Goal: Answer question/provide support: Answer question/provide support

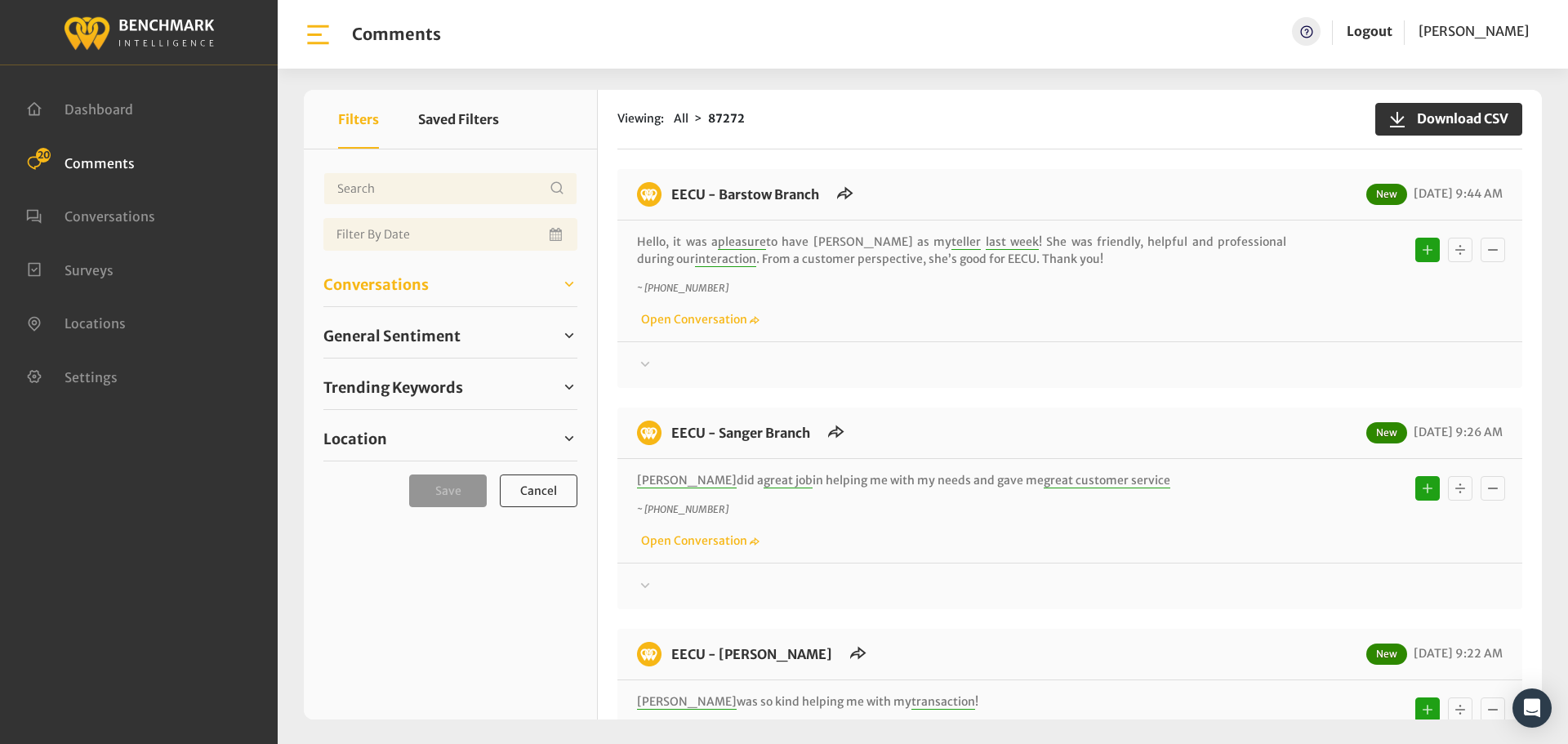
click at [394, 281] on span "Conversations" at bounding box center [375, 284] width 106 height 22
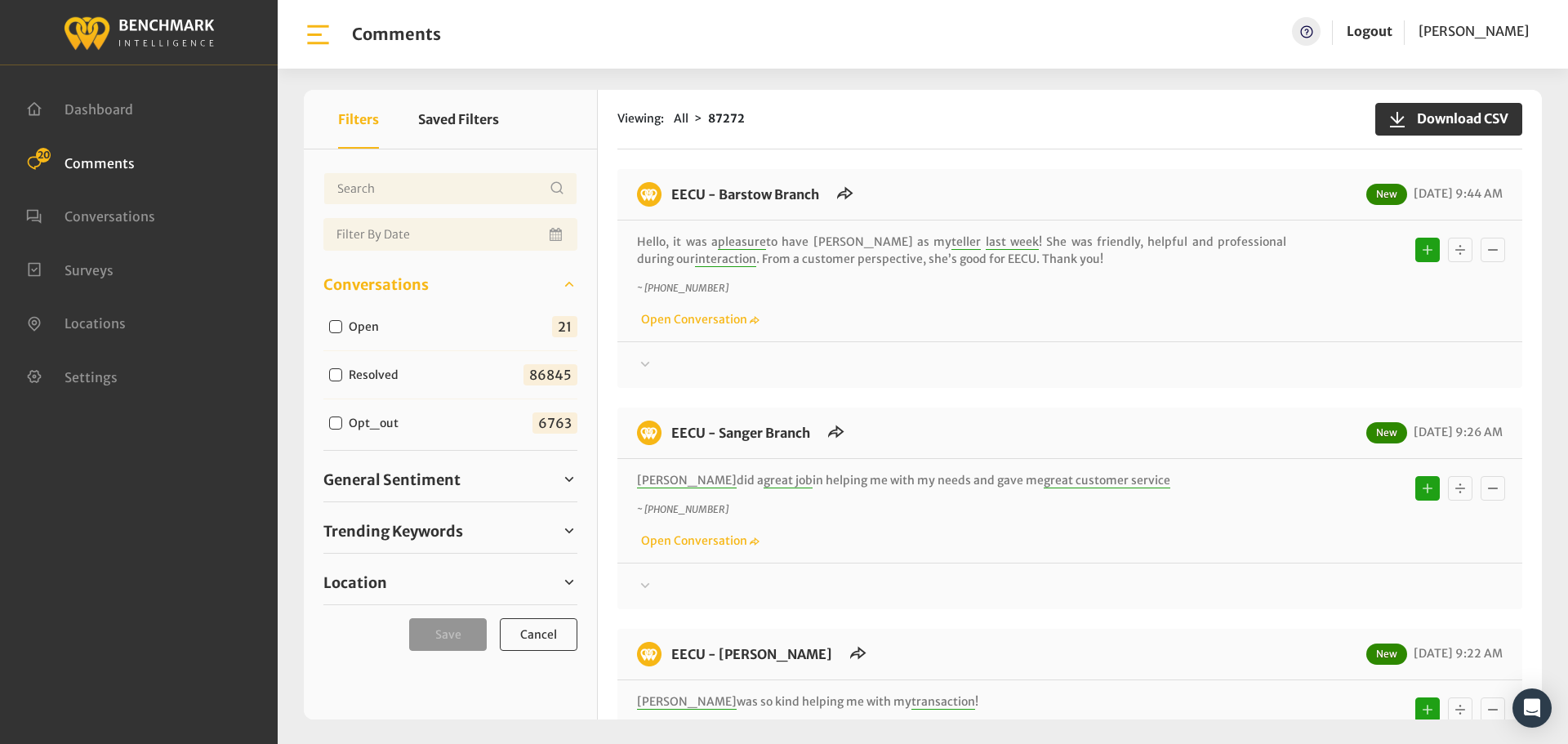
click at [335, 327] on input "Open" at bounding box center [335, 327] width 13 height 13
checkbox input "true"
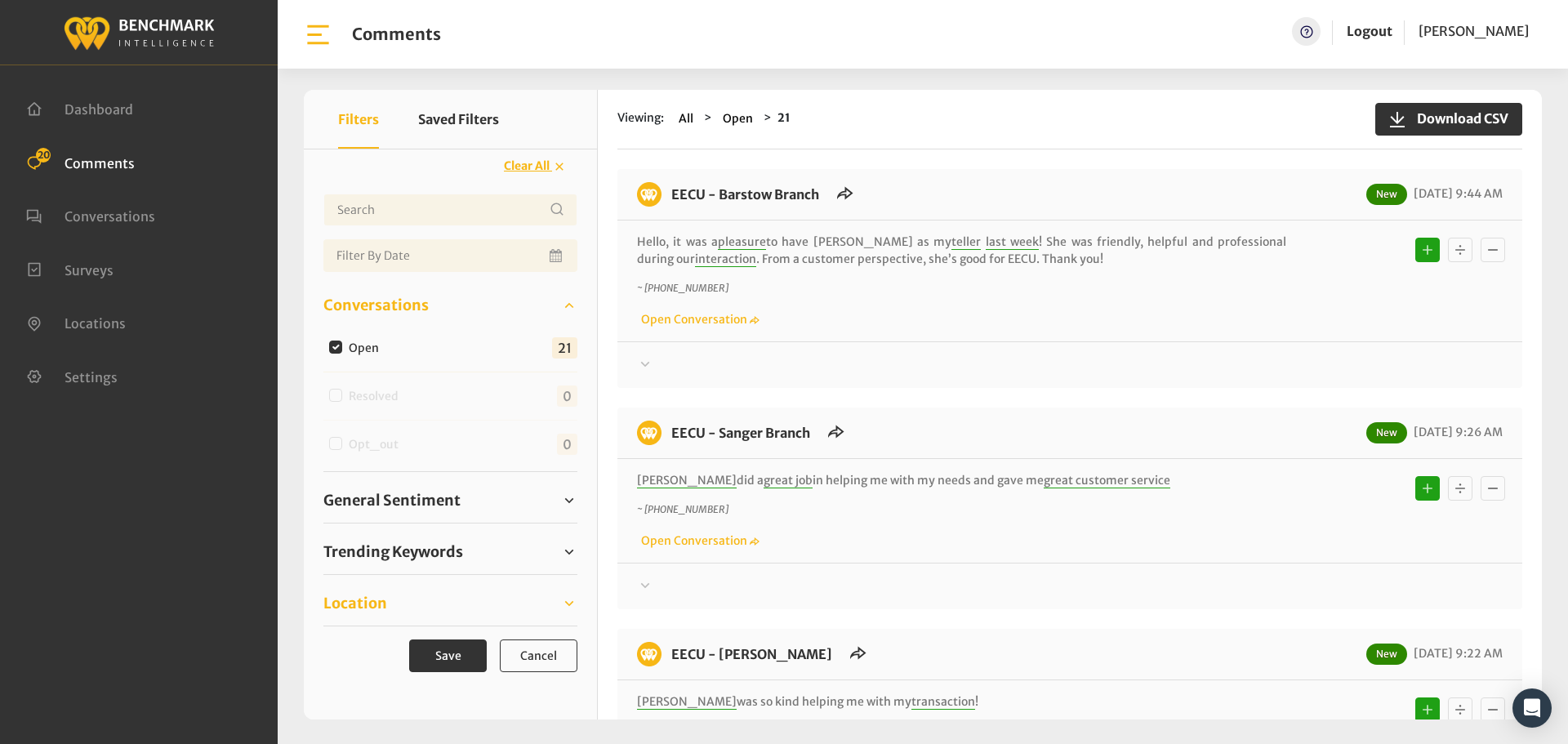
click at [350, 610] on span "Location" at bounding box center [354, 603] width 64 height 22
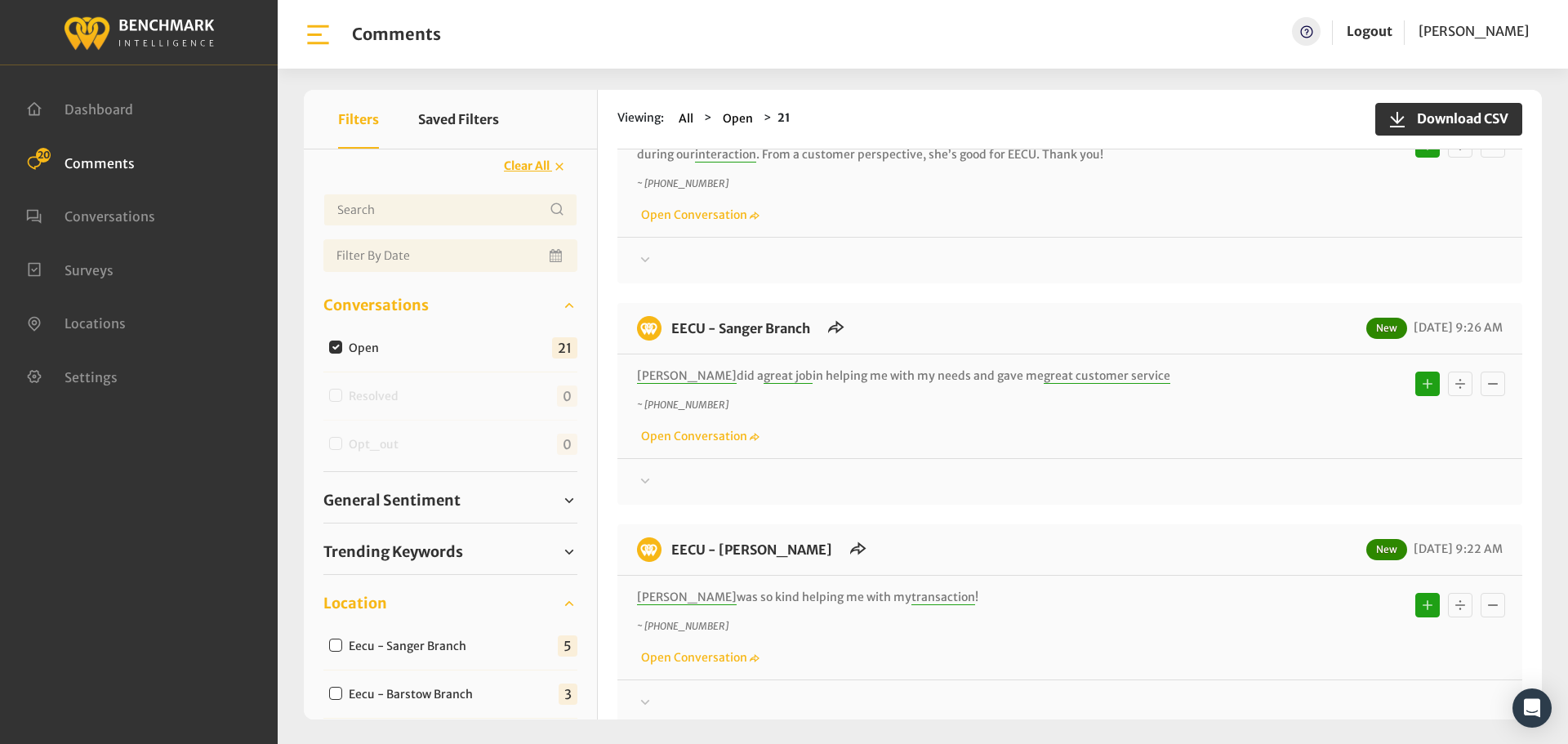
scroll to position [245, 0]
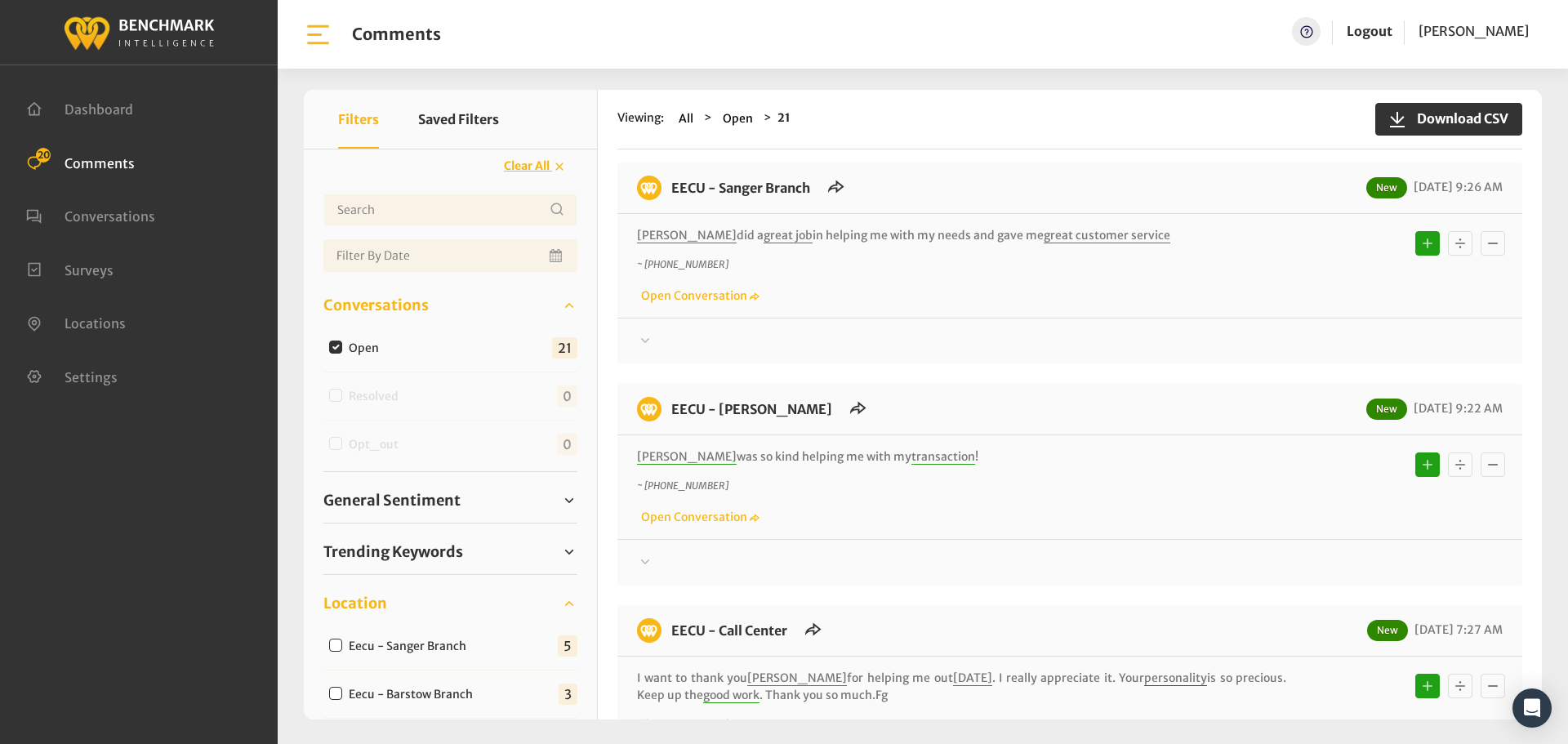
click at [339, 644] on input "Eecu - Sanger Branch" at bounding box center [335, 644] width 13 height 13
checkbox input "true"
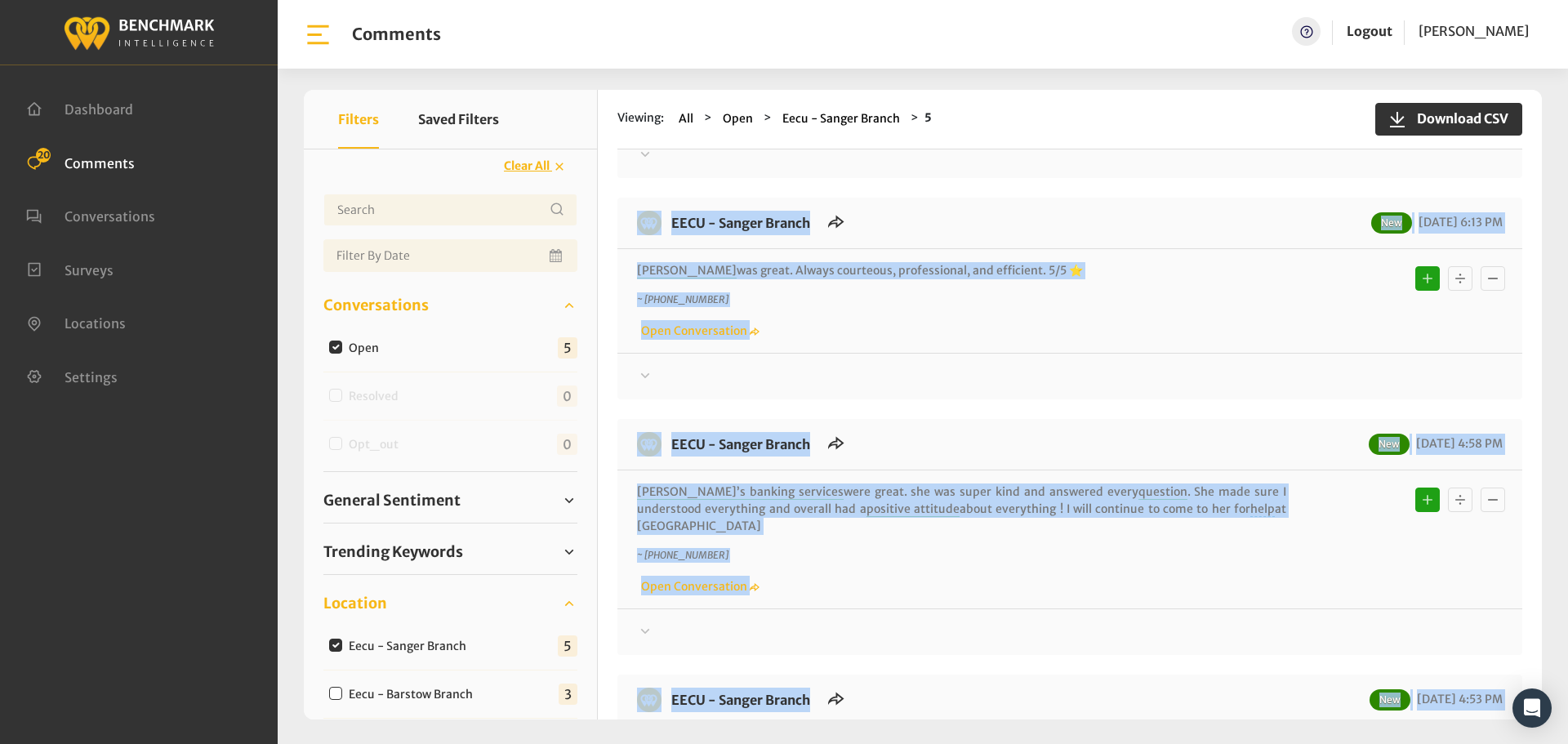
scroll to position [0, 0]
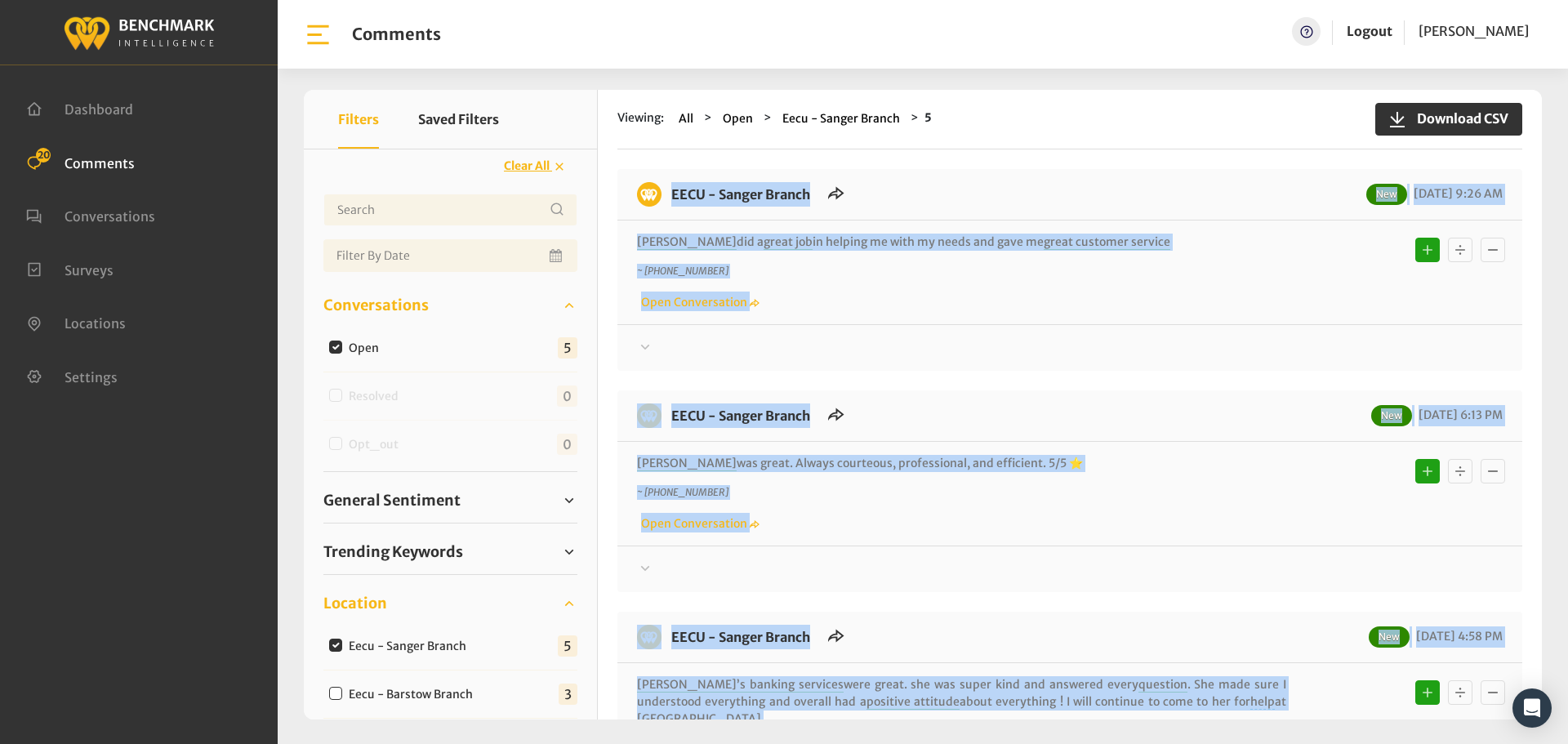
drag, startPoint x: 1002, startPoint y: 507, endPoint x: 661, endPoint y: 203, distance: 456.8
click at [661, 203] on div "EECU - Sanger Branch New [DATE] 9:26 AM [PERSON_NAME] did a great job in helpin…" at bounding box center [1069, 739] width 904 height 1139
copy div "EECU - Sanger Branch New [DATE] 9:26 AM [PERSON_NAME] did a great job in helpin…"
click at [688, 343] on div at bounding box center [1070, 348] width 866 height 19
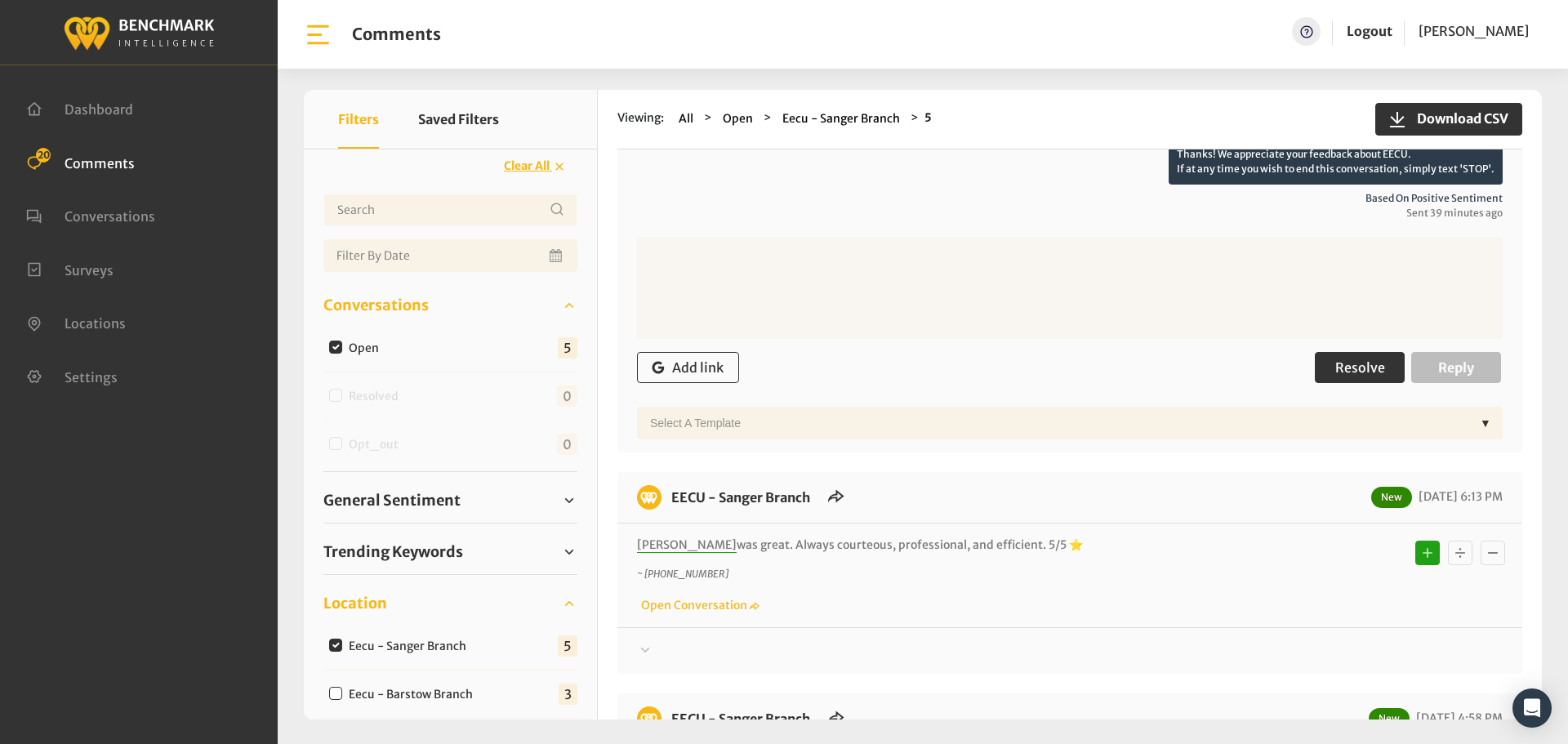
click at [1340, 365] on span "Resolve" at bounding box center [1359, 368] width 50 height 17
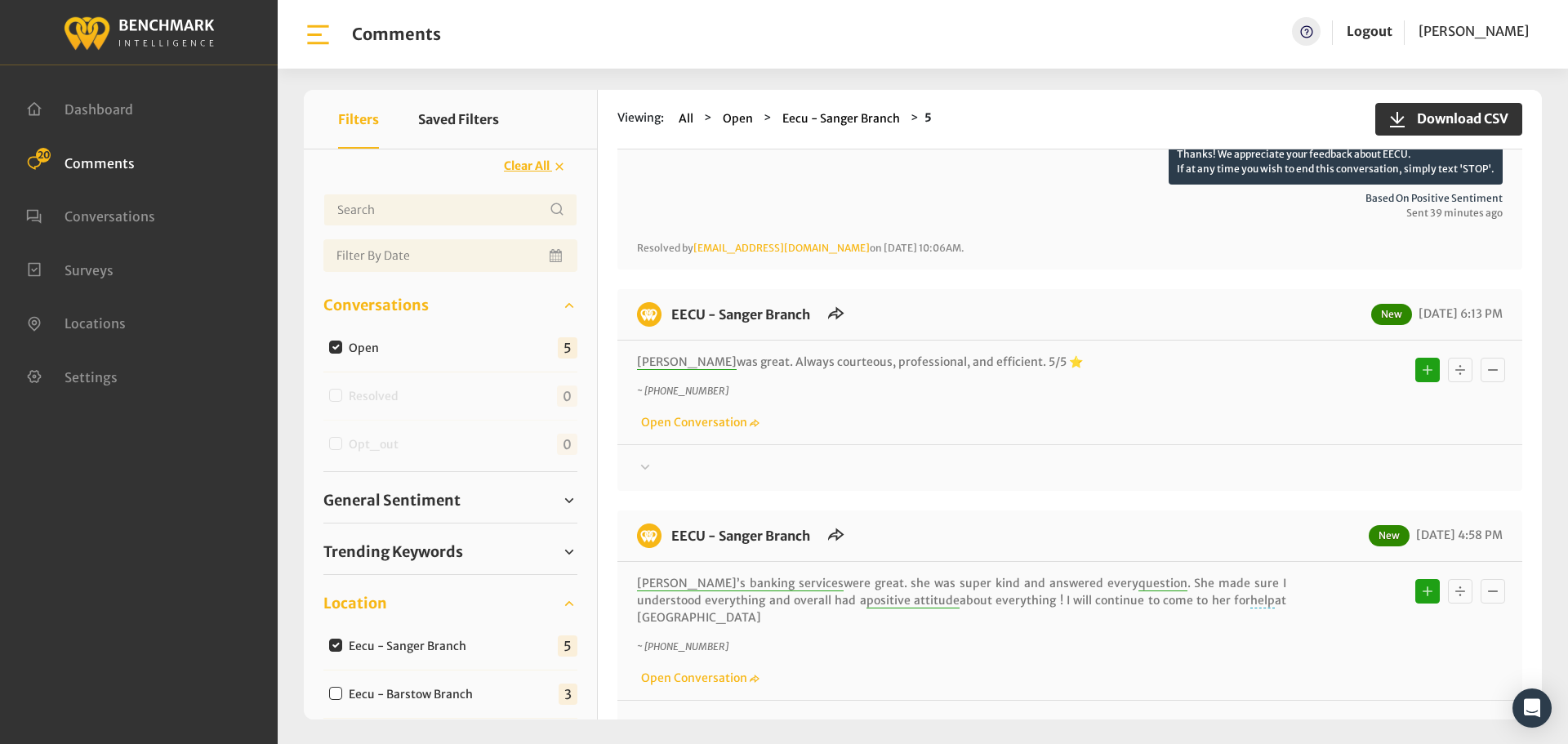
scroll to position [327, 0]
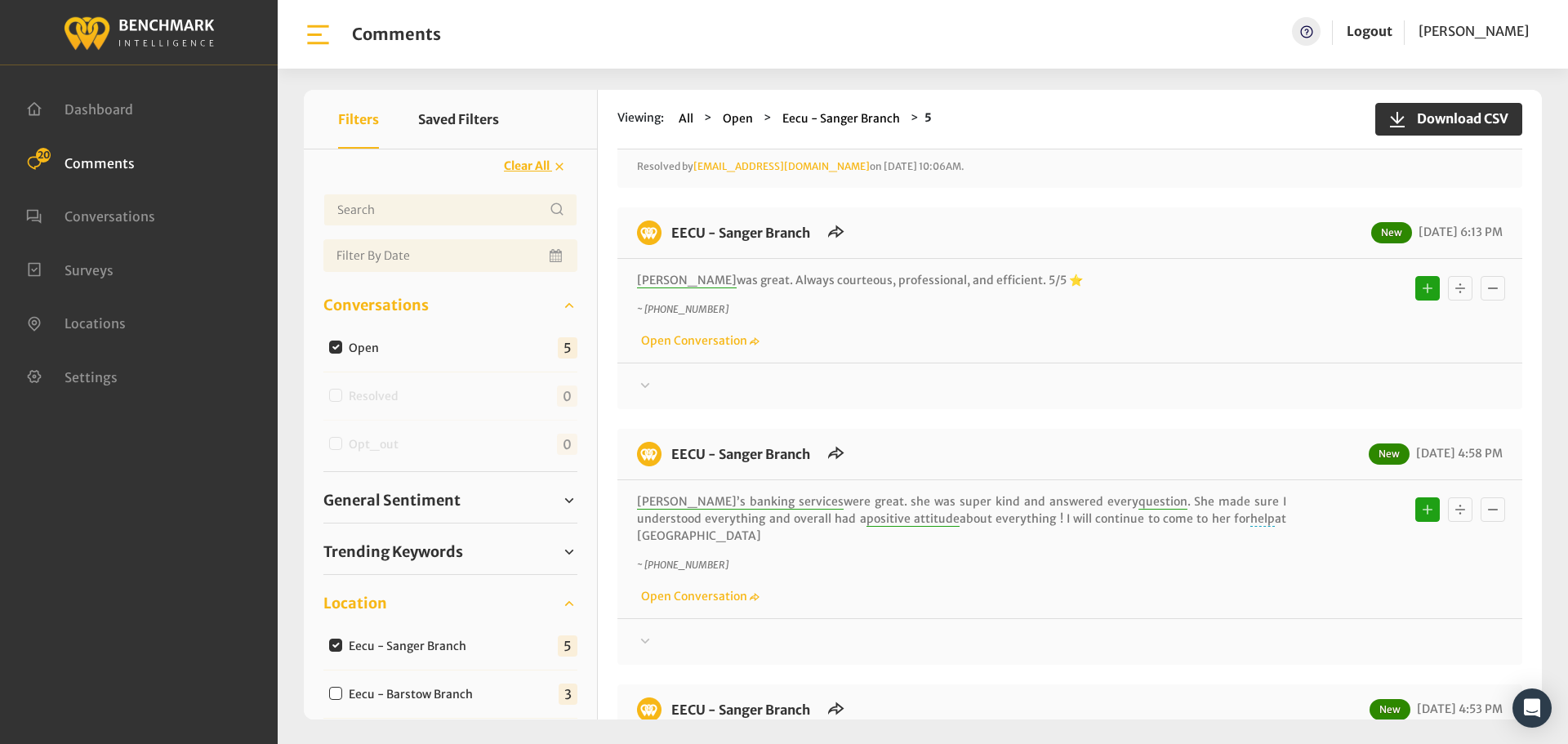
click at [670, 397] on div "EECU - Sanger Branch New [DATE] 6:13 PM [PERSON_NAME] was great. Always courteo…" at bounding box center [1069, 308] width 904 height 202
click at [670, 396] on div "EECU - Sanger Branch New [DATE] 6:13 PM [PERSON_NAME] was great. Always courteo…" at bounding box center [1069, 308] width 904 height 202
click at [709, 57] on div at bounding box center [1070, 34] width 866 height 45
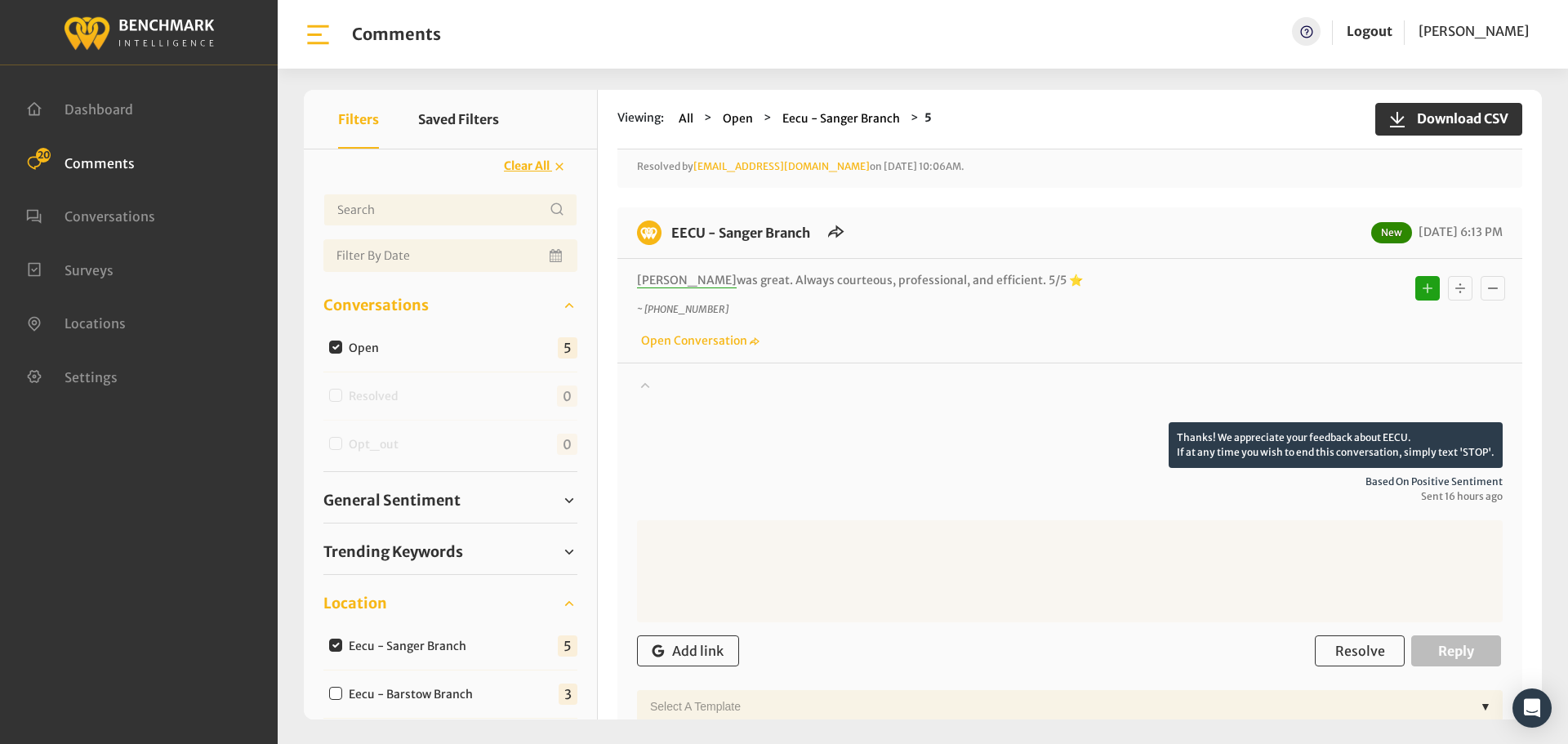
scroll to position [572, 0]
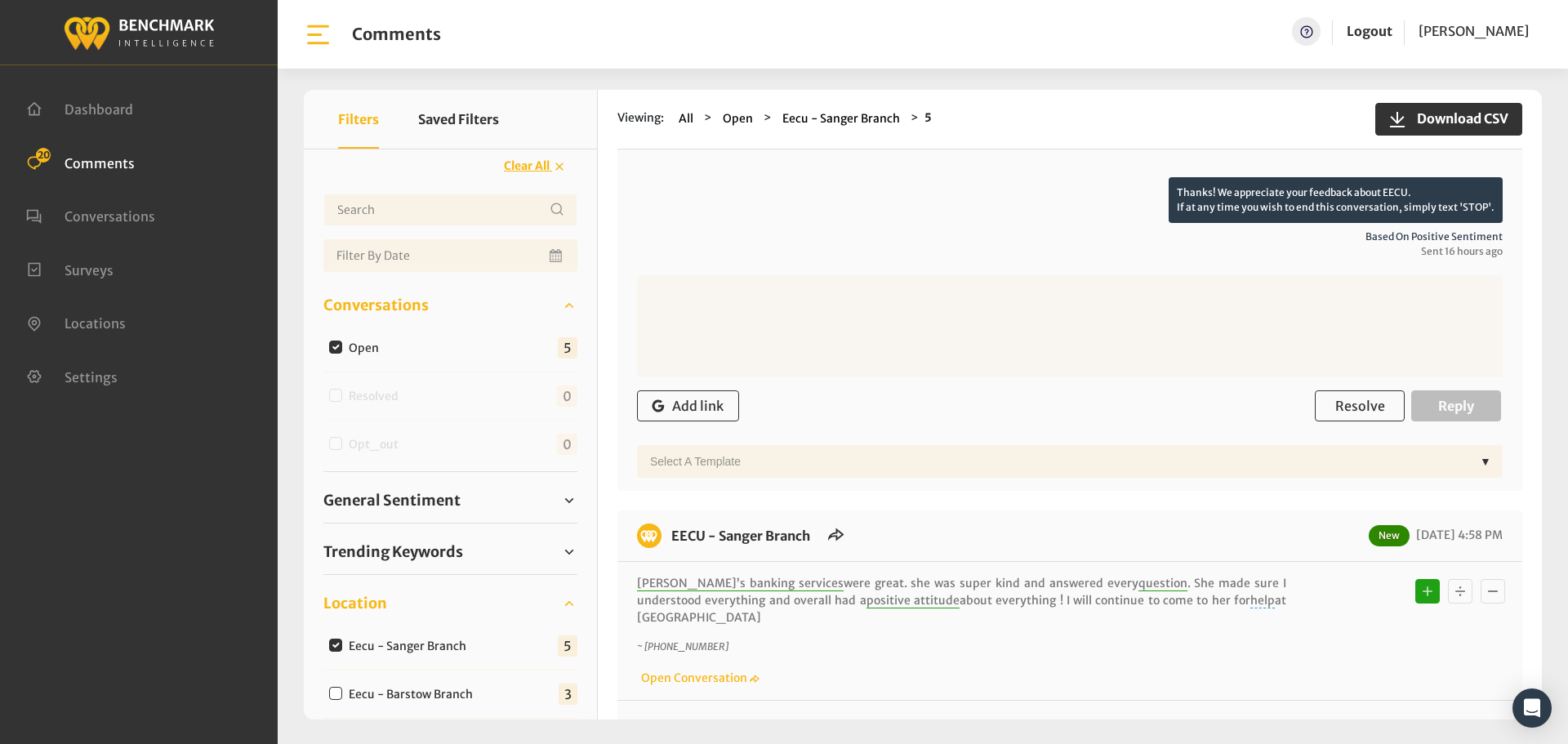
click at [1353, 386] on div "Add link Resolve Reply" at bounding box center [1070, 406] width 866 height 48
click at [1357, 407] on span "Resolve" at bounding box center [1359, 406] width 50 height 17
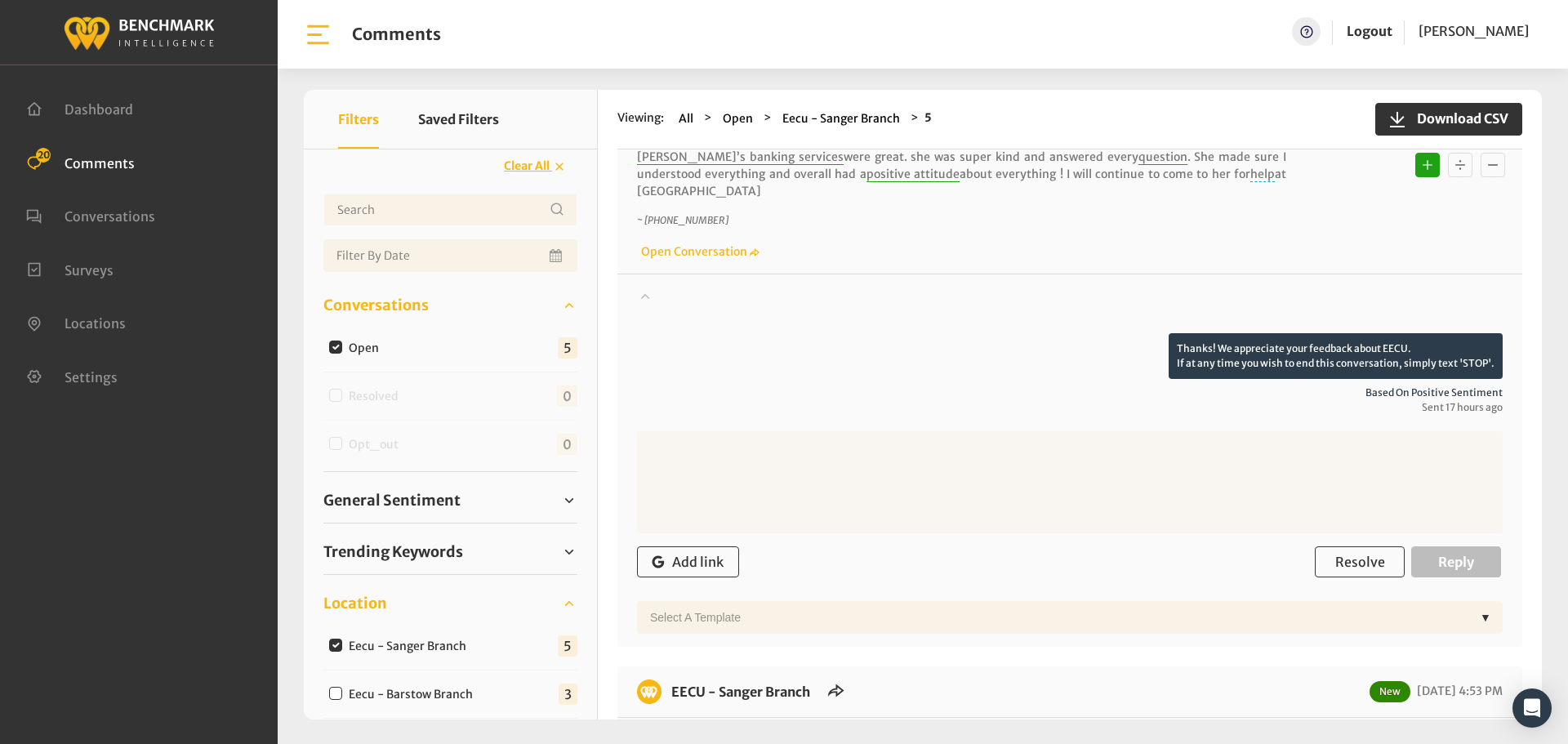
scroll to position [980, 0]
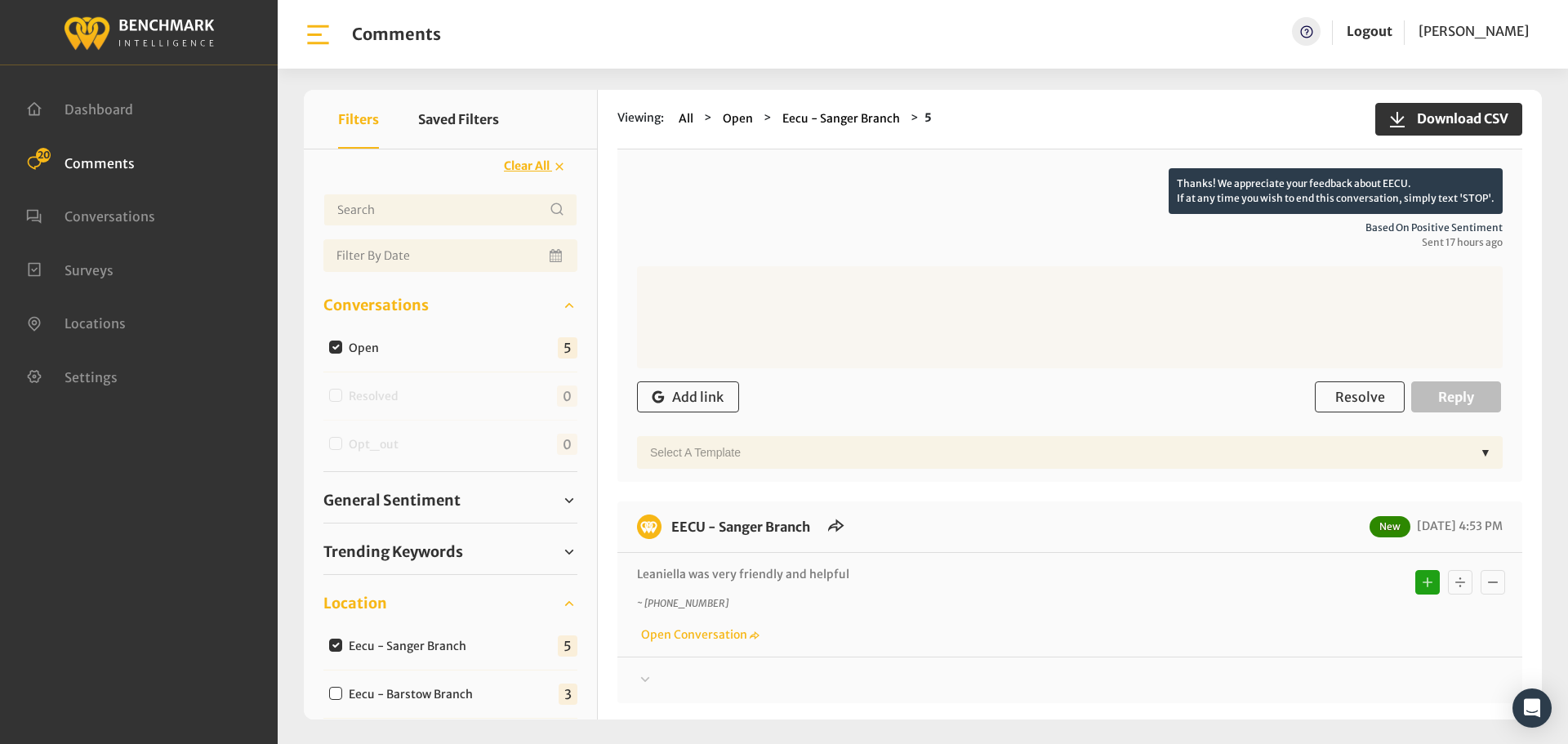
click at [1346, 373] on div "Add link Resolve Reply" at bounding box center [1070, 396] width 866 height 48
click at [1345, 389] on span "Resolve" at bounding box center [1359, 396] width 50 height 17
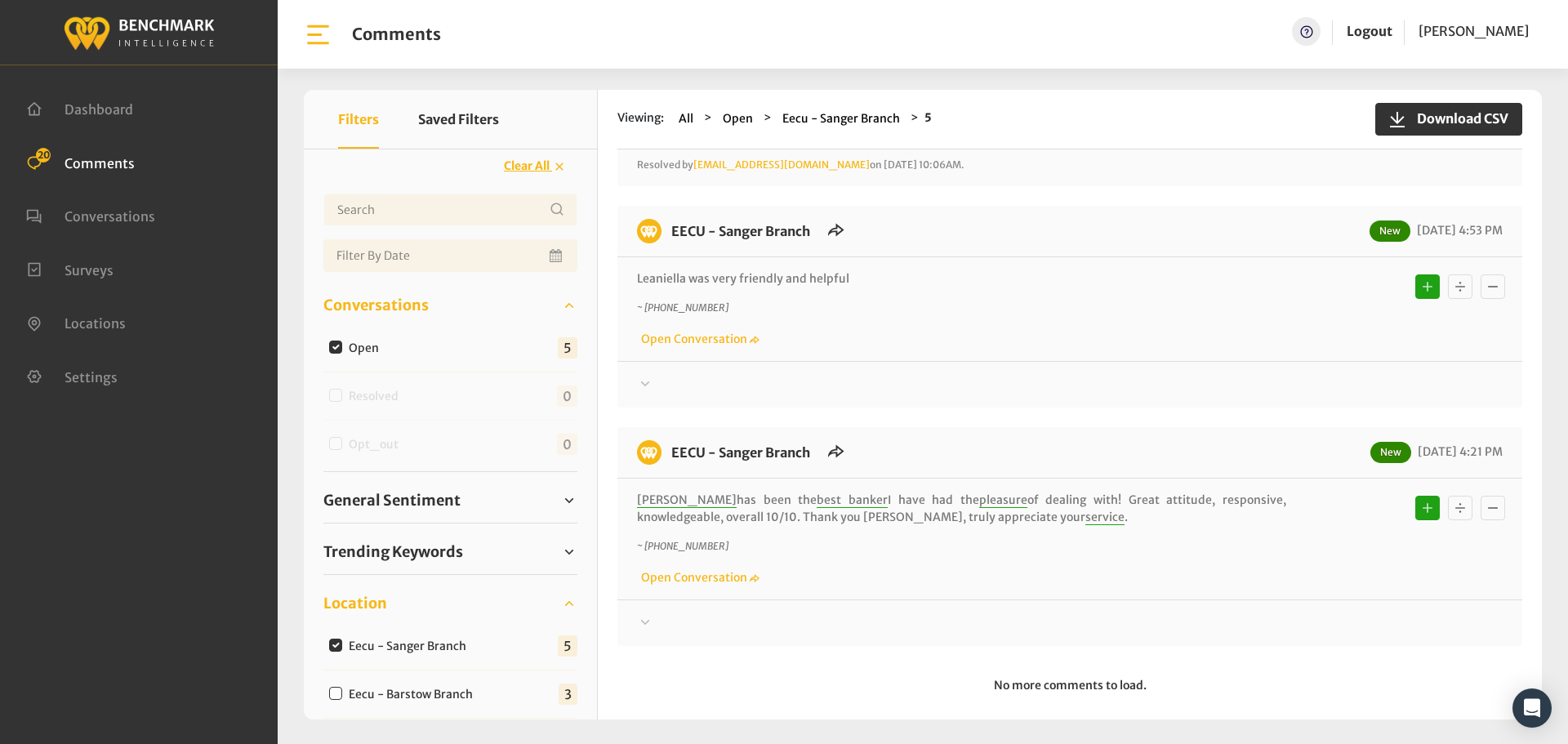
scroll to position [1094, 0]
drag, startPoint x: 677, startPoint y: 387, endPoint x: 675, endPoint y: 373, distance: 14.1
click at [677, 387] on div "EECU - Sanger Branch New [DATE] 4:53 PM Leaniella was very friendly and helpful…" at bounding box center [1069, 305] width 904 height 202
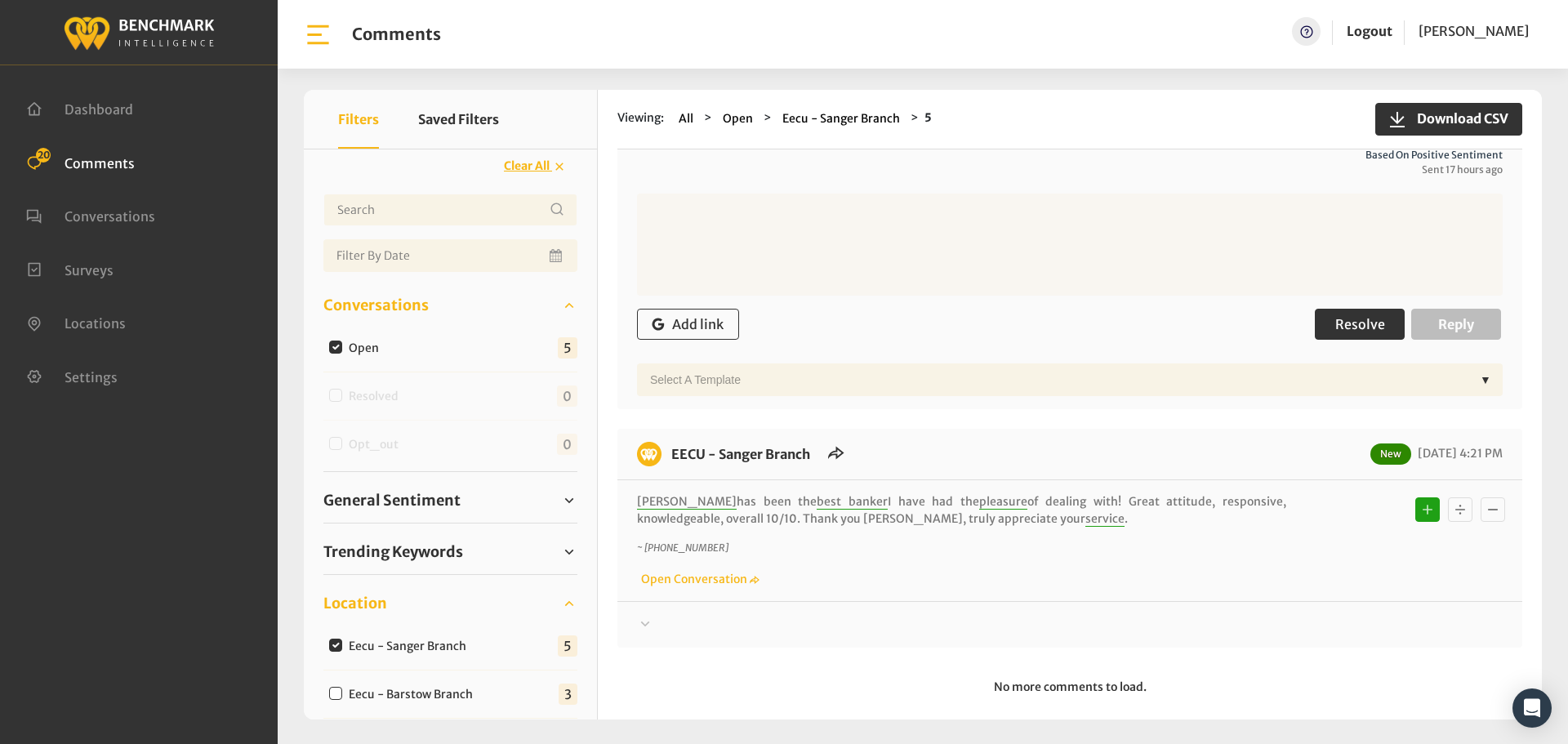
click at [1335, 316] on span "Resolve" at bounding box center [1359, 324] width 50 height 17
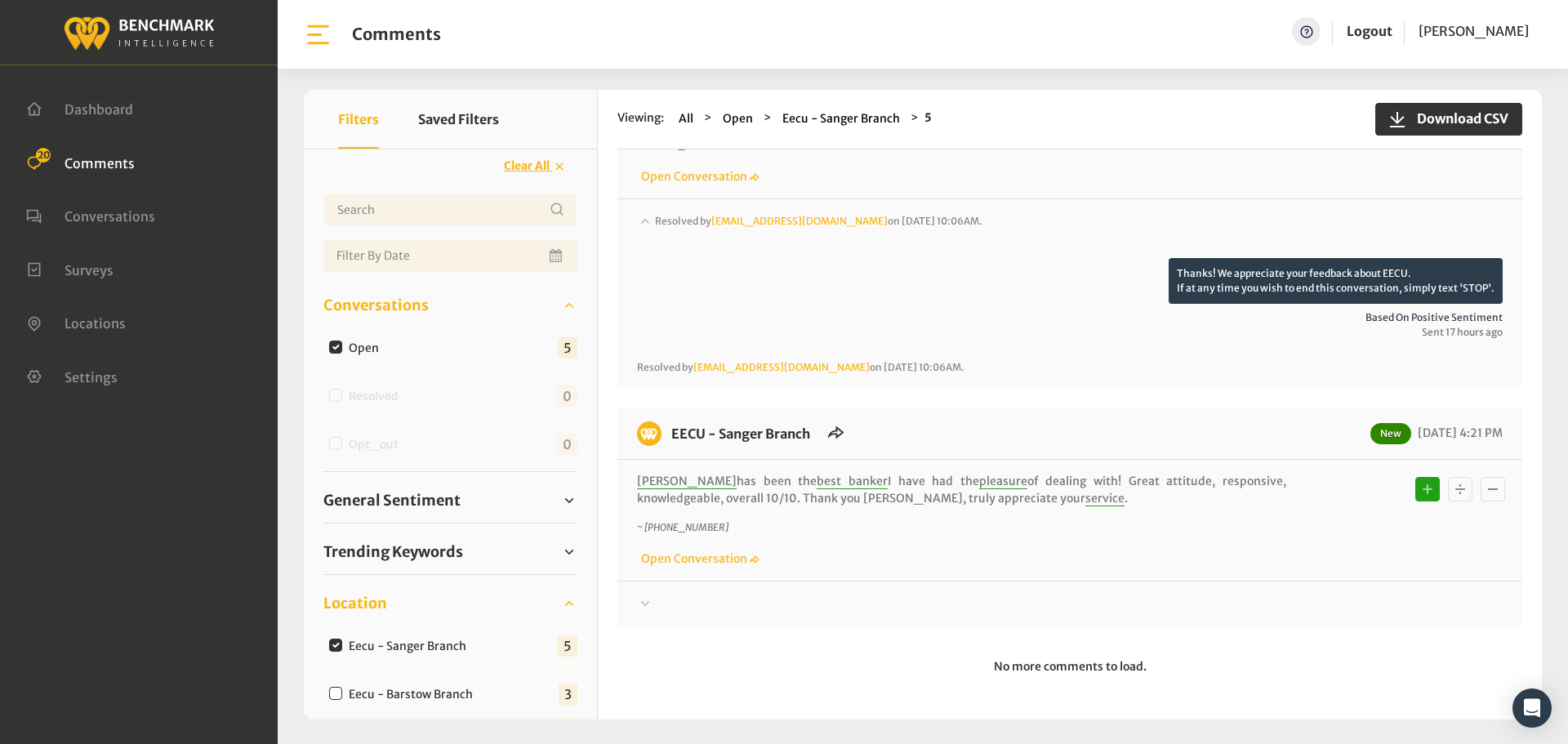
scroll to position [1238, 0]
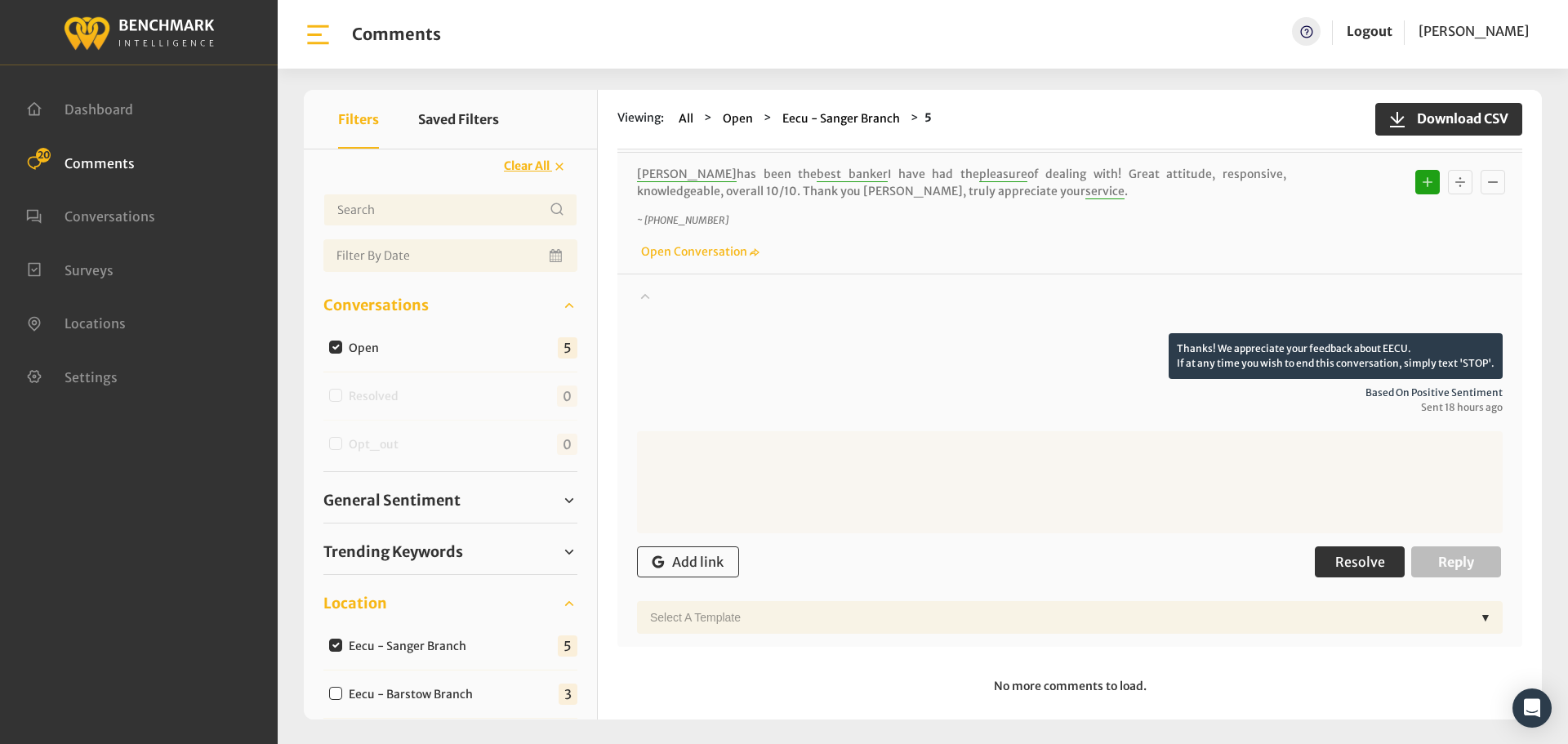
click at [1350, 554] on span "Resolve" at bounding box center [1359, 561] width 50 height 17
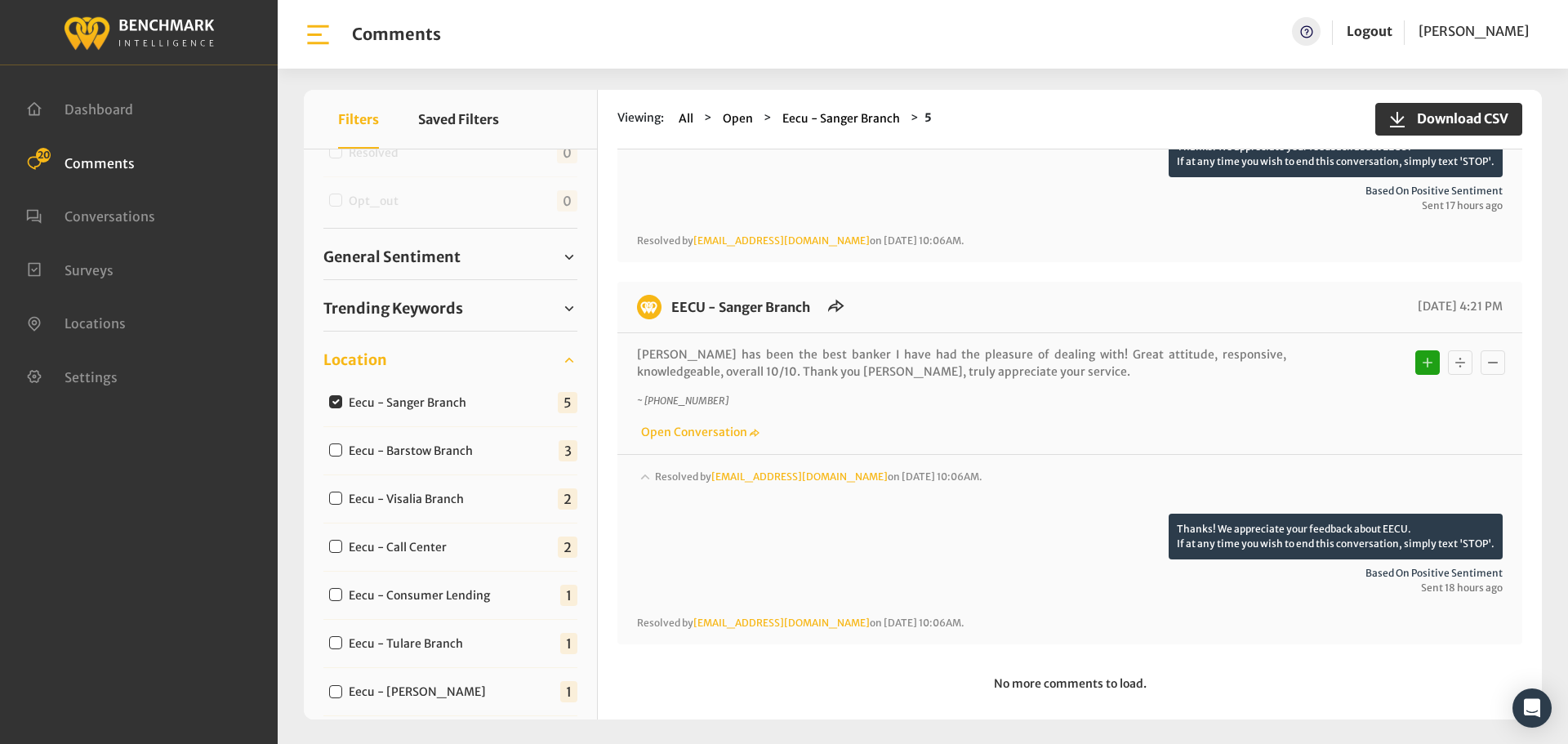
scroll to position [245, 0]
click at [322, 441] on div "Clear All" at bounding box center [450, 446] width 293 height 1084
click at [332, 445] on input "Eecu - Barstow Branch" at bounding box center [335, 448] width 13 height 13
checkbox input "true"
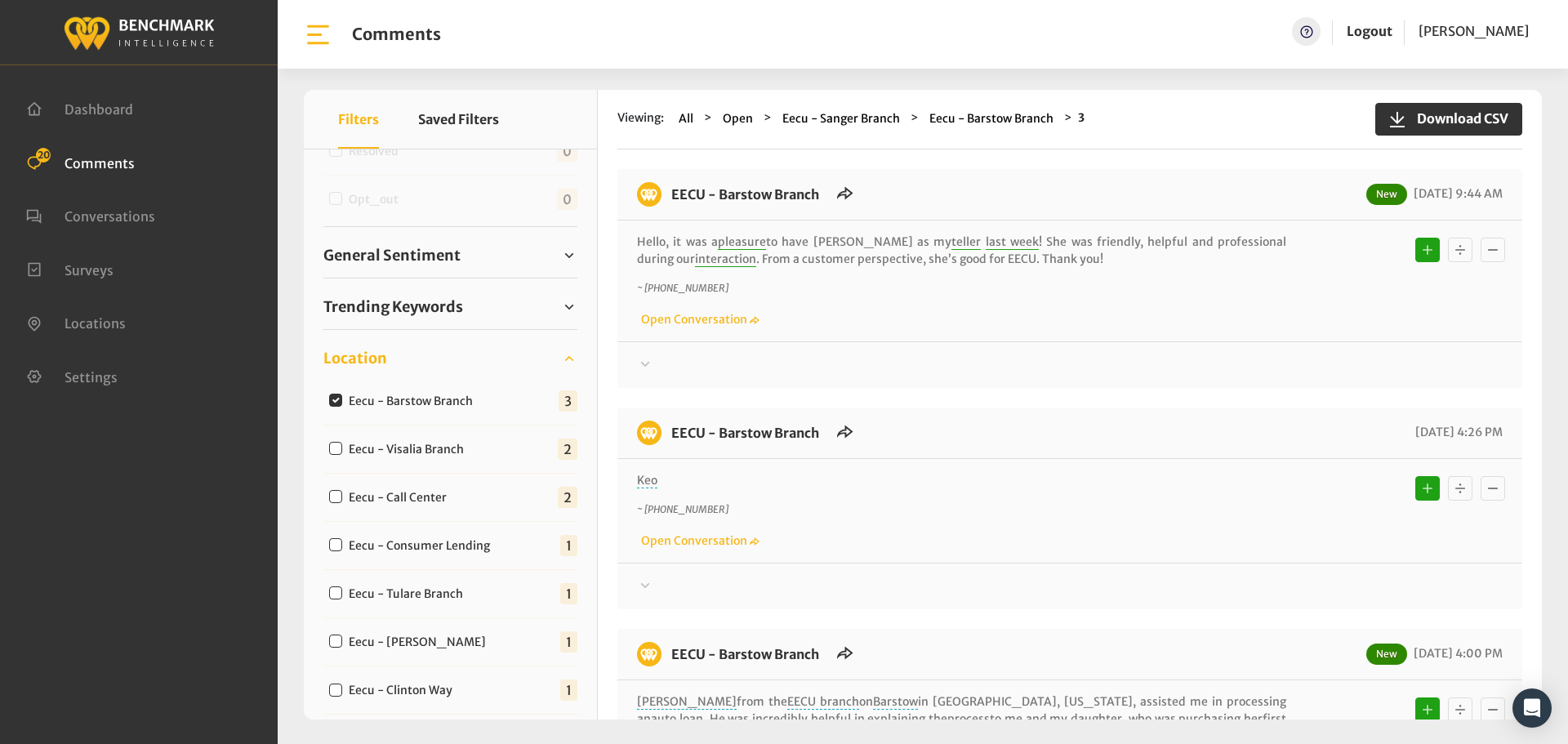
click at [651, 374] on icon at bounding box center [645, 364] width 17 height 19
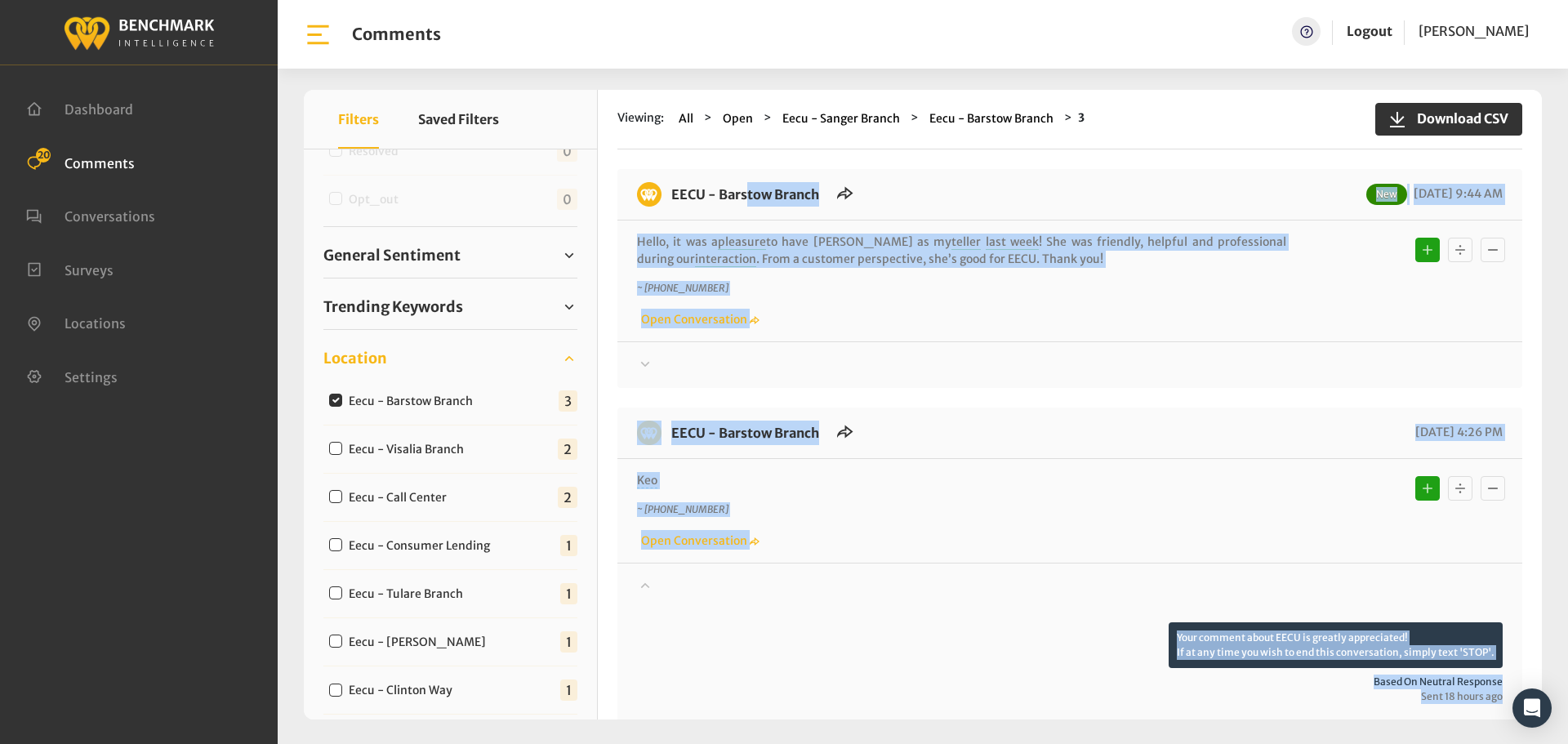
drag, startPoint x: 753, startPoint y: 502, endPoint x: 666, endPoint y: 183, distance: 330.7
click at [666, 183] on div "EECU - Barstow Branch New [DATE] 9:44 AM Hello, it was a pleasure to have [PERS…" at bounding box center [1069, 723] width 904 height 1108
copy div "LORE - Ipsumdo Sitame Con 61/95/7114 9:94 AD Elits, do eiu t incididu ut labo E…"
click at [677, 355] on div at bounding box center [1070, 365] width 866 height 19
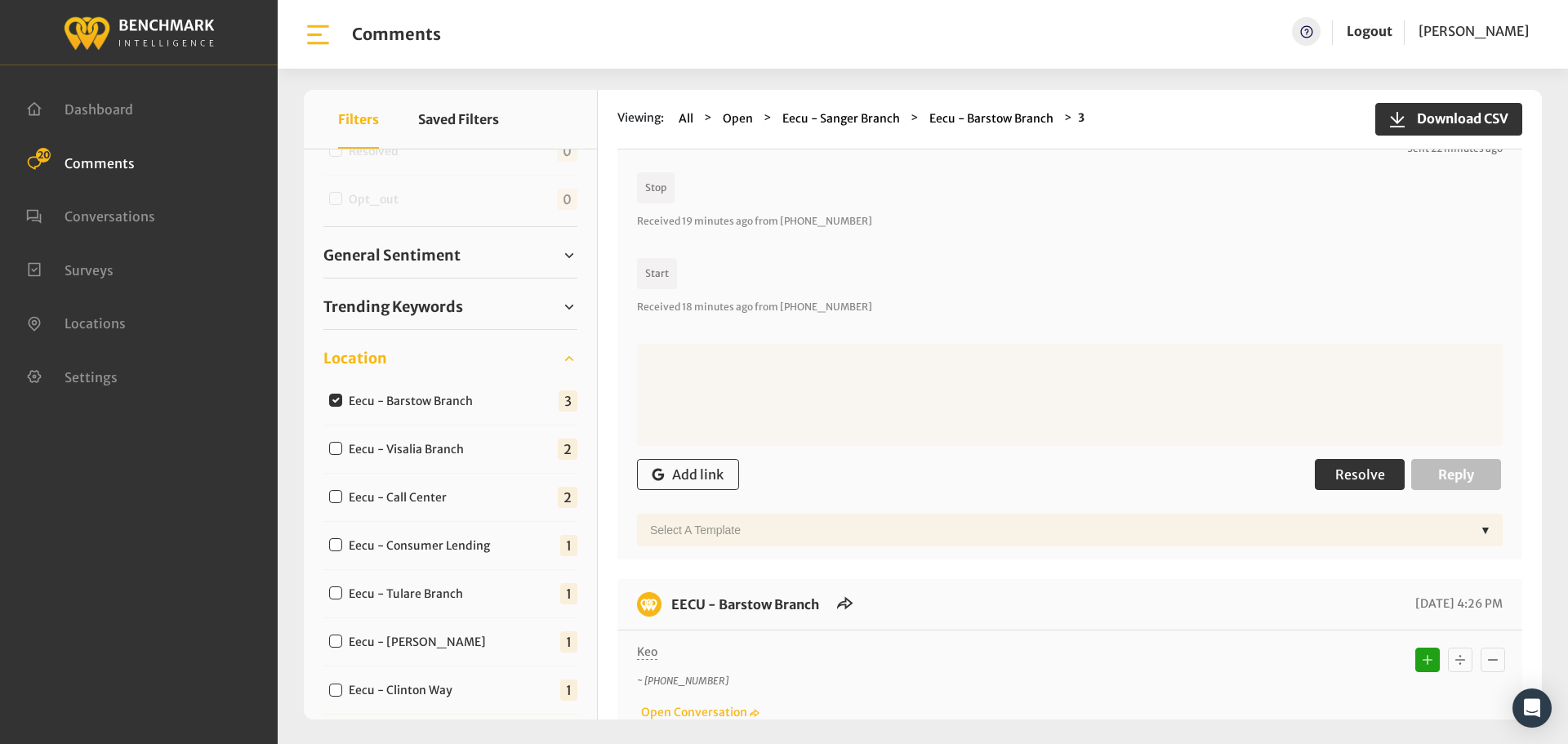
click at [1353, 471] on span "Resolve" at bounding box center [1359, 474] width 50 height 17
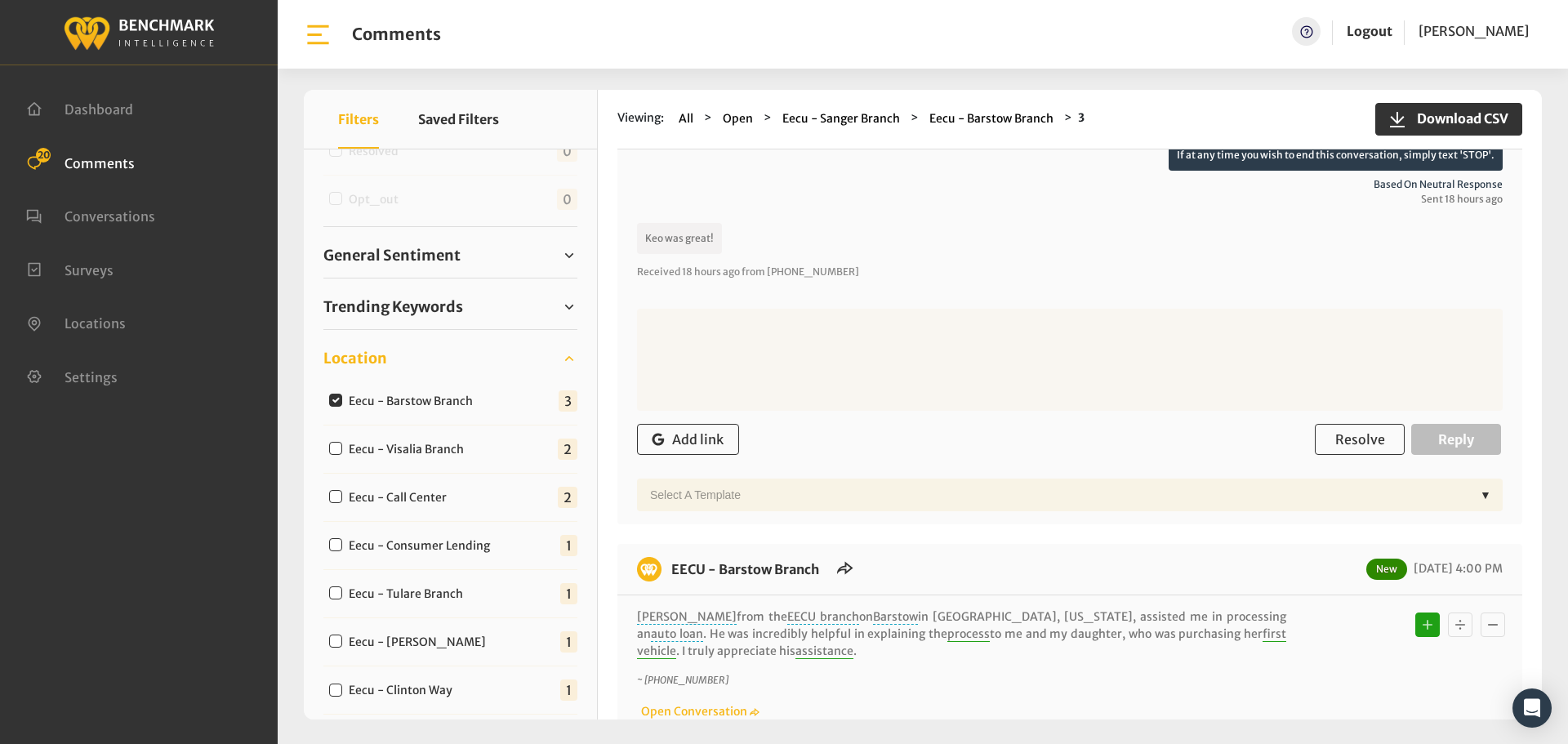
scroll to position [816, 0]
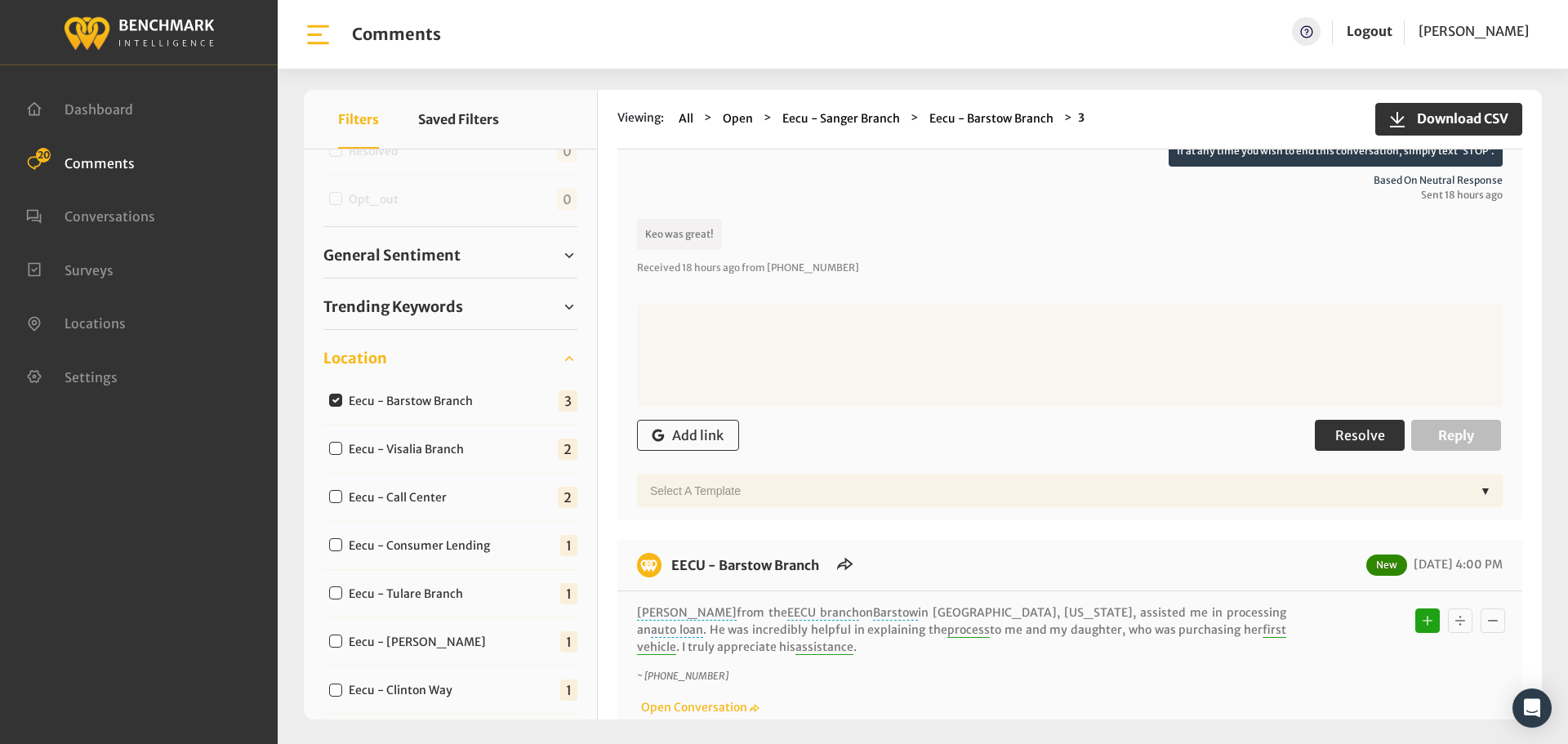
click at [1352, 441] on span "Resolve" at bounding box center [1359, 435] width 50 height 17
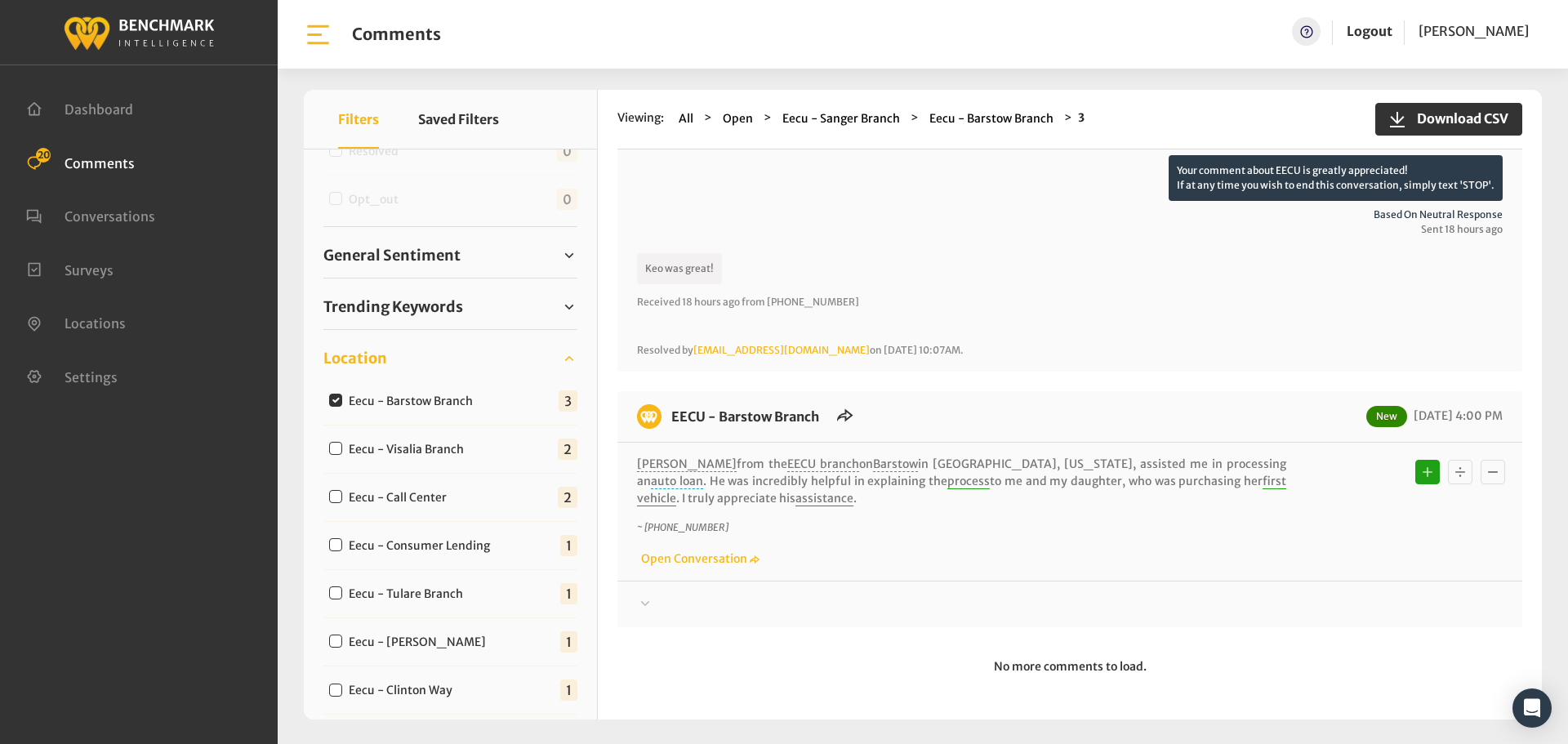
click at [671, 614] on div "EECU - Barstow Branch New [DATE] 4:00 PM [PERSON_NAME] from the EECU branch on …" at bounding box center [1069, 509] width 904 height 236
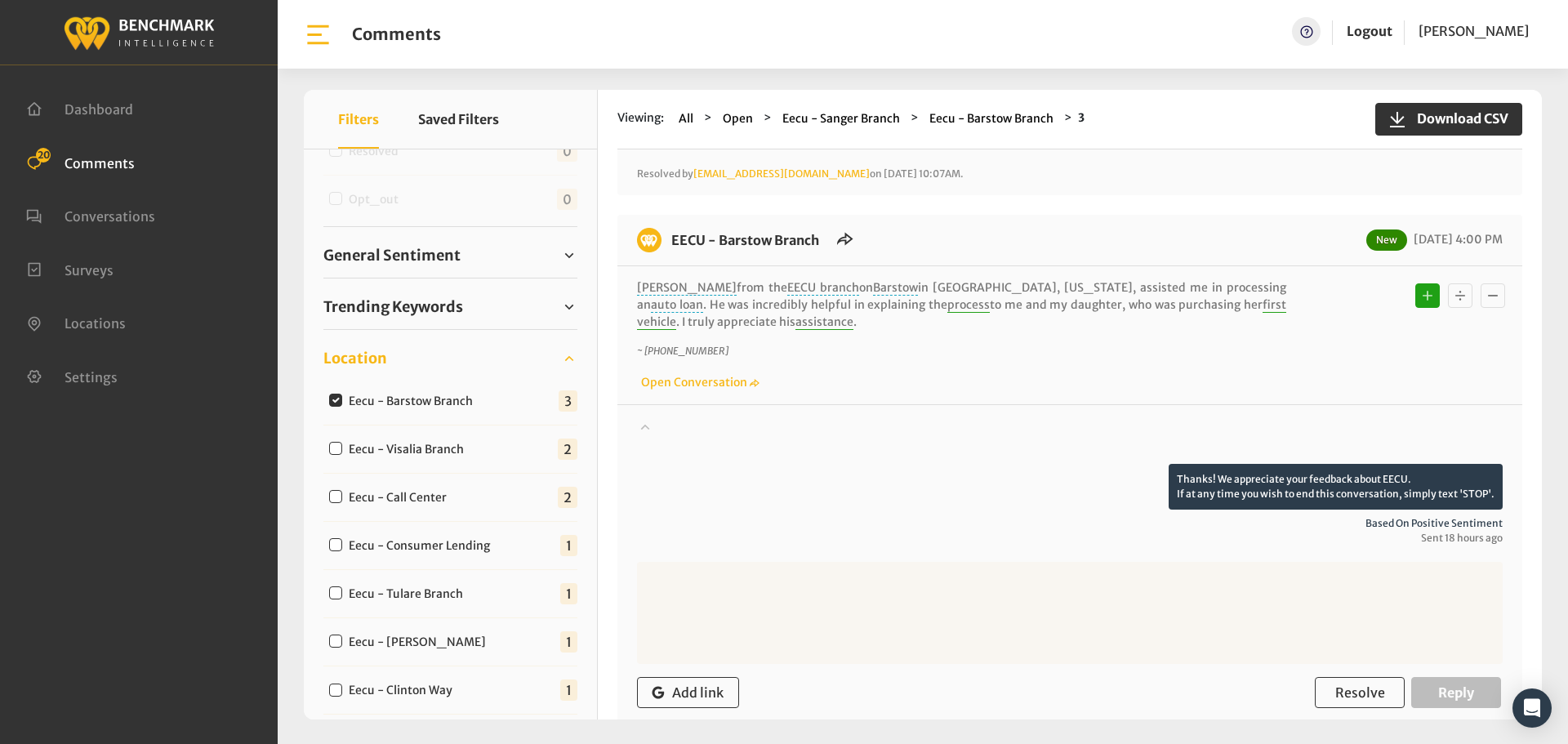
scroll to position [1103, 0]
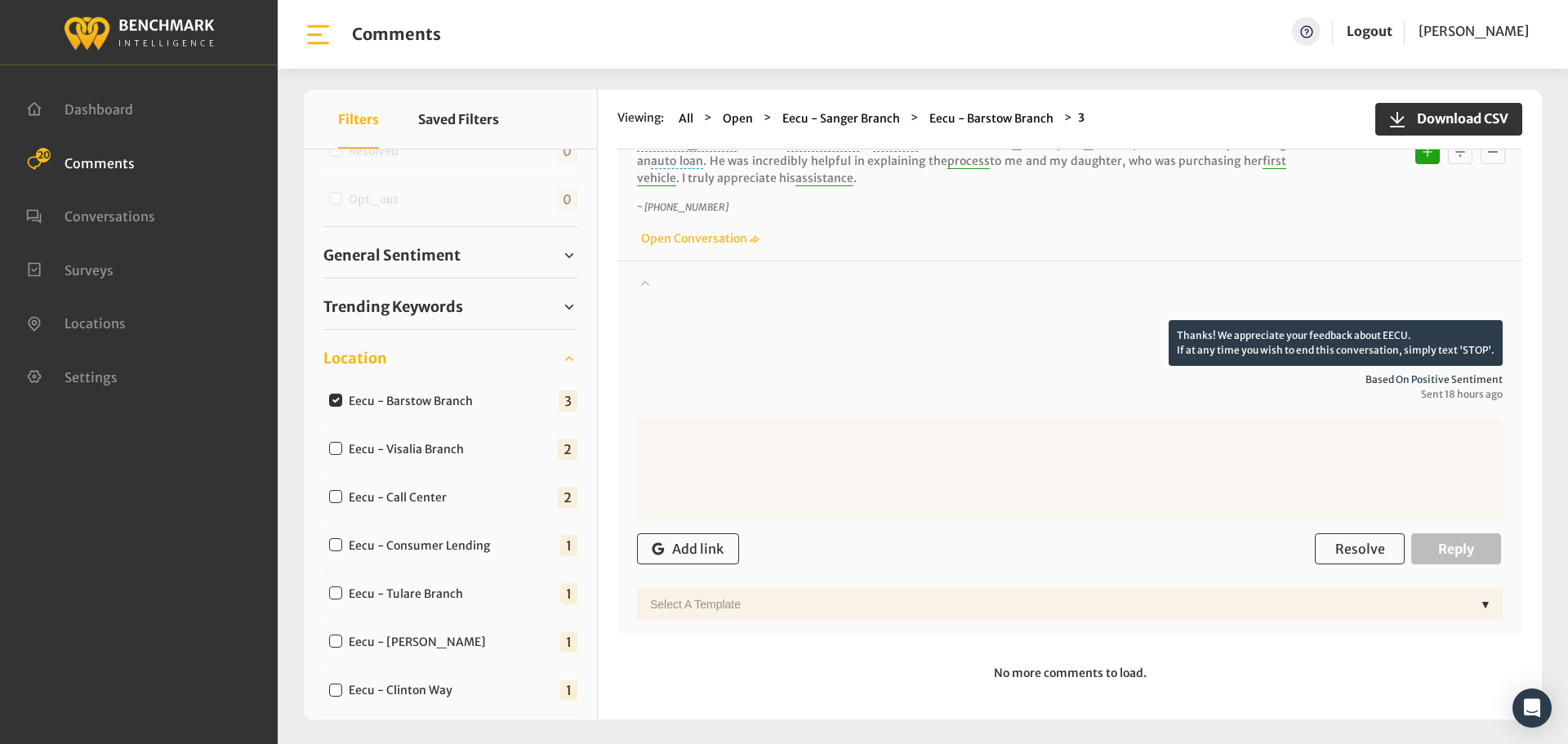
click at [1338, 532] on div "Add link Resolve Reply" at bounding box center [1070, 548] width 866 height 48
click at [1335, 544] on span "Resolve" at bounding box center [1359, 548] width 50 height 17
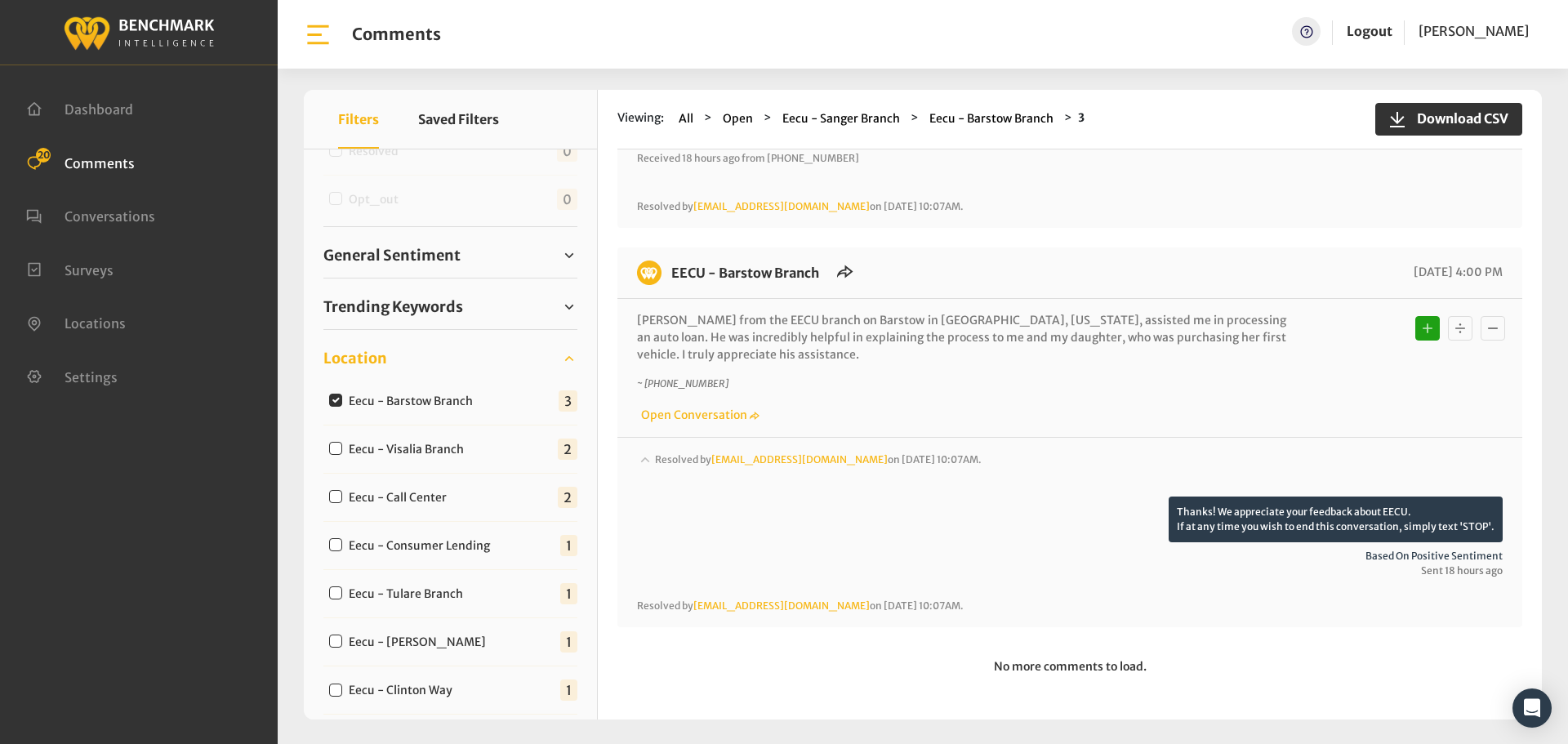
click at [343, 447] on label "Eecu - Visalia Branch" at bounding box center [409, 450] width 134 height 17
click at [342, 447] on input "Eecu - Visalia Branch" at bounding box center [335, 448] width 13 height 13
checkbox input "true"
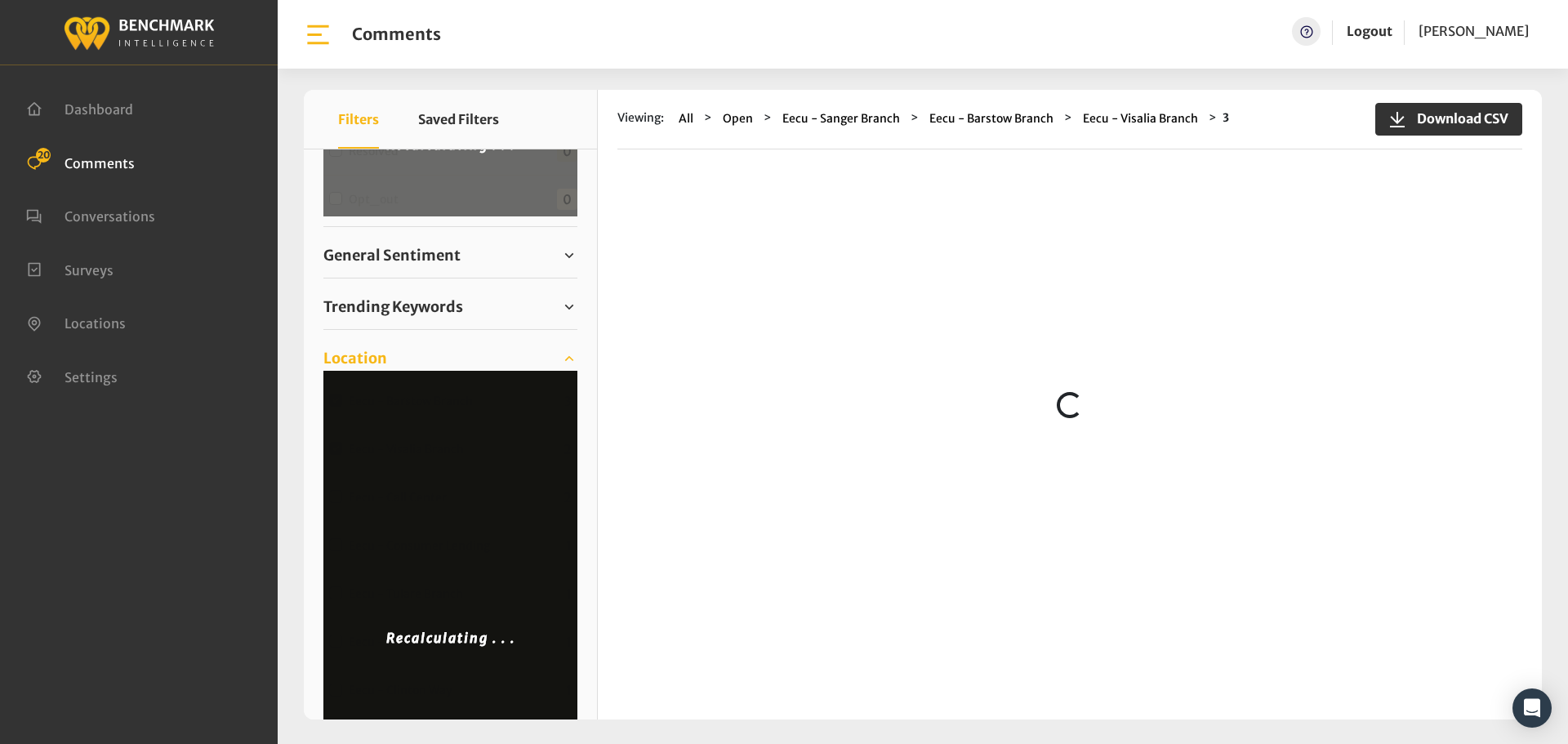
scroll to position [0, 0]
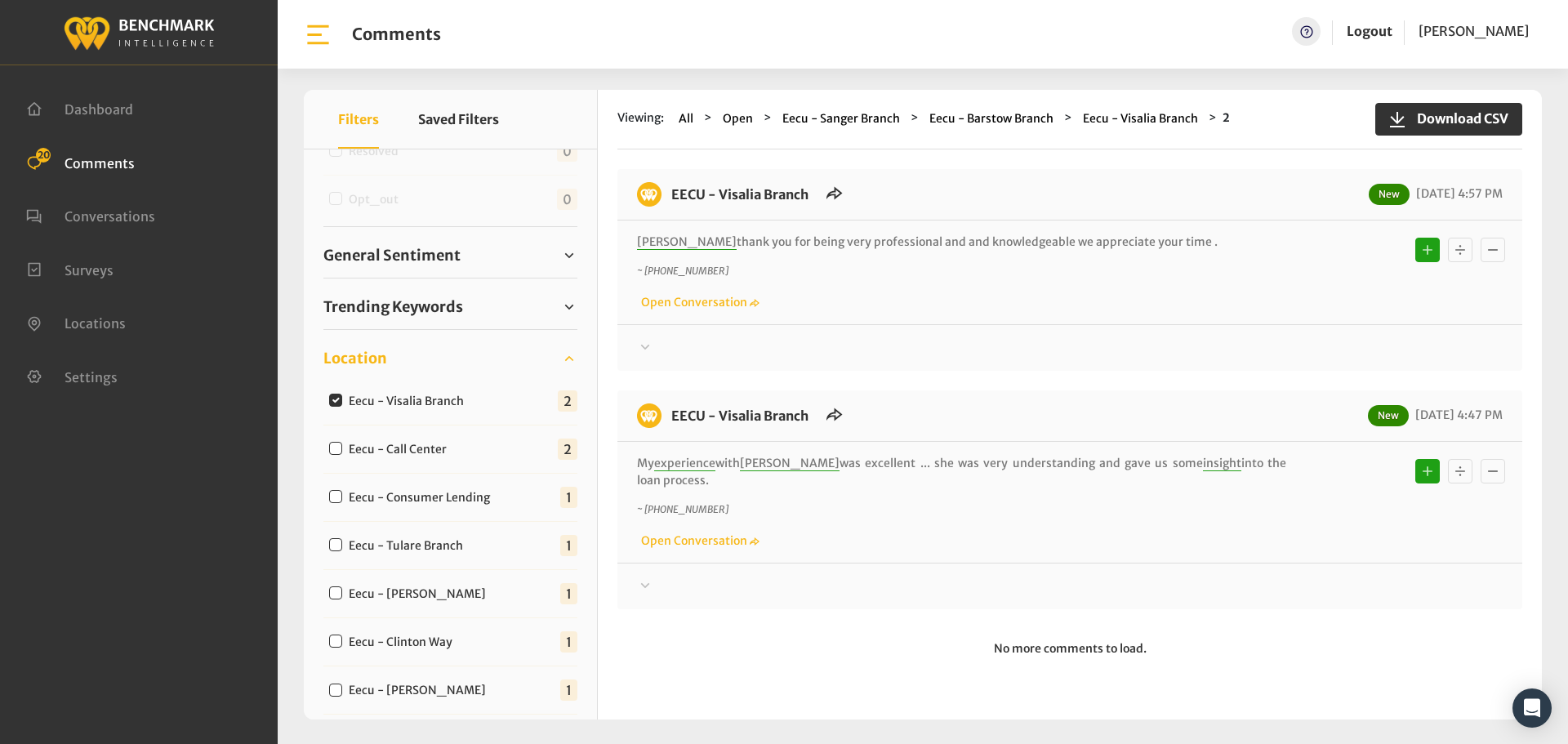
drag, startPoint x: 732, startPoint y: 486, endPoint x: 664, endPoint y: 184, distance: 309.6
click at [664, 184] on div "EECU - Visalia Branch New [DATE] 4:57 PM [PERSON_NAME] thank you for being very…" at bounding box center [1069, 389] width 904 height 440
copy div "EECU - Visalia Branch New [DATE] 4:57 PM [PERSON_NAME] thank you for being very…"
click at [649, 347] on icon at bounding box center [645, 347] width 17 height 19
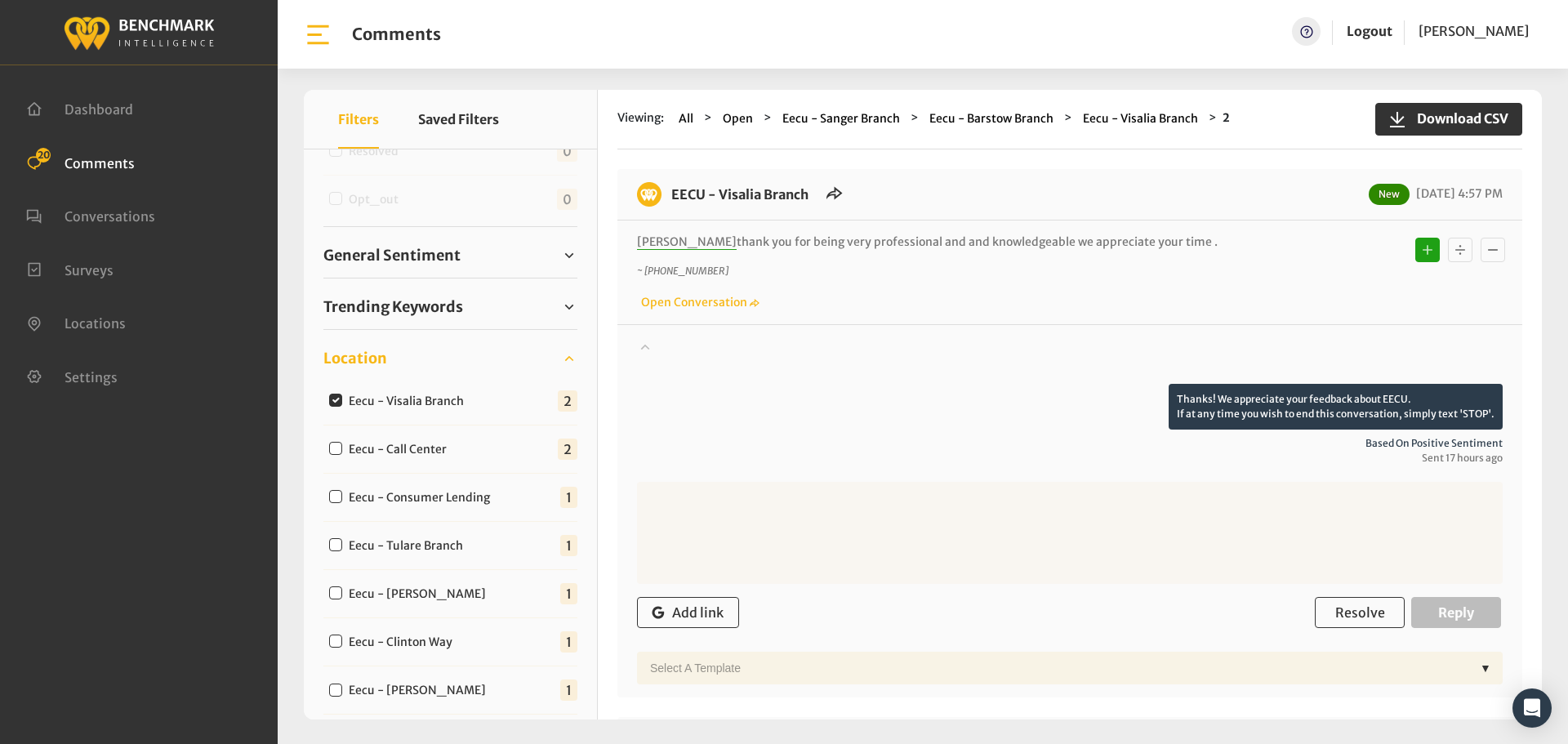
scroll to position [307, 0]
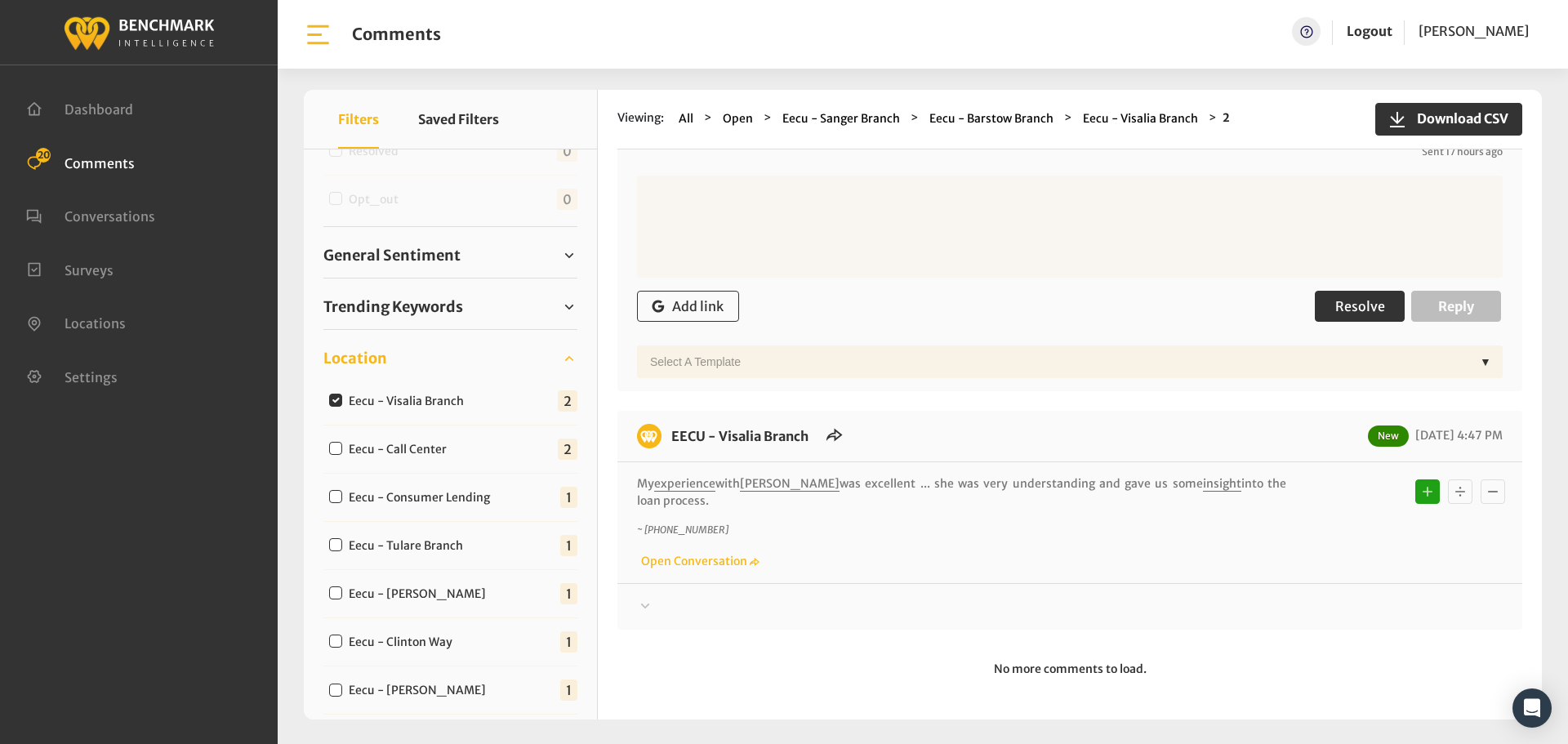
click at [1352, 313] on span "Resolve" at bounding box center [1359, 306] width 50 height 17
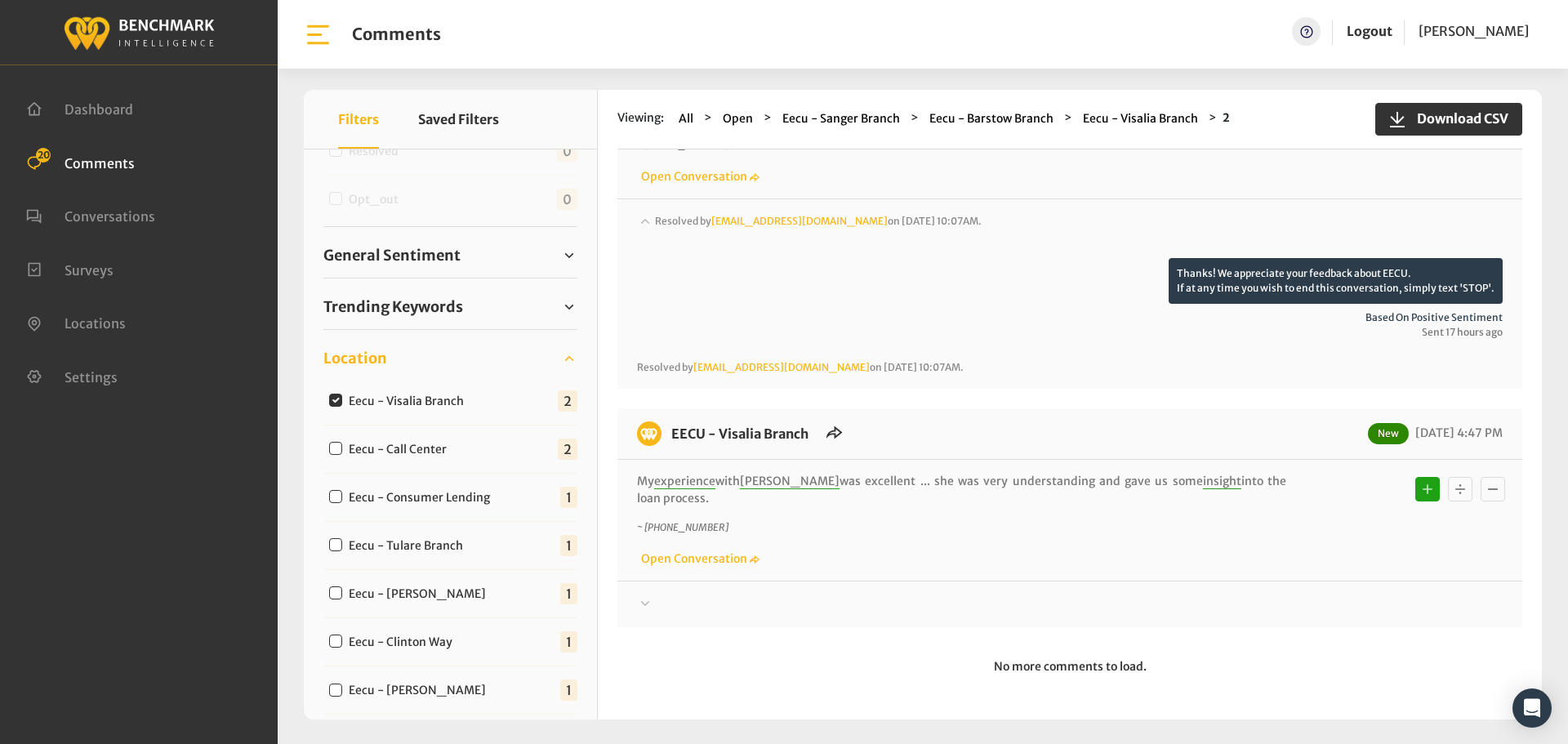
scroll to position [126, 0]
click at [647, 231] on icon at bounding box center [645, 220] width 17 height 19
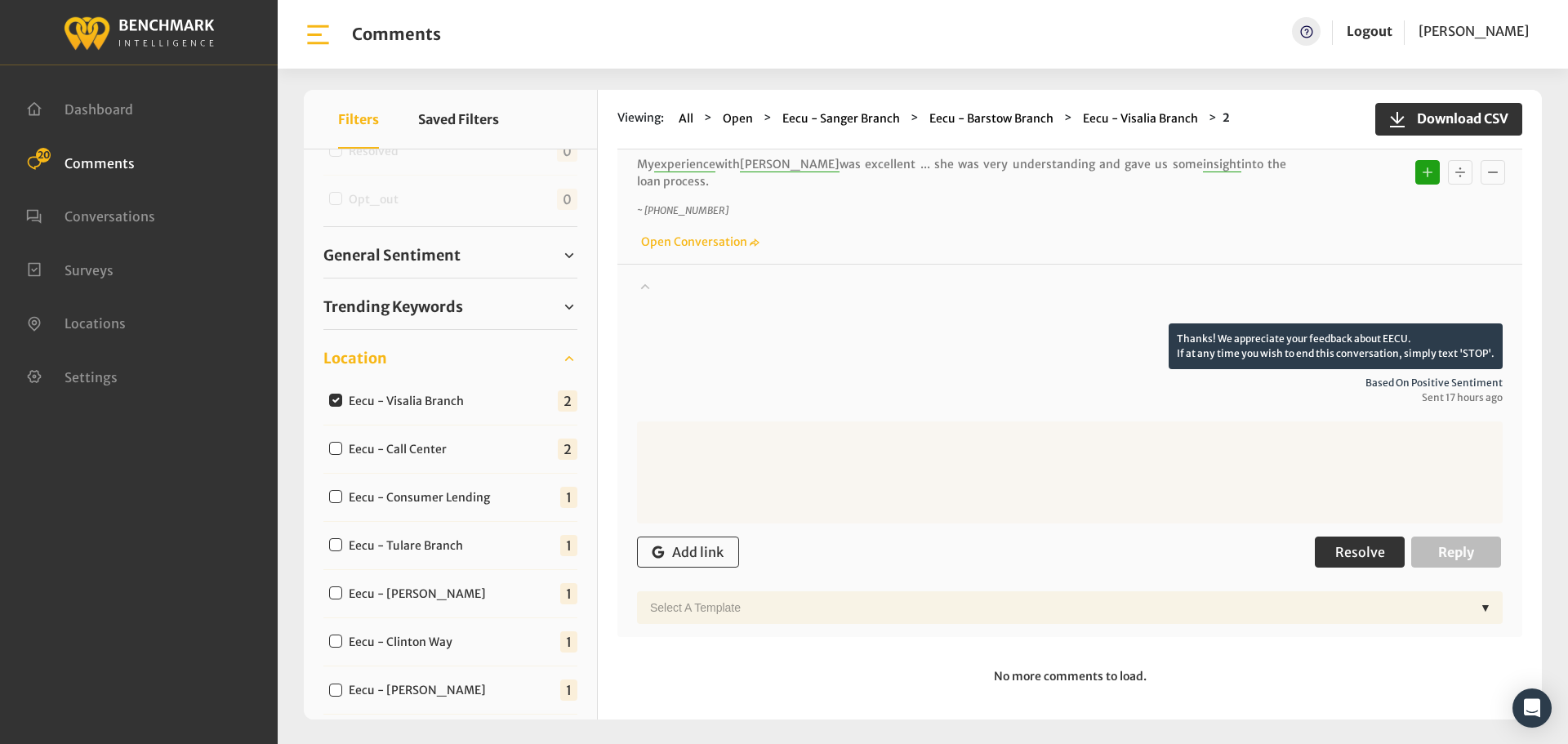
scroll to position [448, 0]
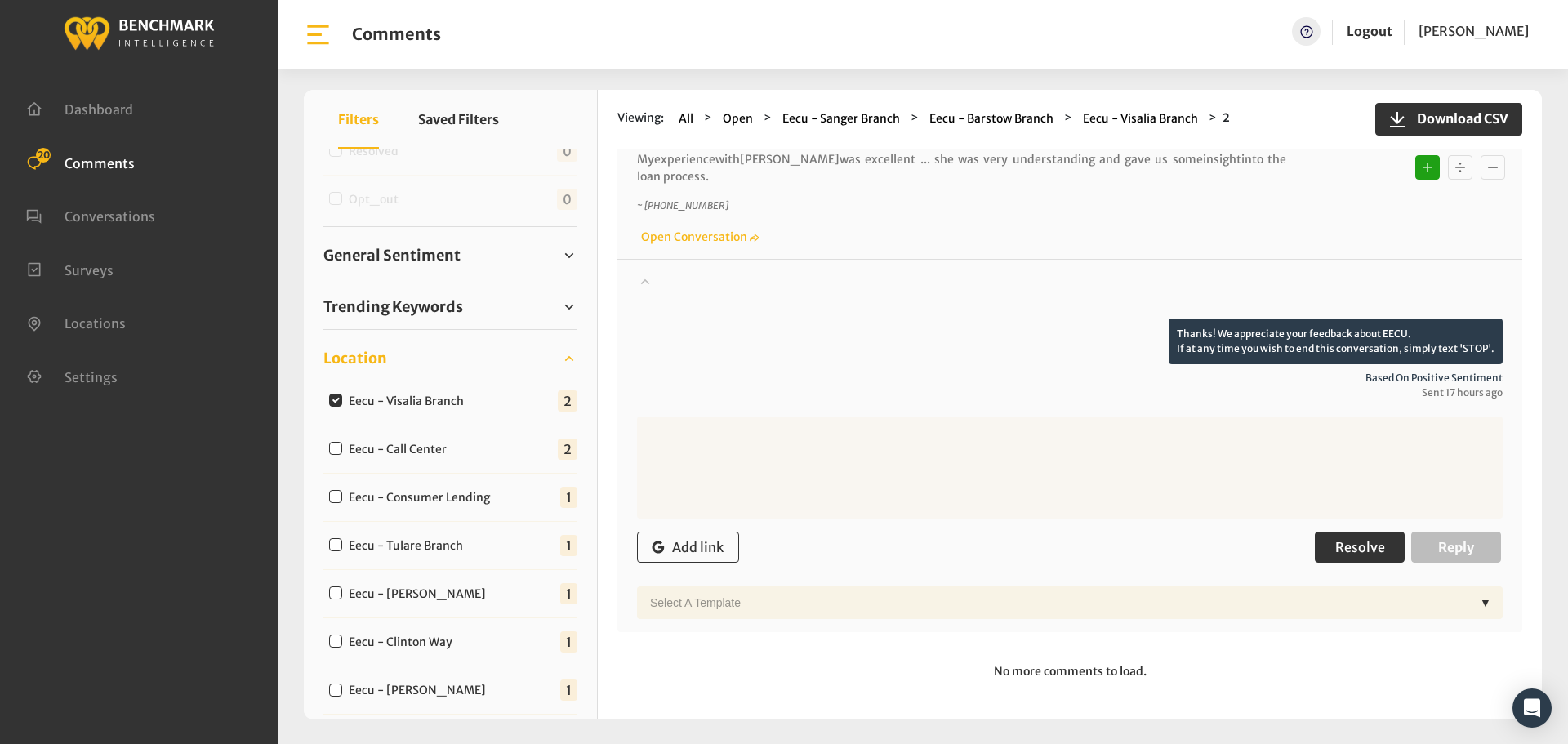
click at [1370, 541] on span "Resolve" at bounding box center [1359, 547] width 50 height 17
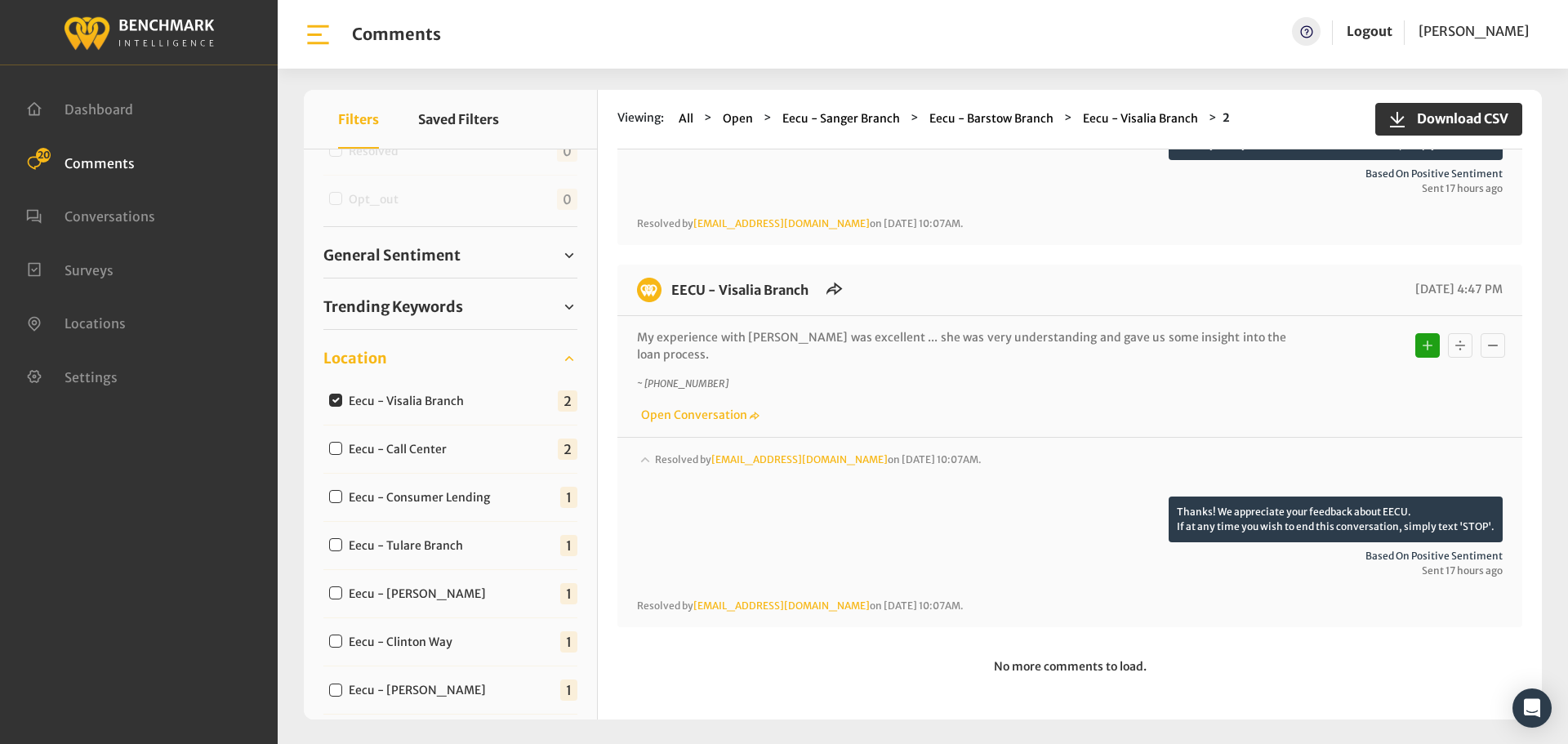
click at [336, 451] on input "Eecu - Call Center" at bounding box center [335, 448] width 13 height 13
checkbox input "true"
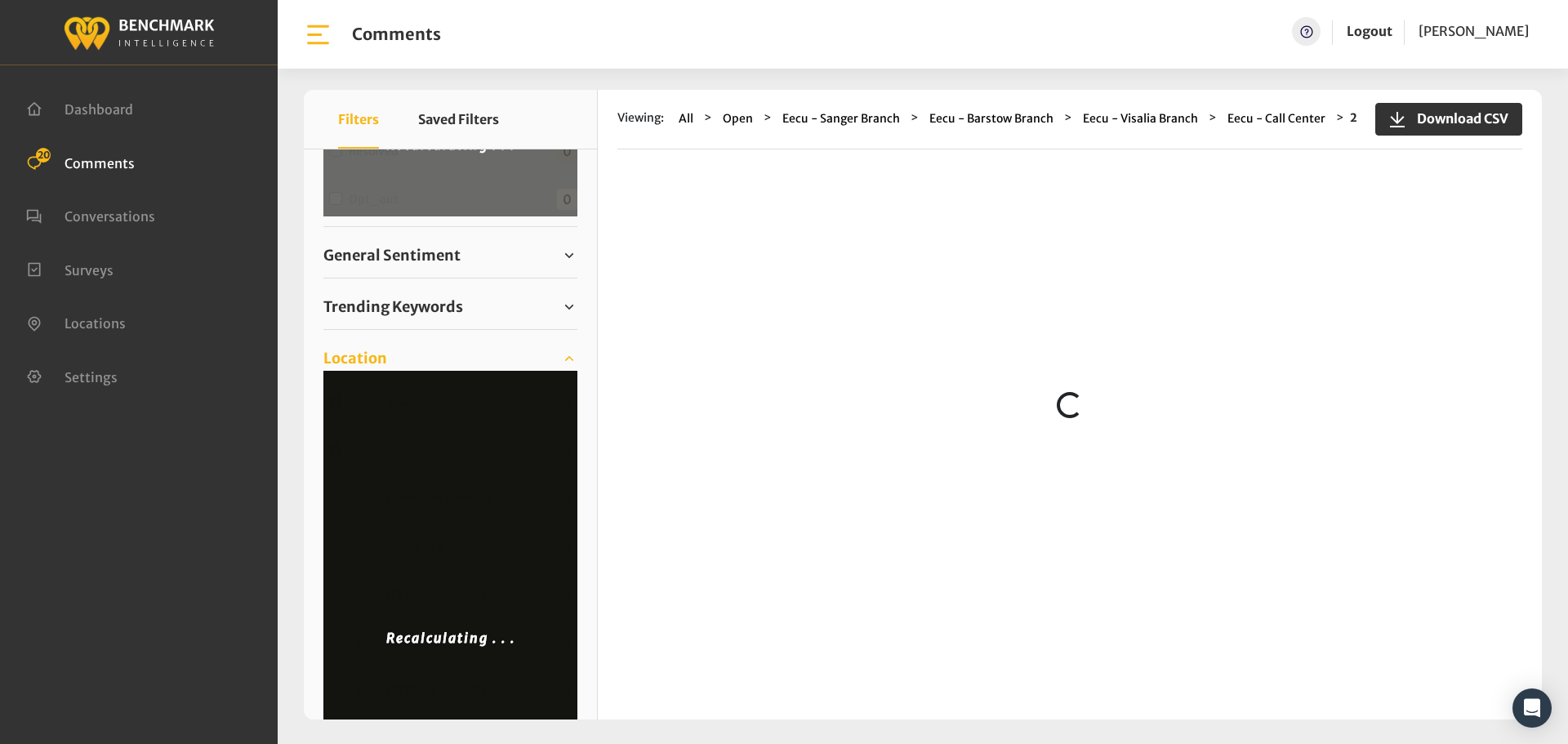
scroll to position [0, 0]
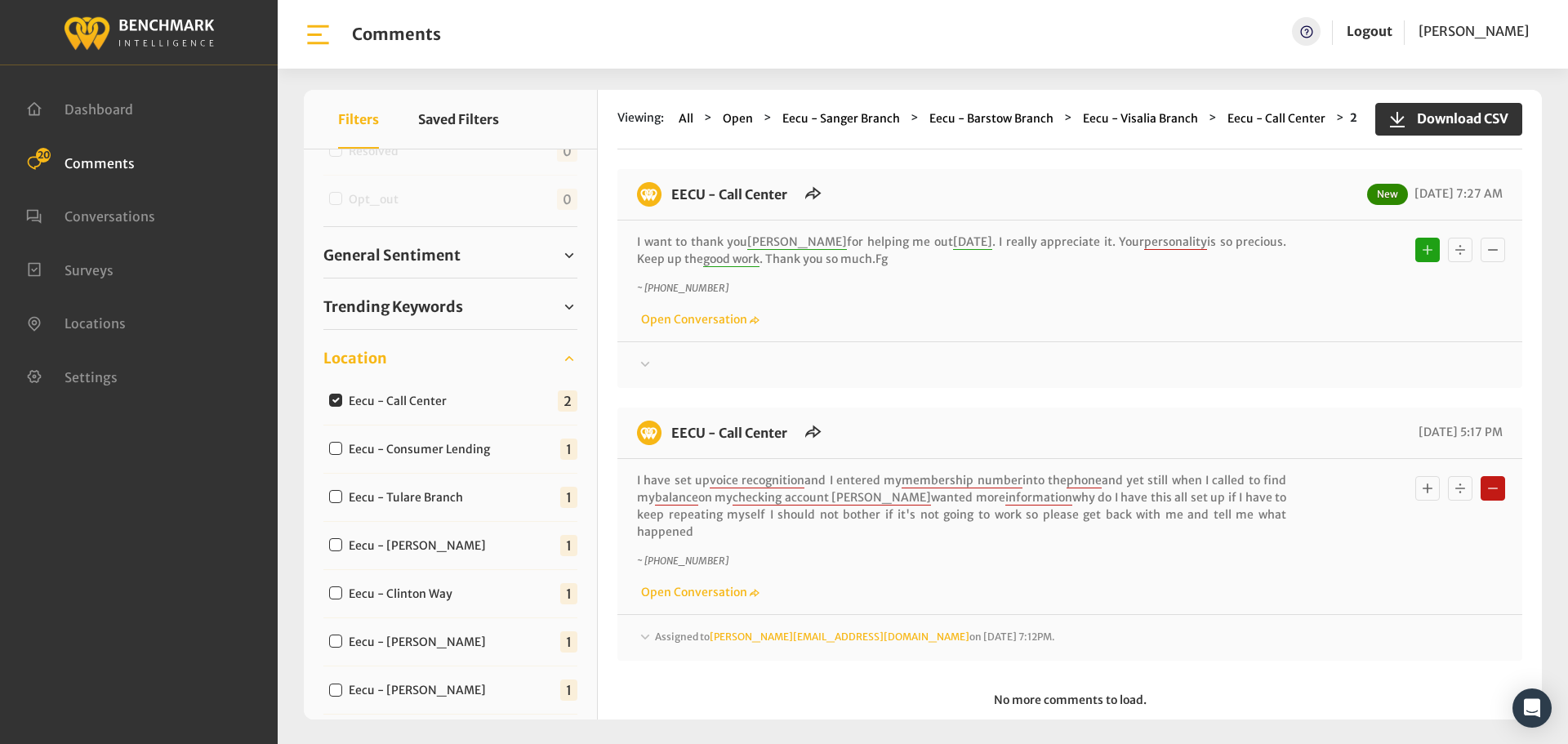
click at [671, 362] on div at bounding box center [1070, 365] width 866 height 19
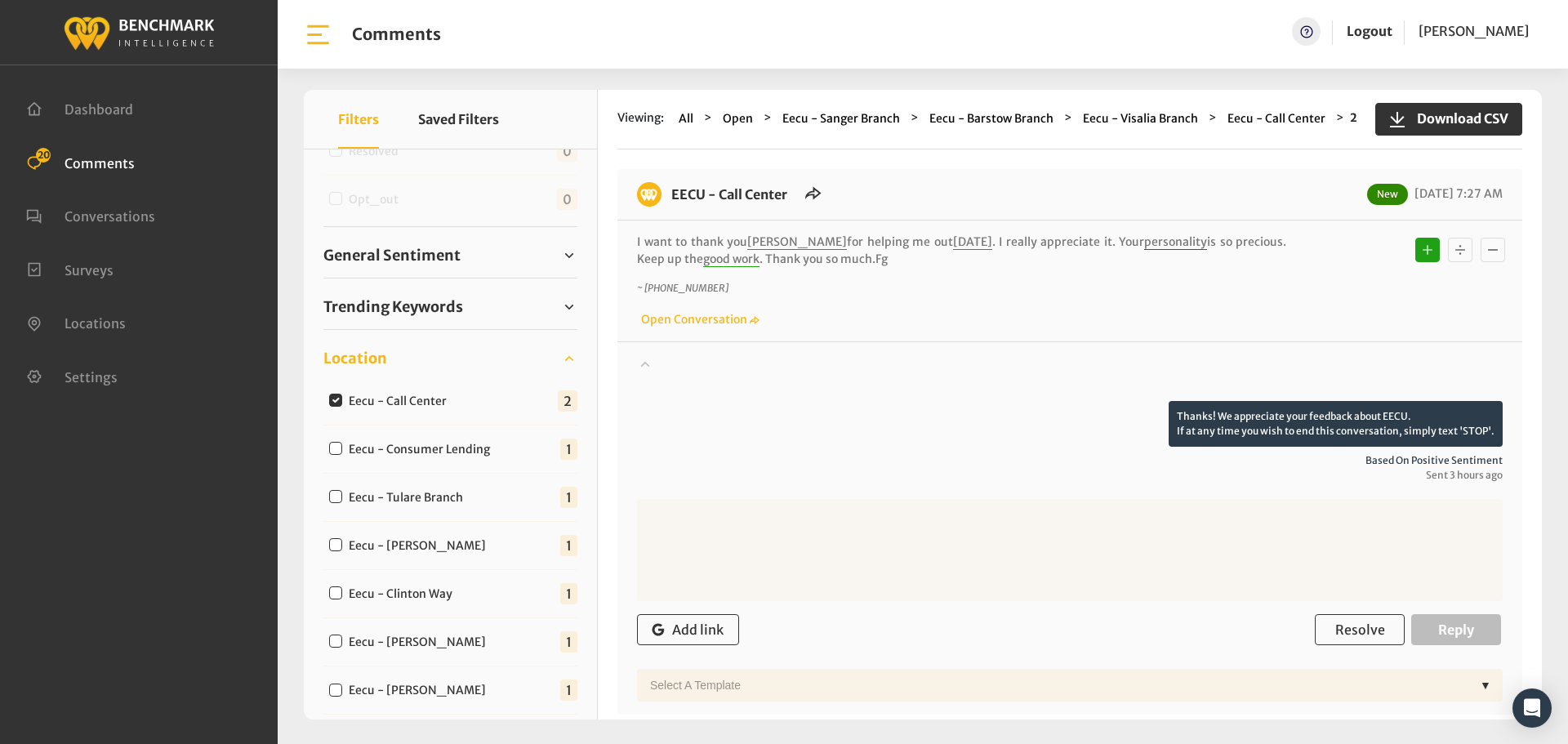
click at [671, 362] on div at bounding box center [1070, 378] width 866 height 45
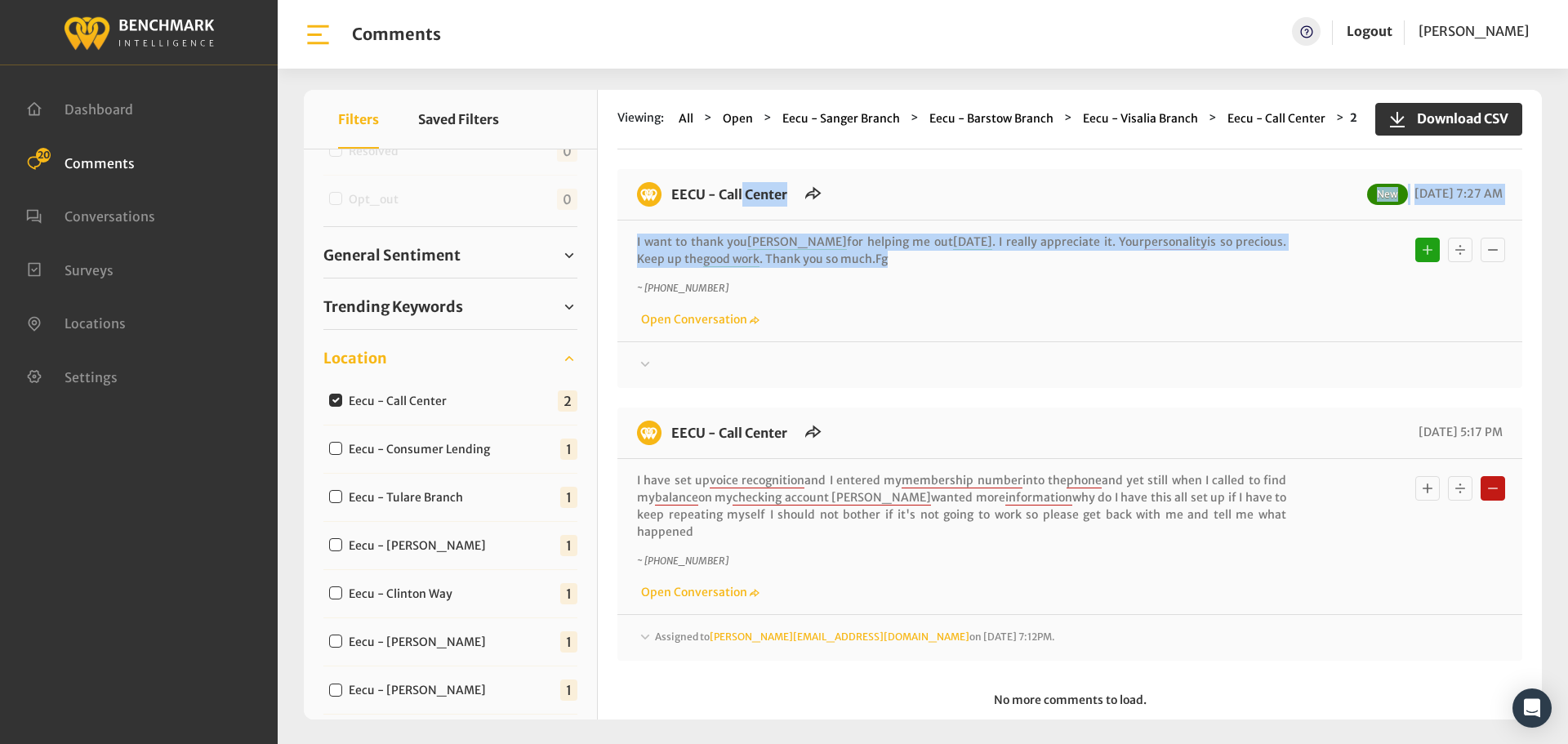
drag, startPoint x: 863, startPoint y: 262, endPoint x: 674, endPoint y: 191, distance: 201.9
click at [674, 191] on div "EECU - Call Center New [DATE] 7:27 AM I want to thank you [PERSON_NAME] for hel…" at bounding box center [1069, 279] width 904 height 219
copy div "EECU - Call Center New [DATE] 7:27 AM I want to thank you [PERSON_NAME] for hel…"
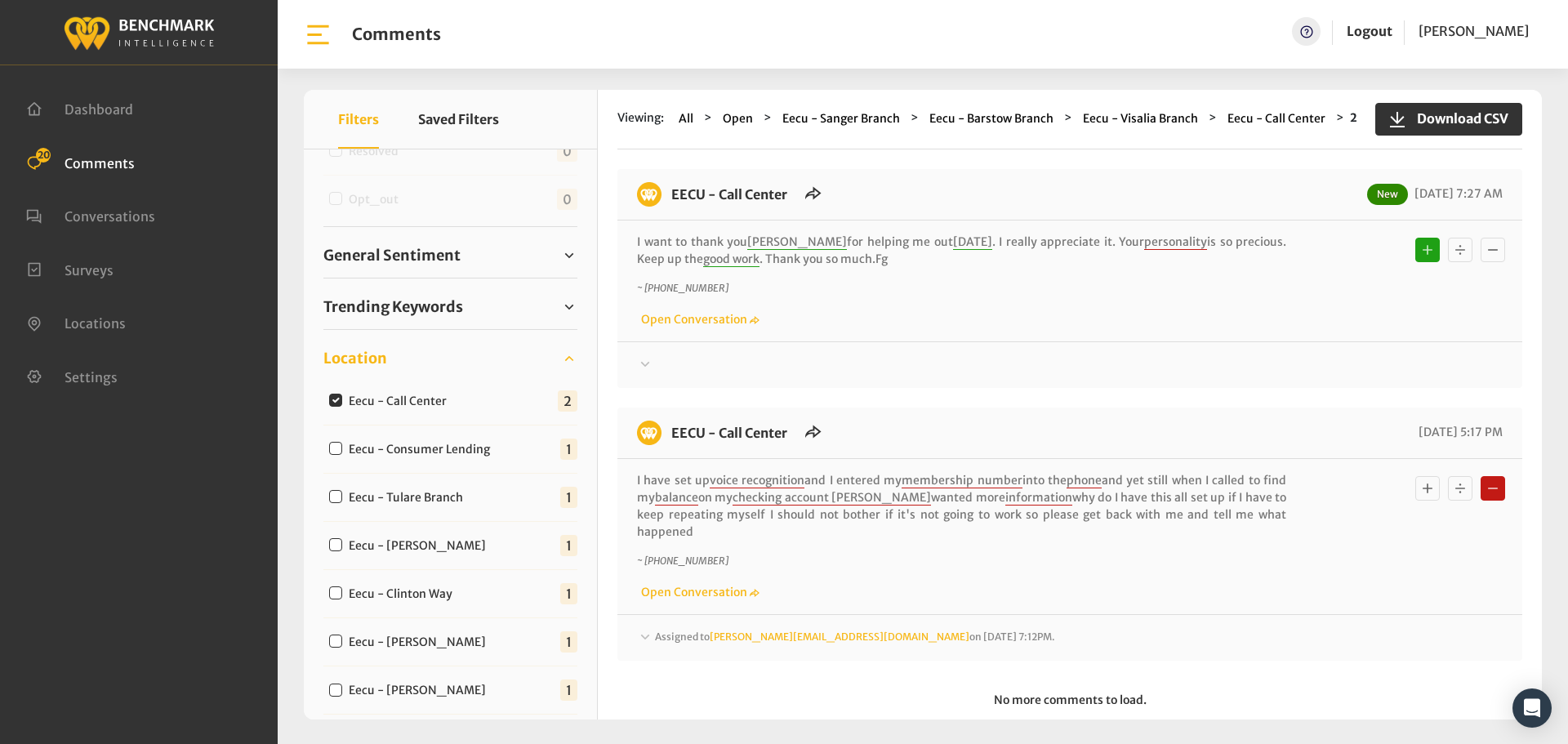
click at [683, 361] on div at bounding box center [1070, 365] width 866 height 19
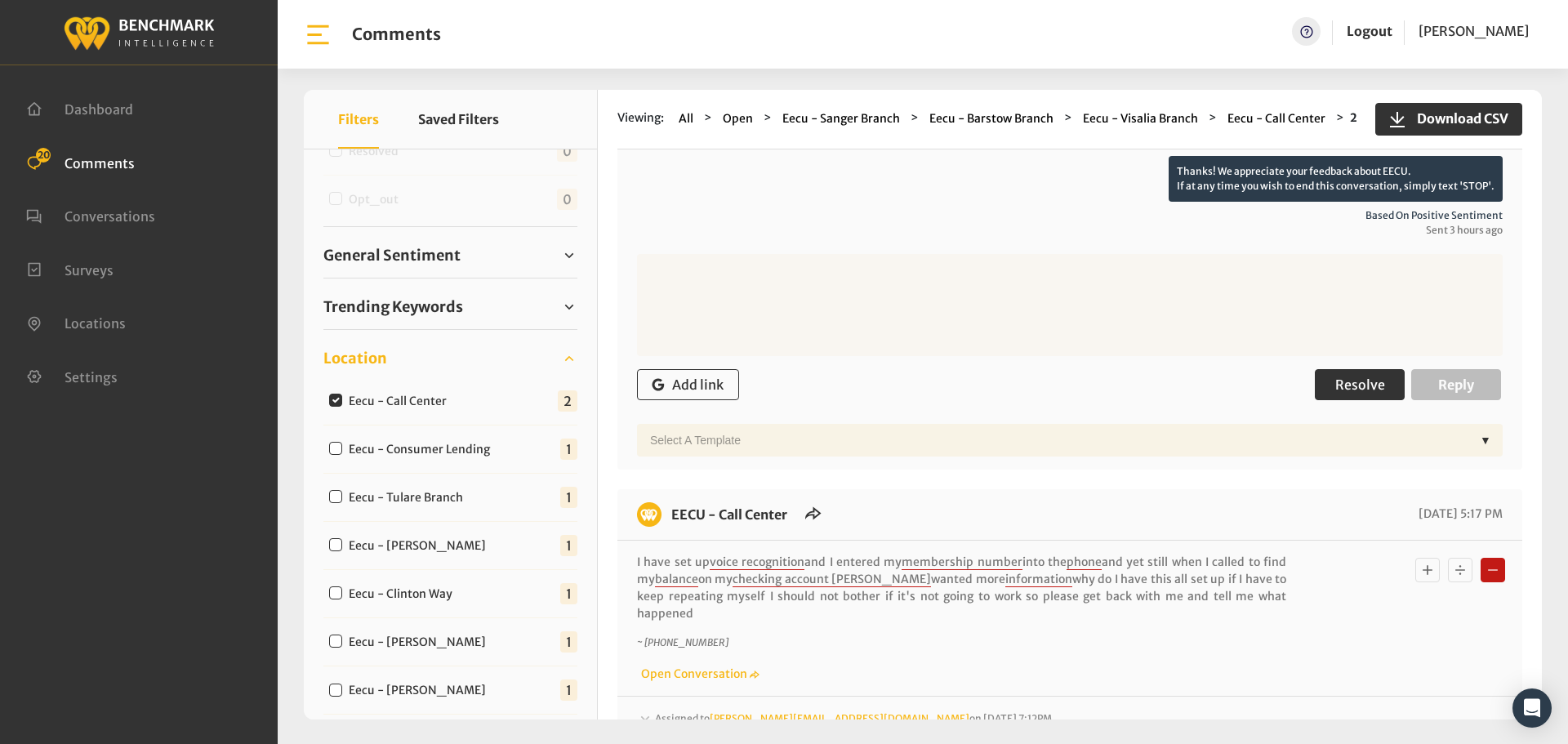
click at [1358, 385] on span "Resolve" at bounding box center [1359, 384] width 50 height 17
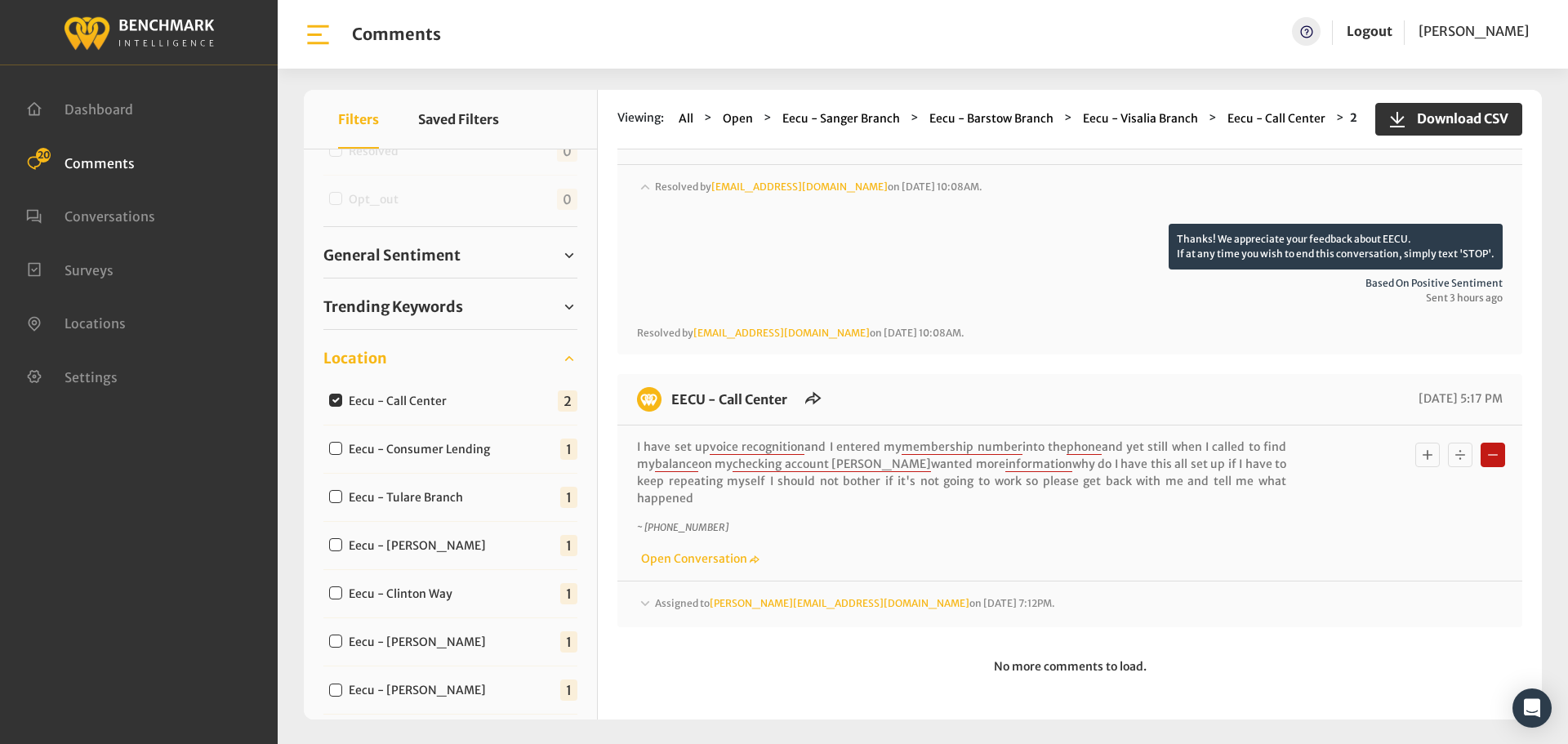
scroll to position [160, 0]
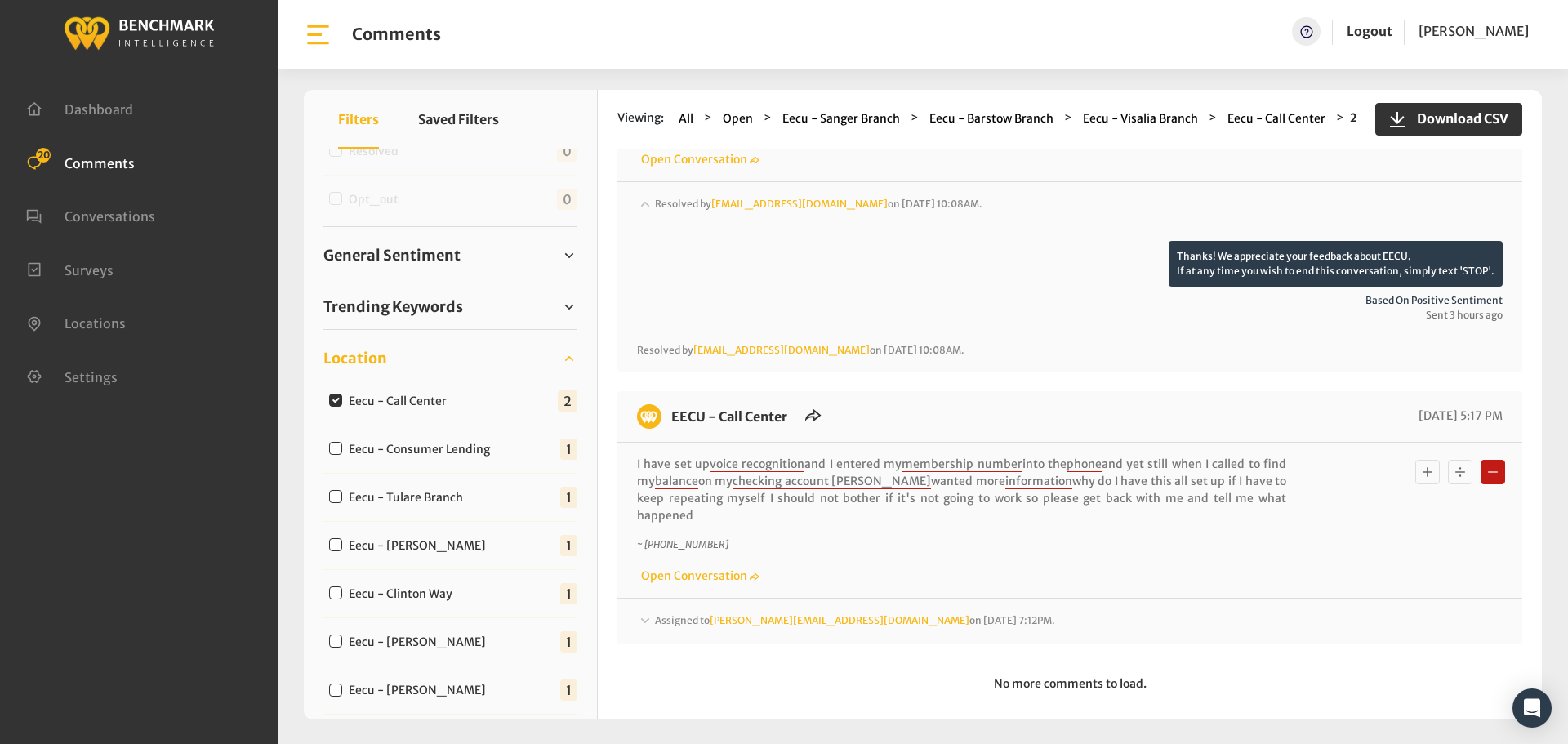
click at [334, 402] on input "Eecu - Call Center" at bounding box center [335, 400] width 13 height 13
checkbox input "false"
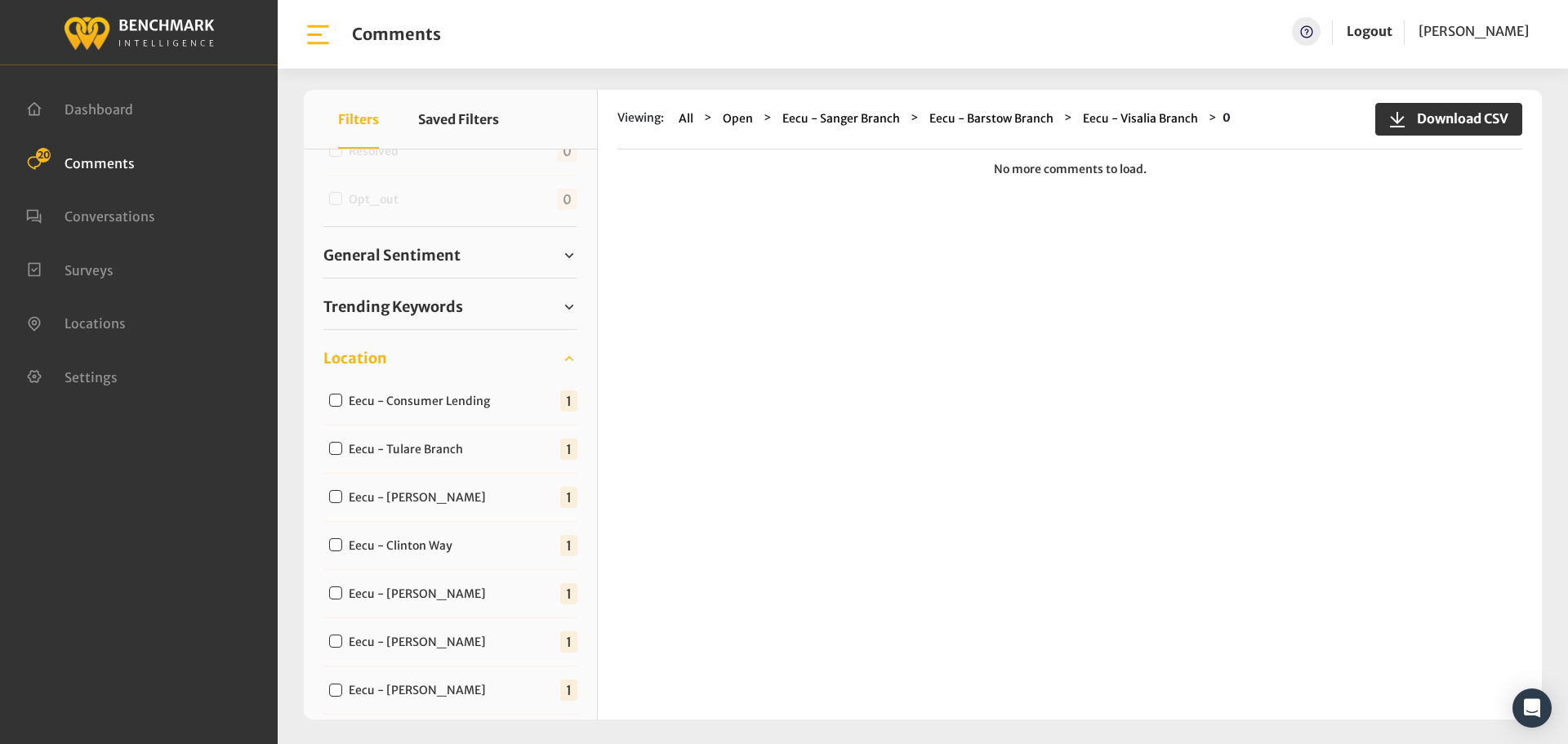
click at [334, 402] on input "Eecu - Consumer Lending" at bounding box center [335, 400] width 13 height 13
checkbox input "true"
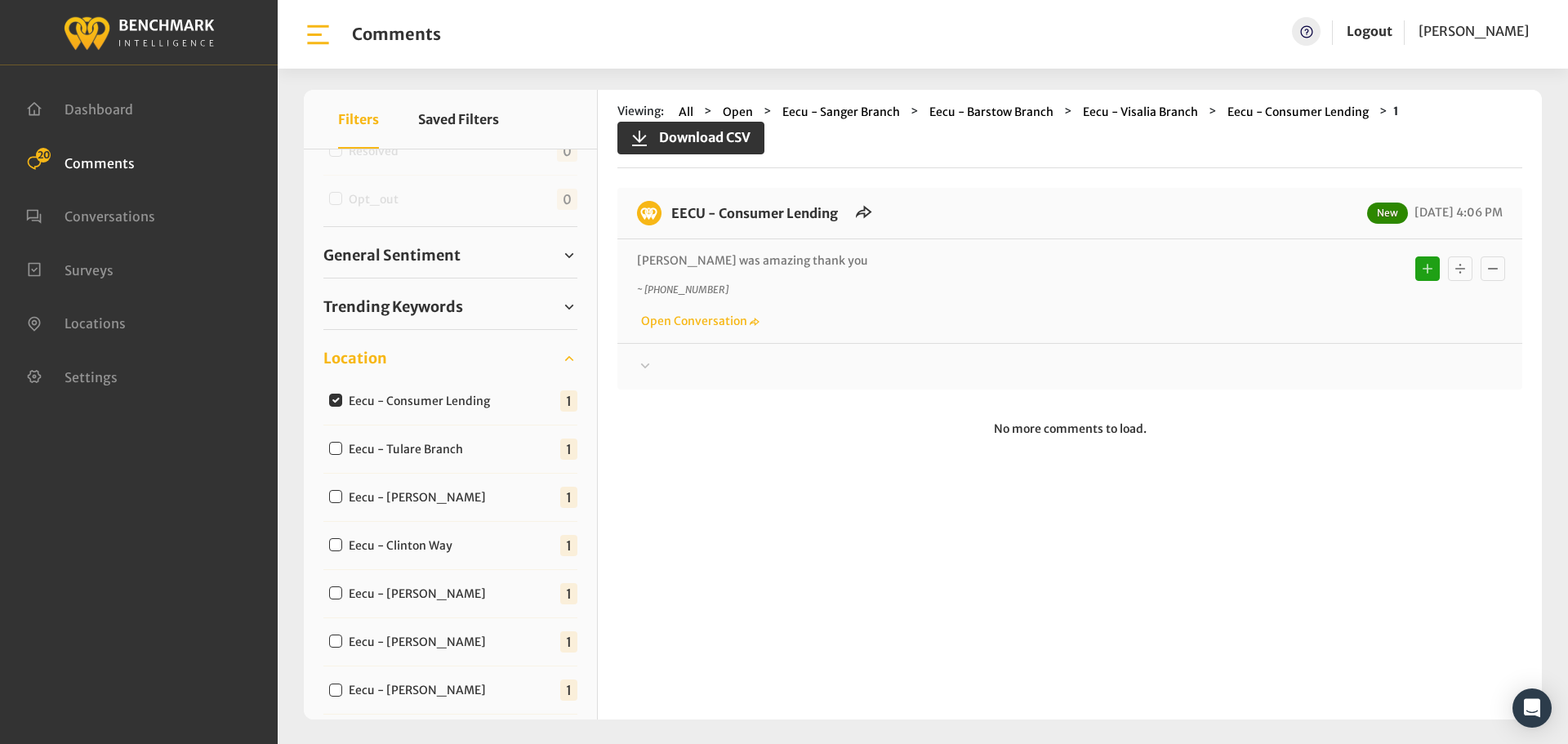
click at [707, 372] on div at bounding box center [1070, 367] width 866 height 19
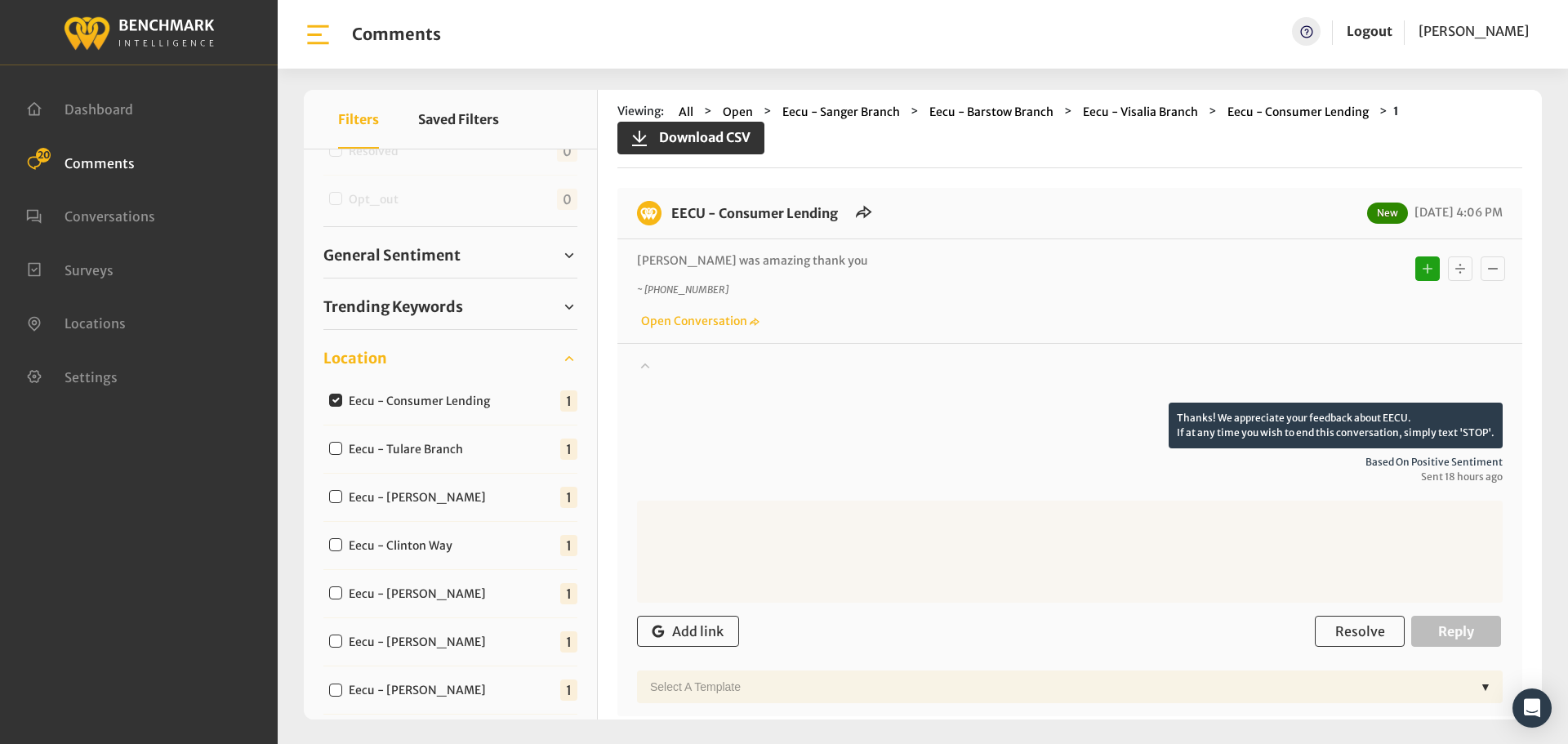
click at [705, 372] on div at bounding box center [1070, 380] width 866 height 45
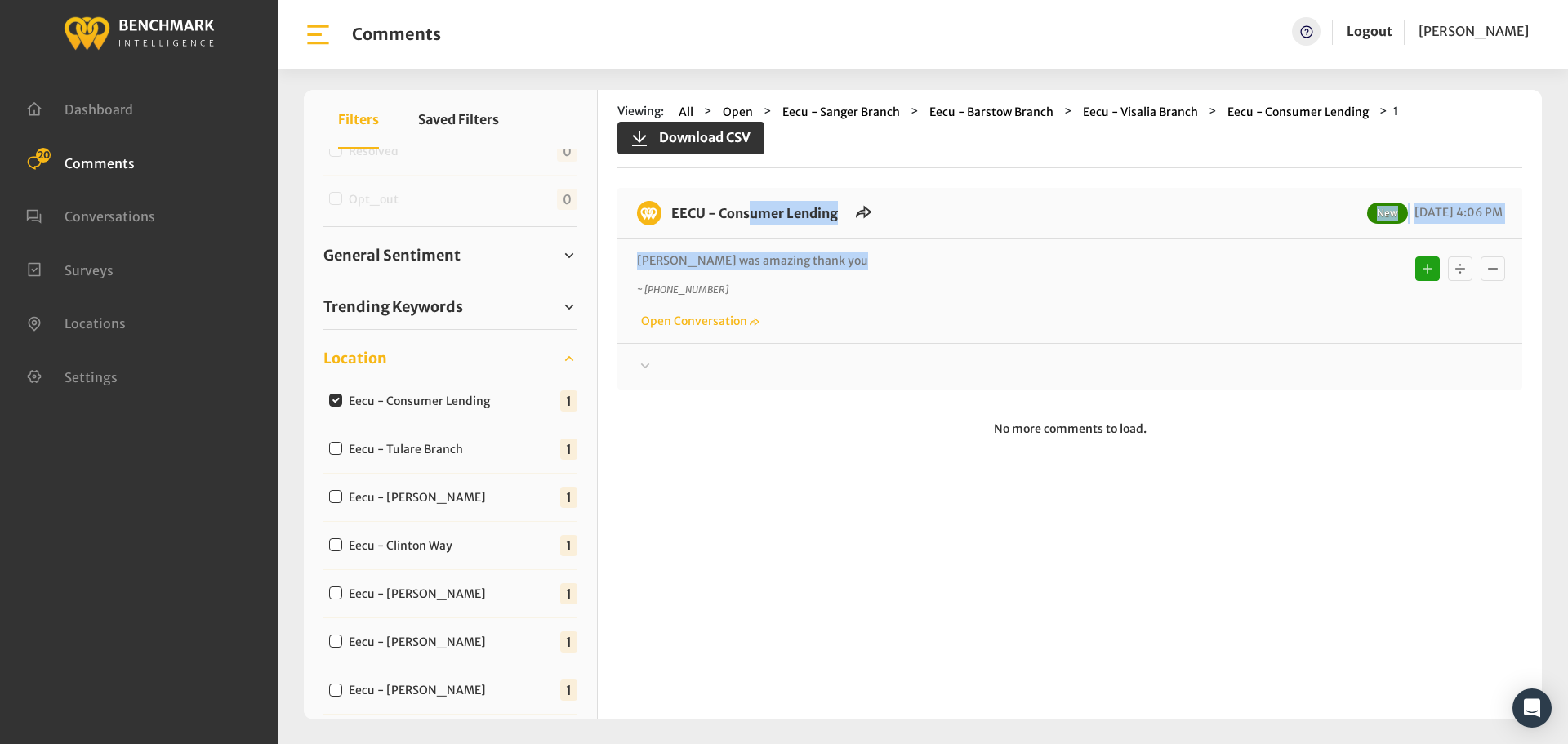
drag, startPoint x: 865, startPoint y: 272, endPoint x: 669, endPoint y: 210, distance: 205.6
click at [669, 210] on div "EECU - Consumer Lending New [DATE] 4:06 PM [PERSON_NAME] was amazing thank you …" at bounding box center [1069, 288] width 904 height 202
copy div "EECU - Consumer Lending New [DATE] 4:06 PM [PERSON_NAME] was amazing thank you"
click at [687, 362] on div at bounding box center [1070, 367] width 866 height 19
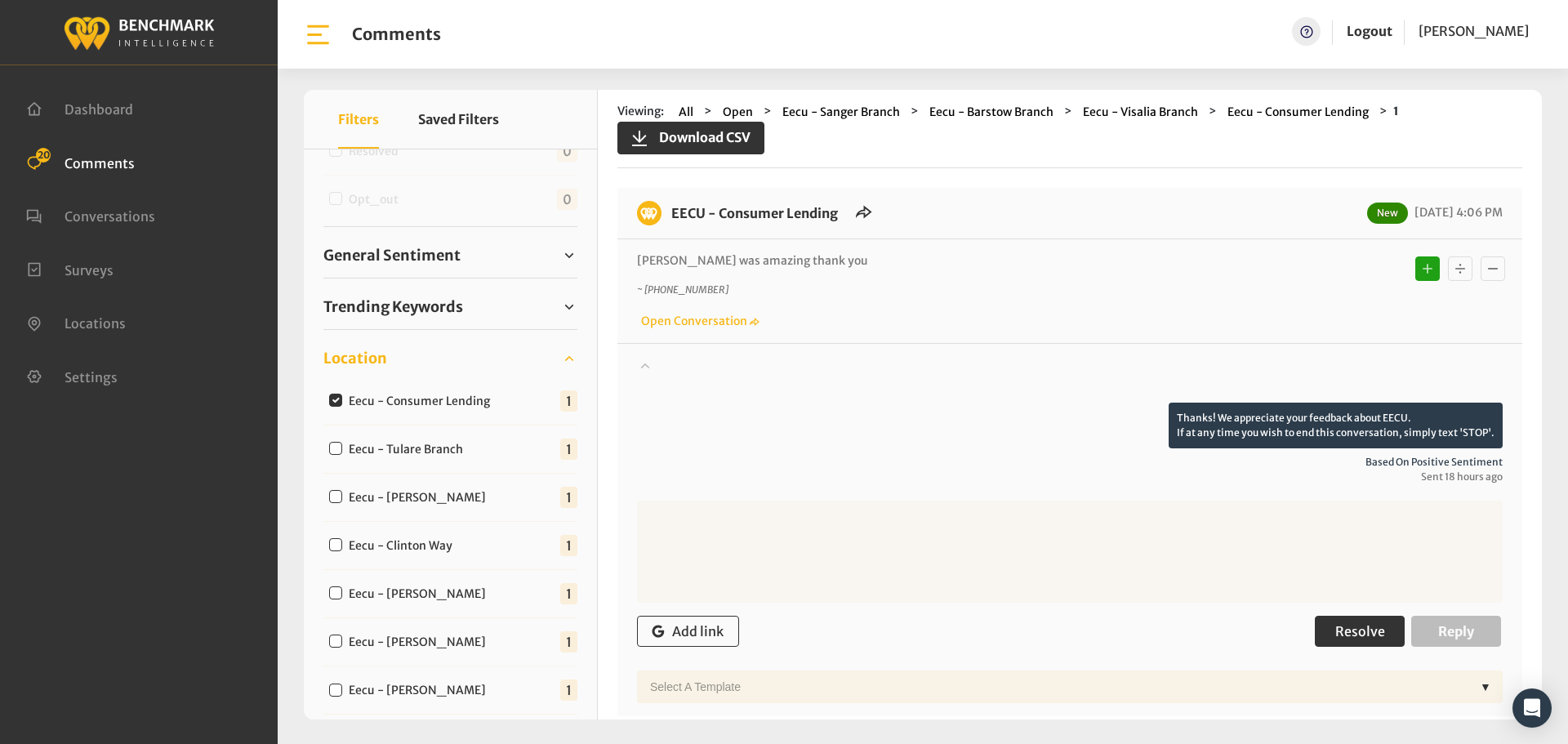
click at [1354, 629] on span "Resolve" at bounding box center [1359, 631] width 50 height 17
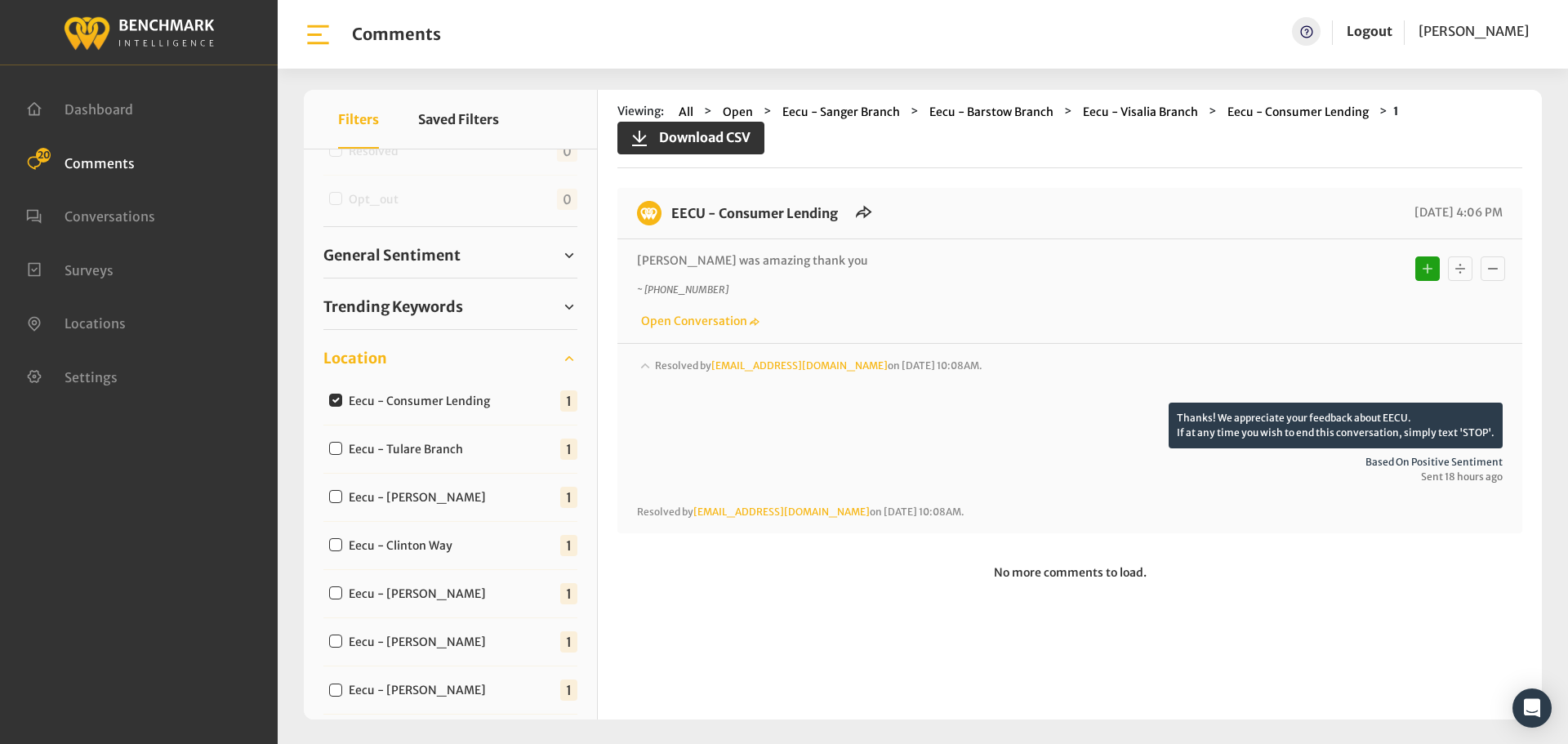
click at [335, 456] on div "Eecu - Tulare Branch" at bounding box center [399, 448] width 153 height 19
click at [340, 449] on input "Eecu - Tulare Branch" at bounding box center [335, 448] width 13 height 13
checkbox input "true"
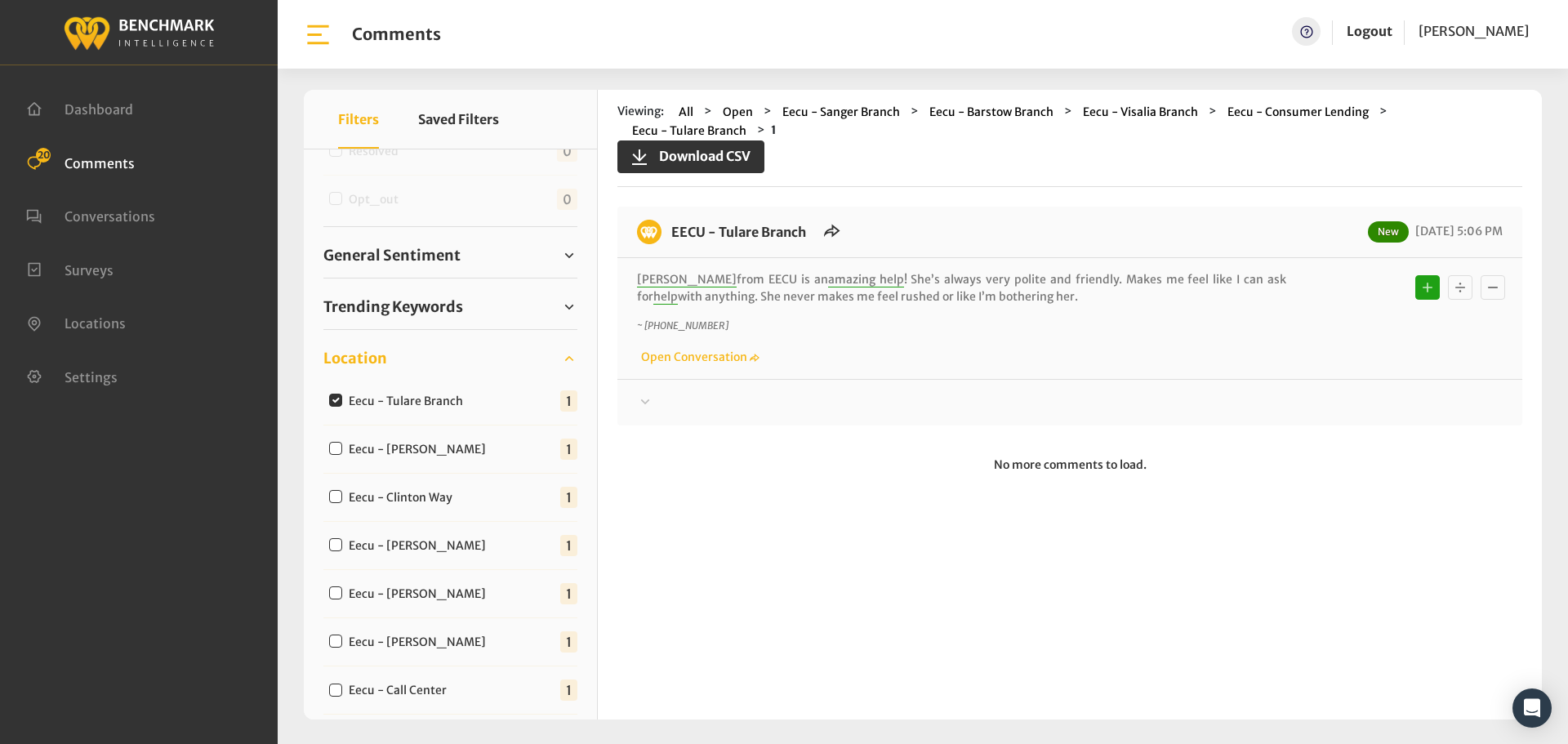
drag, startPoint x: 1011, startPoint y: 296, endPoint x: 671, endPoint y: 231, distance: 346.2
click at [671, 231] on div "EECU - Tulare Branch New [DATE] 5:06 PM [PERSON_NAME] from EECU is an amazing h…" at bounding box center [1069, 316] width 904 height 219
copy div "EECU - Tulare Branch New [DATE] 5:06 PM [PERSON_NAME] from [GEOGRAPHIC_DATA] is…"
click at [657, 400] on div at bounding box center [1070, 403] width 866 height 19
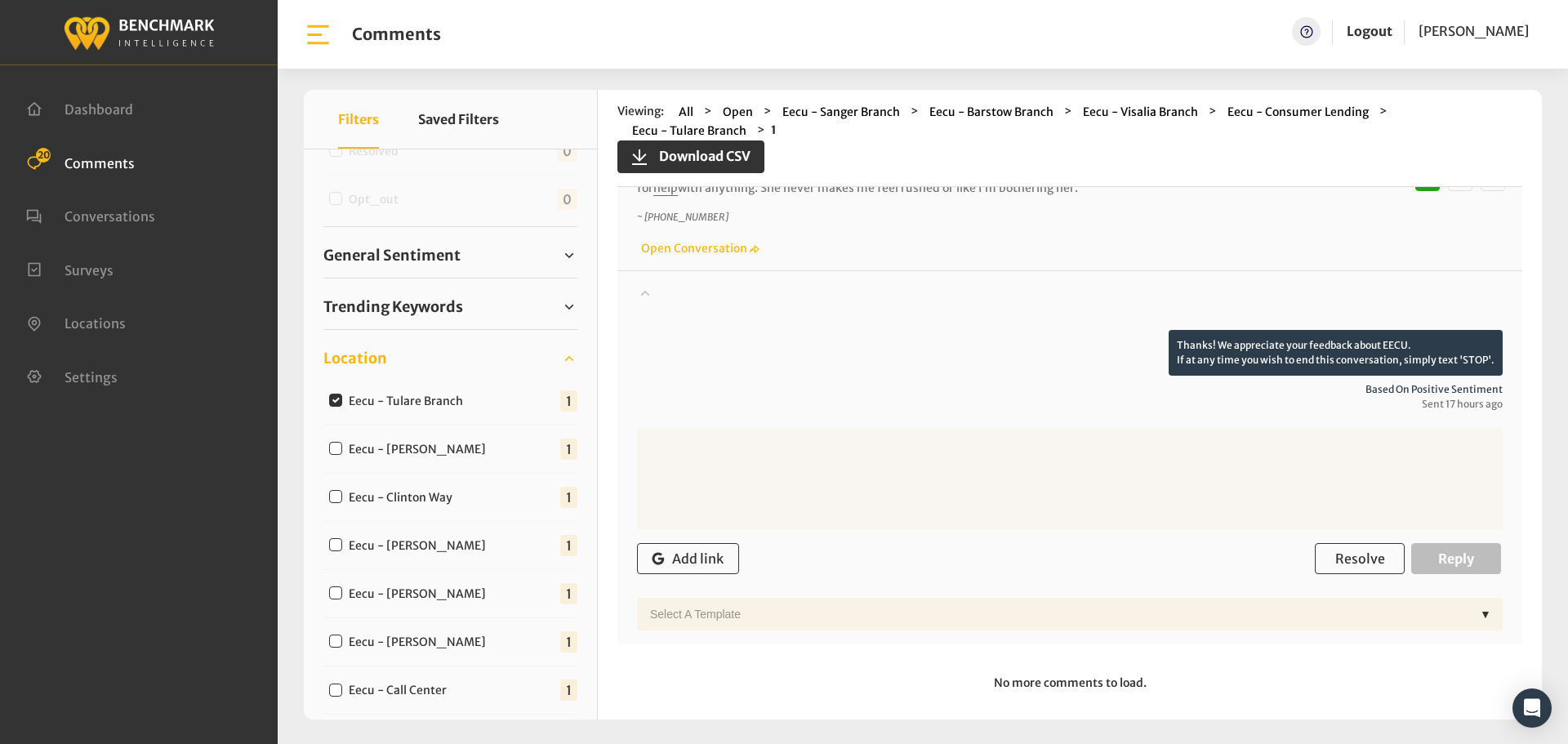
scroll to position [121, 0]
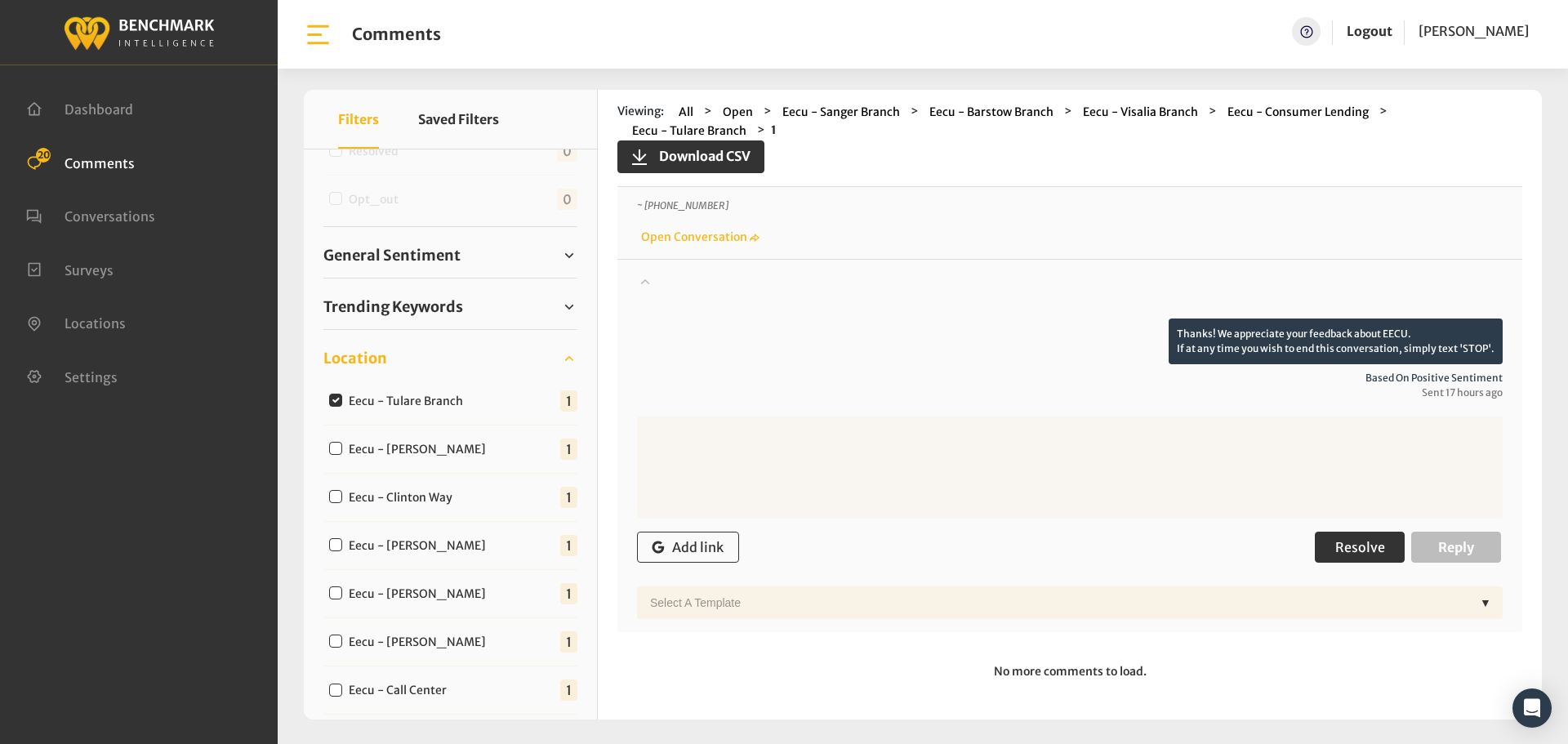
click at [1344, 539] on span "Resolve" at bounding box center [1359, 547] width 50 height 17
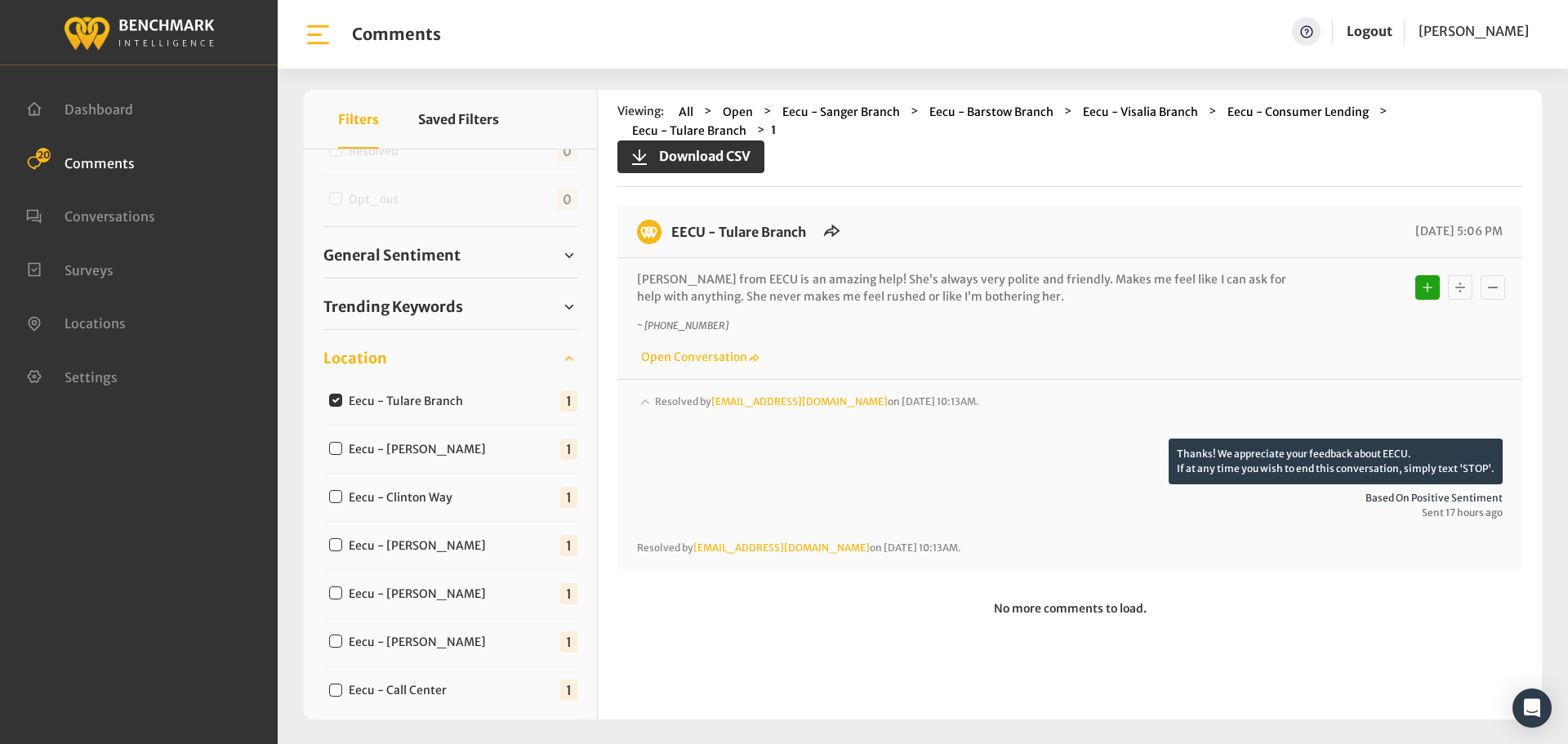
click at [344, 439] on div "Eecu - [PERSON_NAME]" at bounding box center [410, 448] width 175 height 19
click at [340, 446] on input "Eecu - [PERSON_NAME]" at bounding box center [335, 448] width 13 height 13
checkbox input "true"
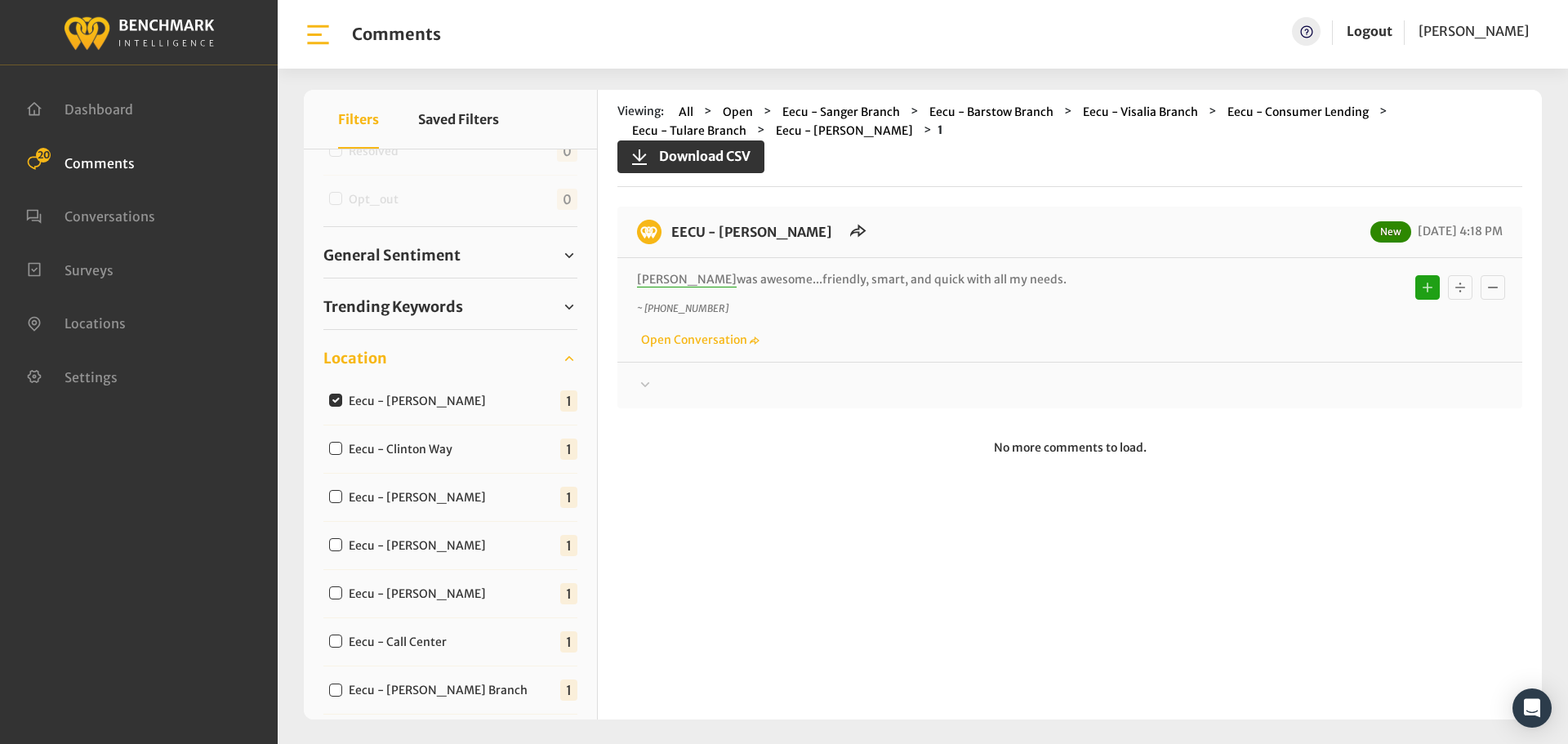
click at [679, 380] on div at bounding box center [1070, 385] width 866 height 19
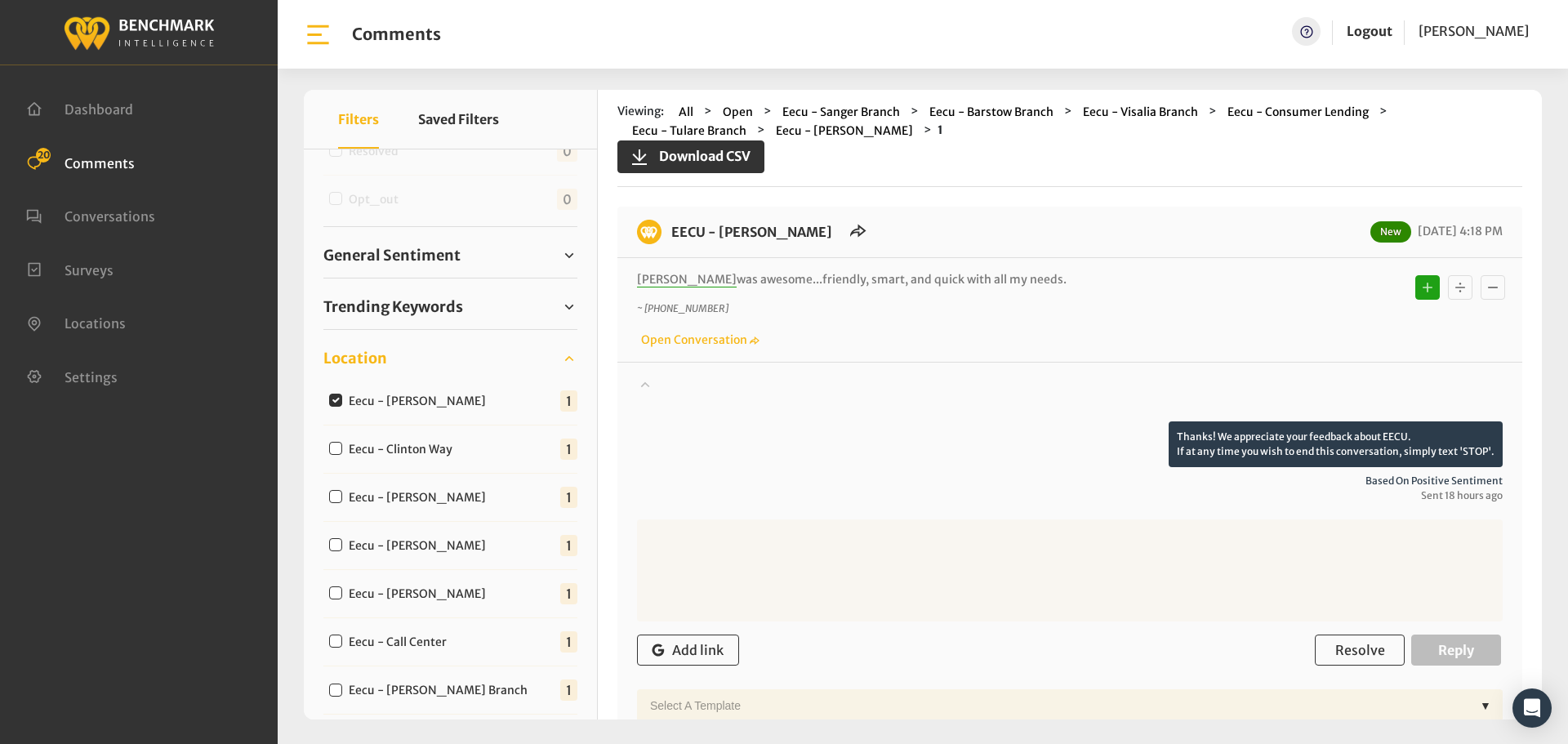
click at [679, 380] on div at bounding box center [1070, 398] width 866 height 45
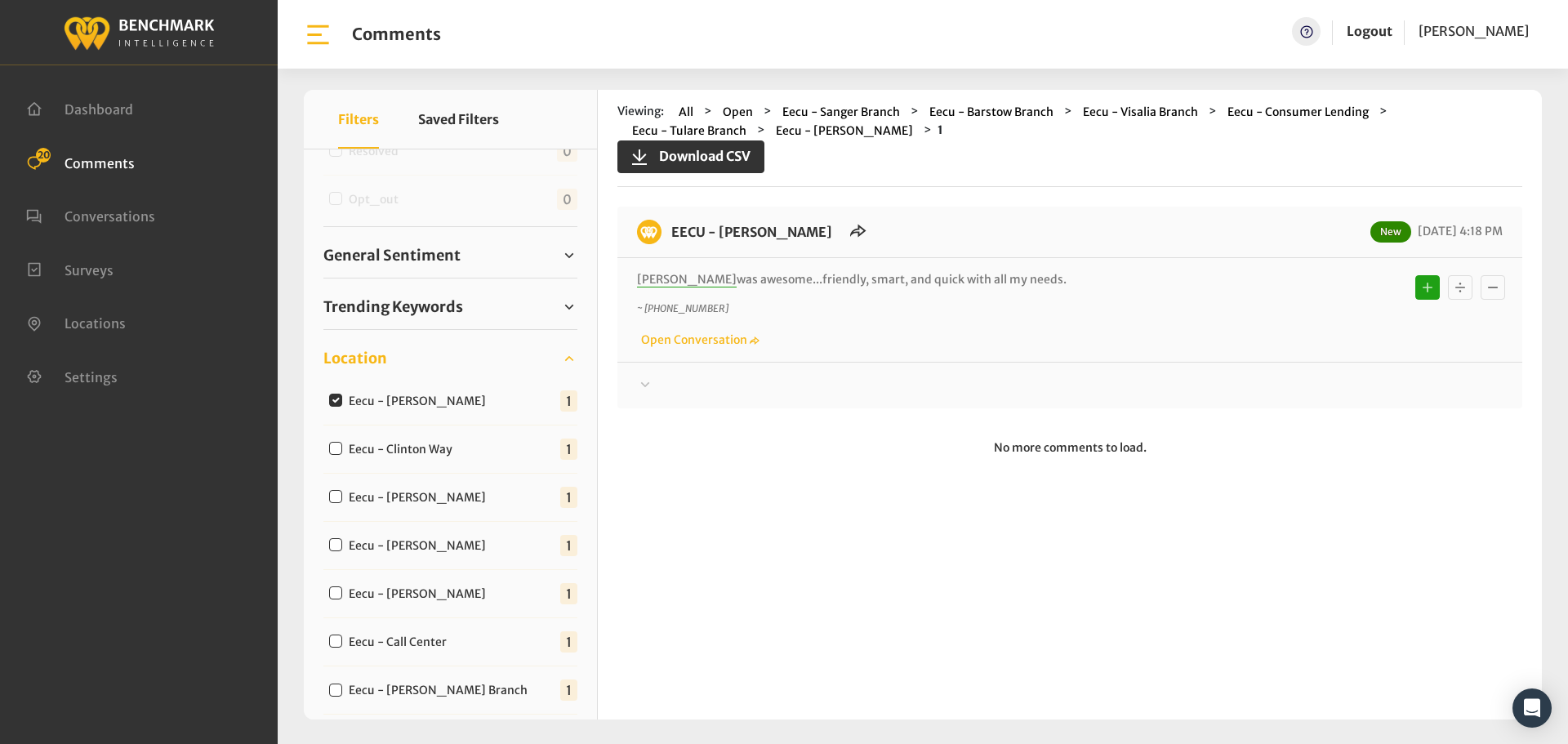
drag, startPoint x: 1050, startPoint y: 282, endPoint x: 670, endPoint y: 228, distance: 383.8
click at [670, 228] on div "EECU - [PERSON_NAME] New [DATE] 4:18 PM [PERSON_NAME] was awesome...friendly, s…" at bounding box center [1069, 307] width 904 height 202
copy div "EECU - [PERSON_NAME] New [DATE] 4:18 PM [PERSON_NAME] was awesome...friendly, s…"
click at [697, 398] on div "EECU - [PERSON_NAME] New [DATE] 4:18 PM [PERSON_NAME] was awesome...friendly, s…" at bounding box center [1069, 307] width 904 height 202
click at [677, 384] on div at bounding box center [1070, 385] width 866 height 19
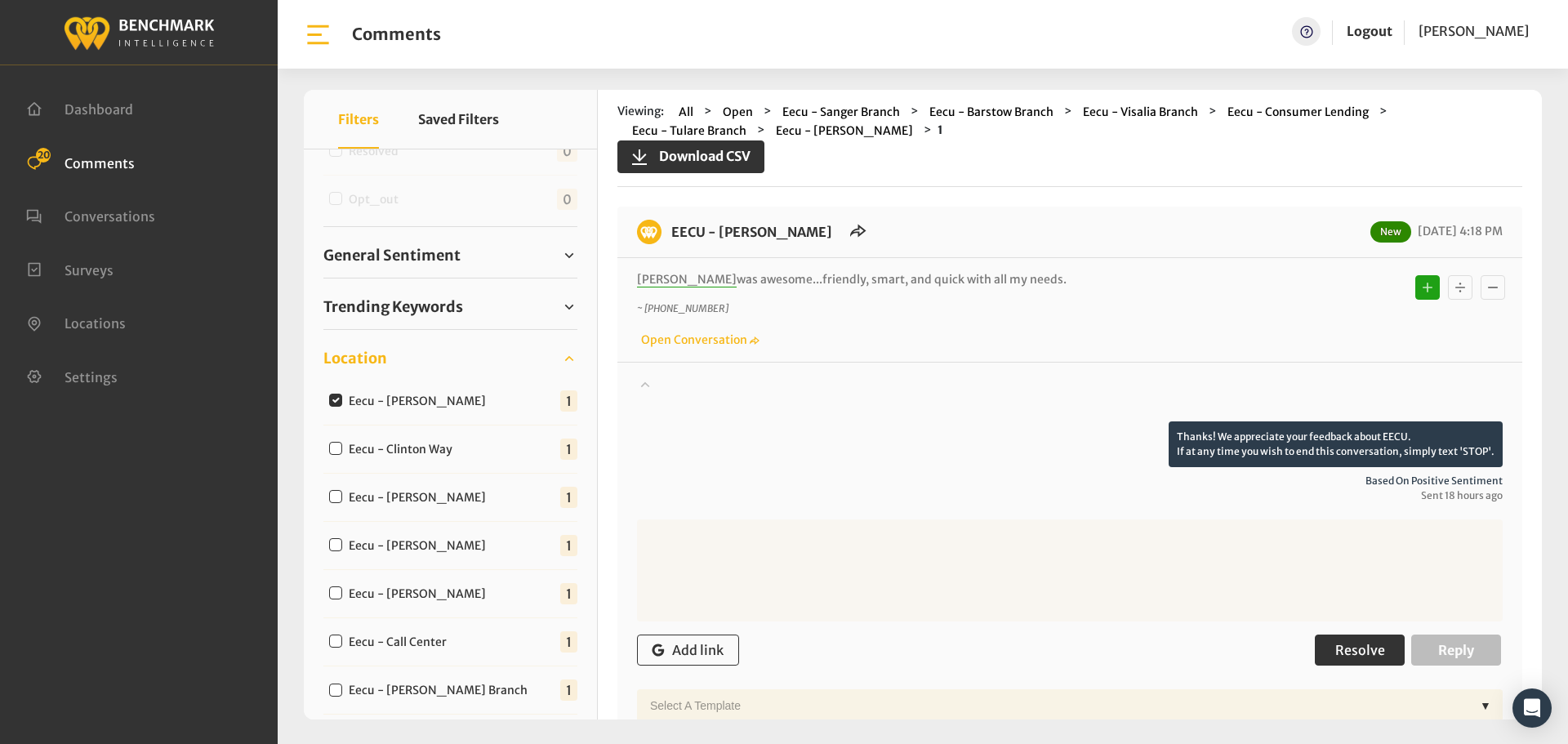
click at [1348, 650] on span "Resolve" at bounding box center [1359, 650] width 50 height 17
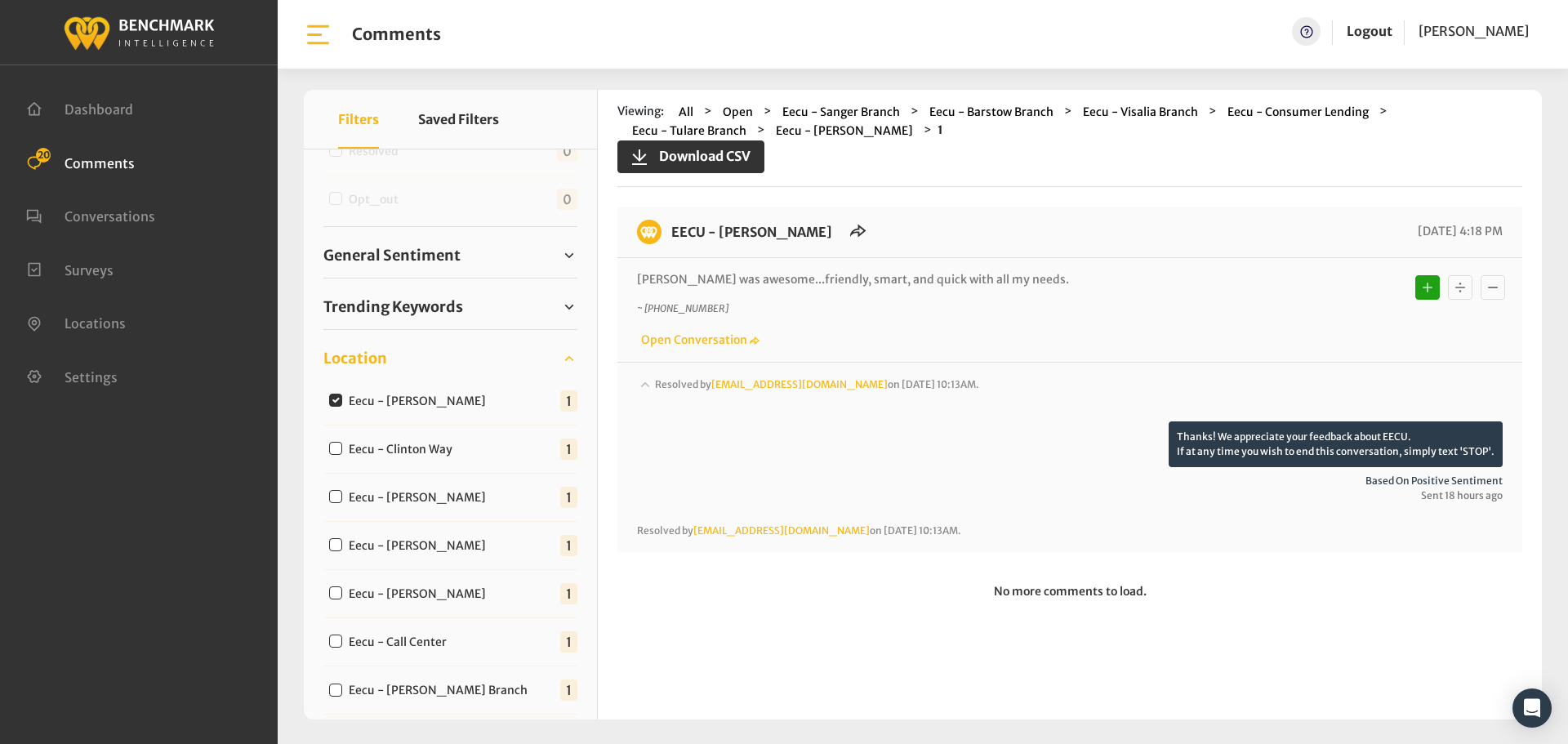
click at [335, 449] on input "Eecu - Clinton Way" at bounding box center [335, 448] width 13 height 13
checkbox input "true"
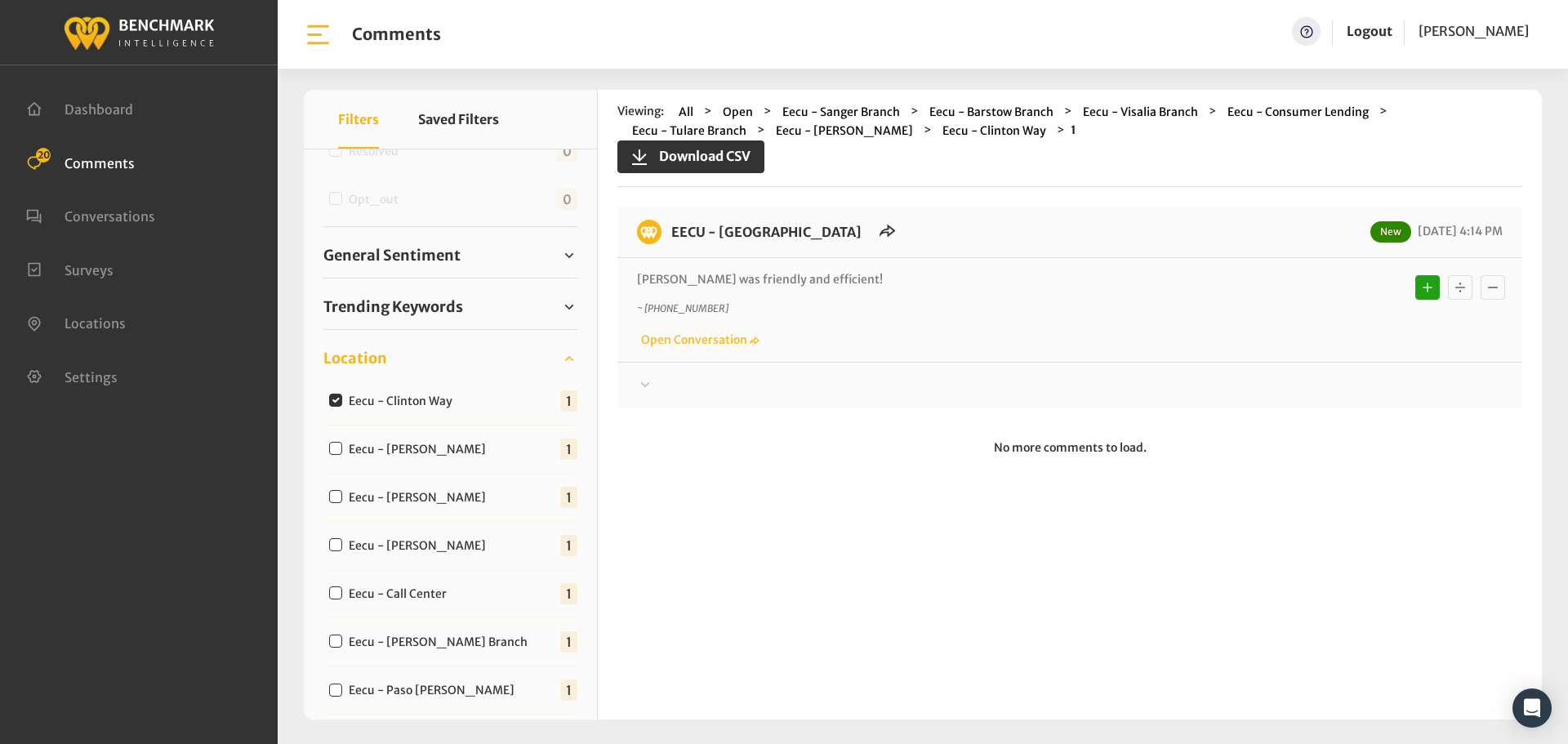
click at [705, 384] on div at bounding box center [1070, 385] width 866 height 19
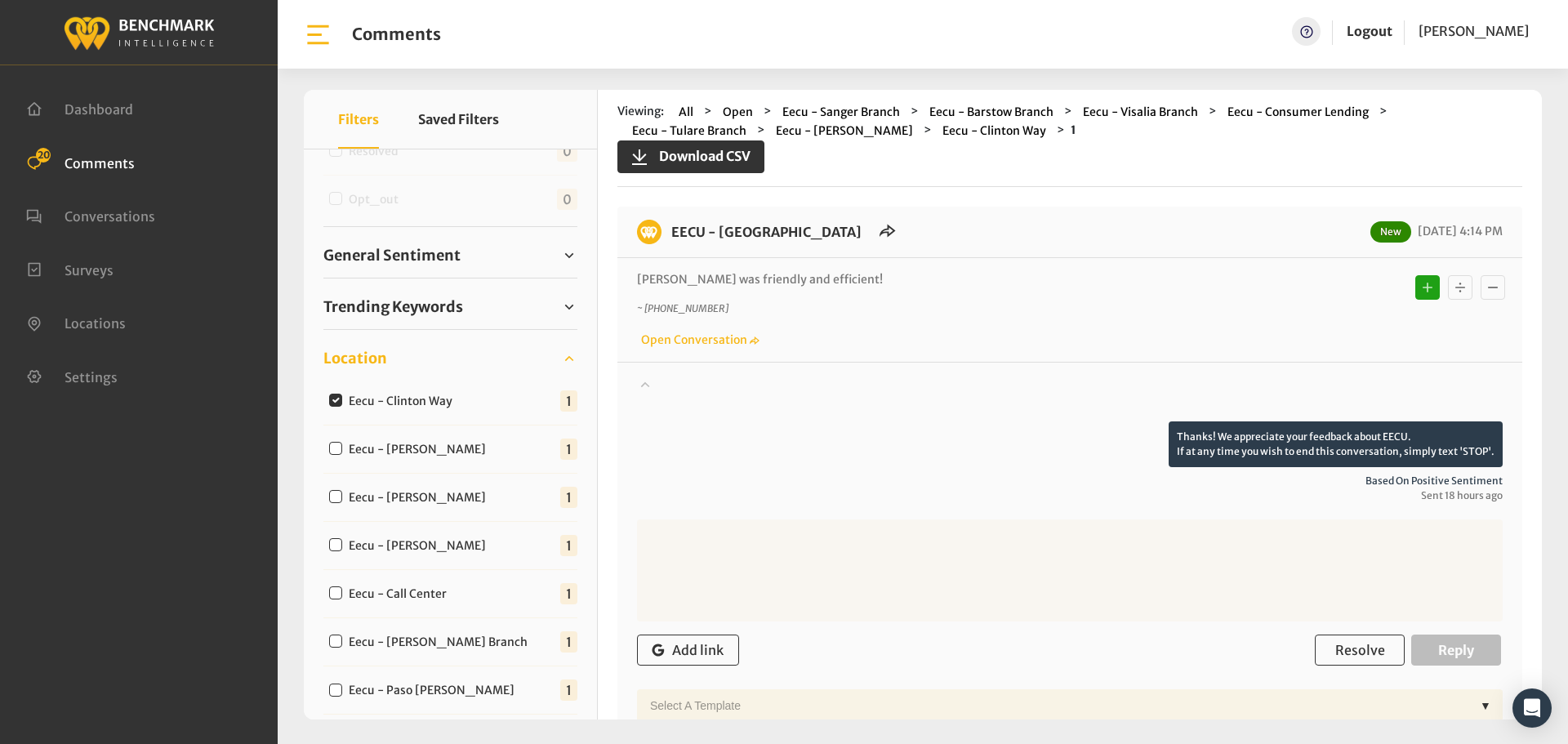
click at [705, 384] on div at bounding box center [1070, 398] width 866 height 45
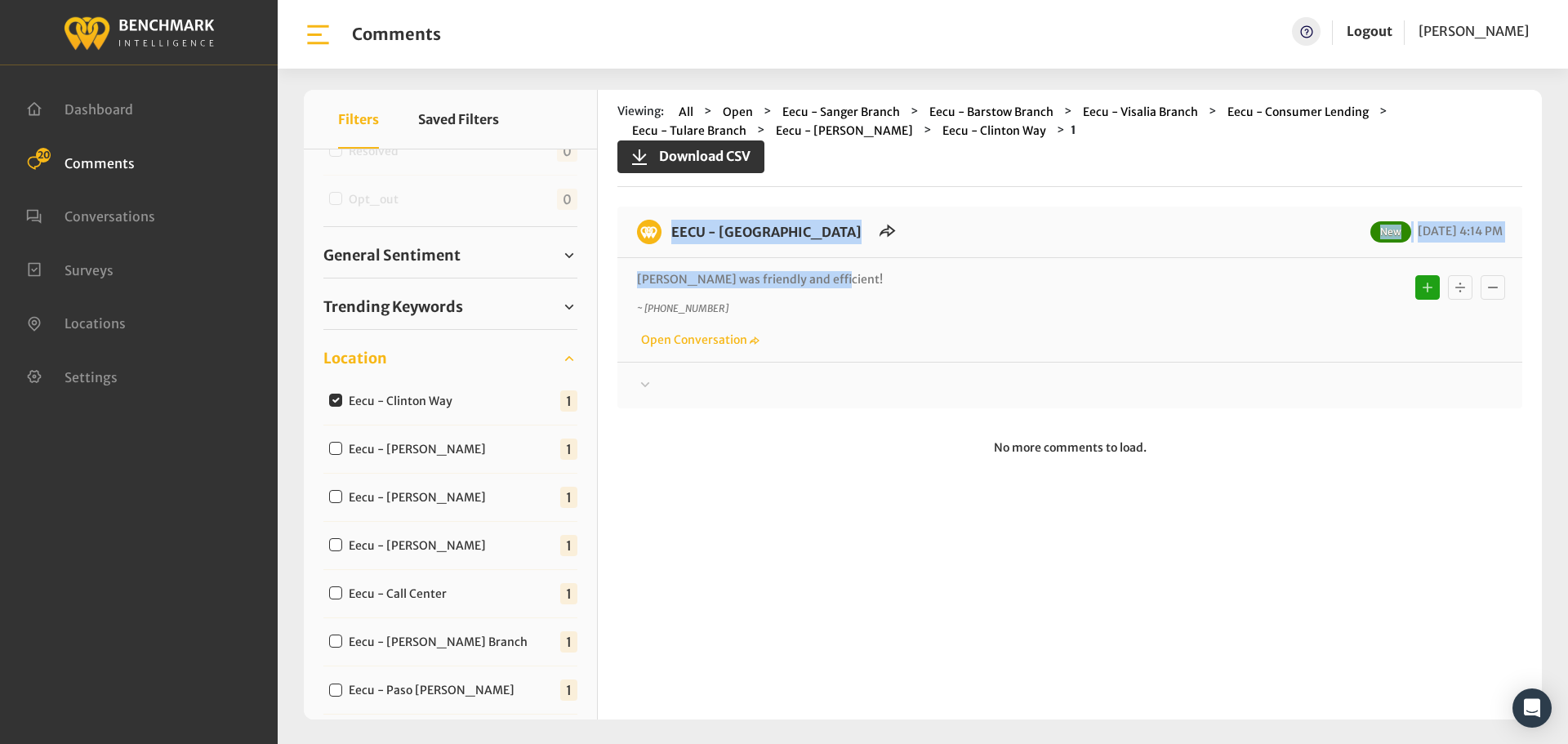
drag, startPoint x: 835, startPoint y: 272, endPoint x: 660, endPoint y: 236, distance: 178.7
click at [660, 236] on div "EECU - [GEOGRAPHIC_DATA] New [DATE] 4:14 PM [PERSON_NAME] was friendly and effi…" at bounding box center [1069, 307] width 904 height 202
copy div "EECU - [GEOGRAPHIC_DATA] New [DATE] 4:14 PM [PERSON_NAME] was friendly and effi…"
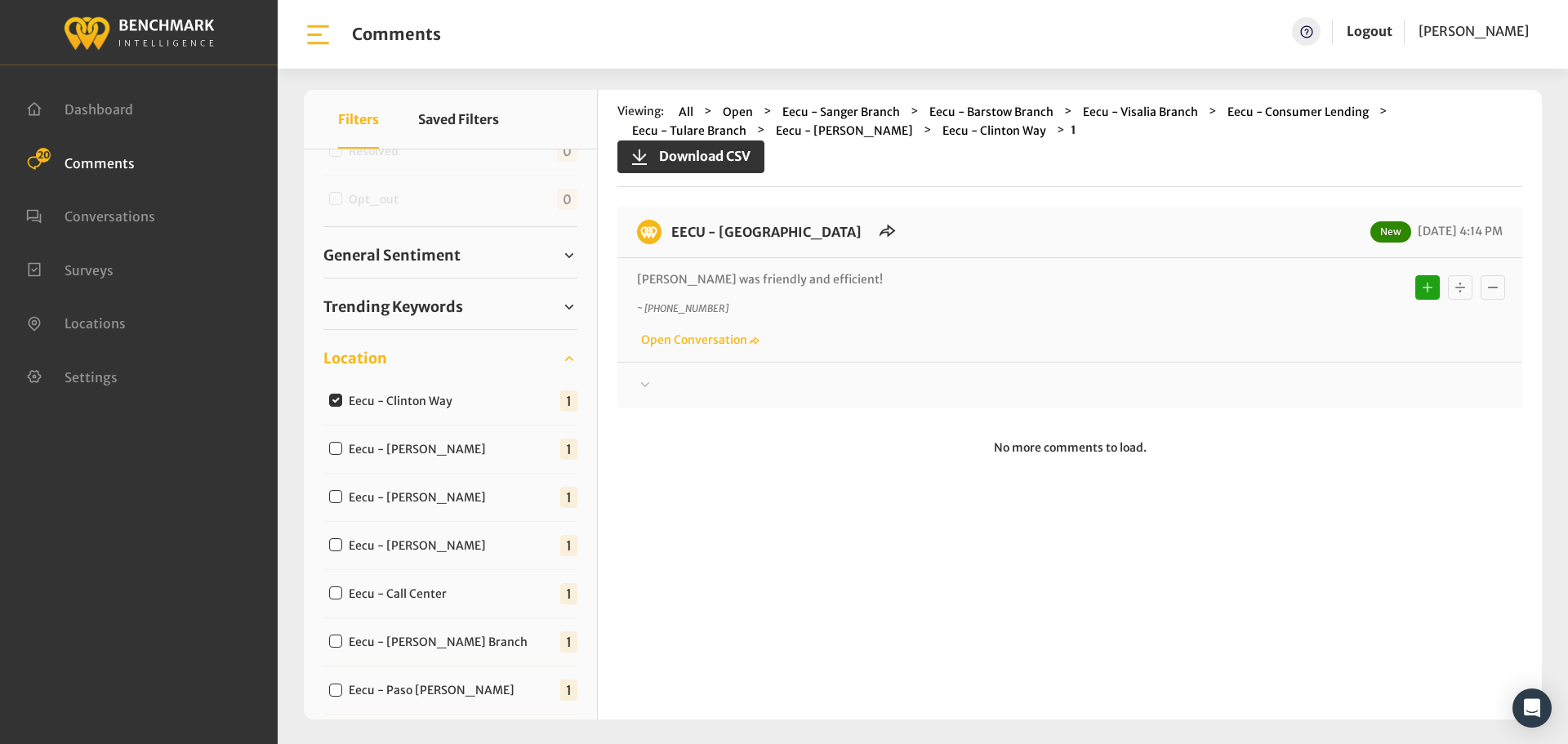
click at [651, 392] on icon at bounding box center [645, 384] width 17 height 19
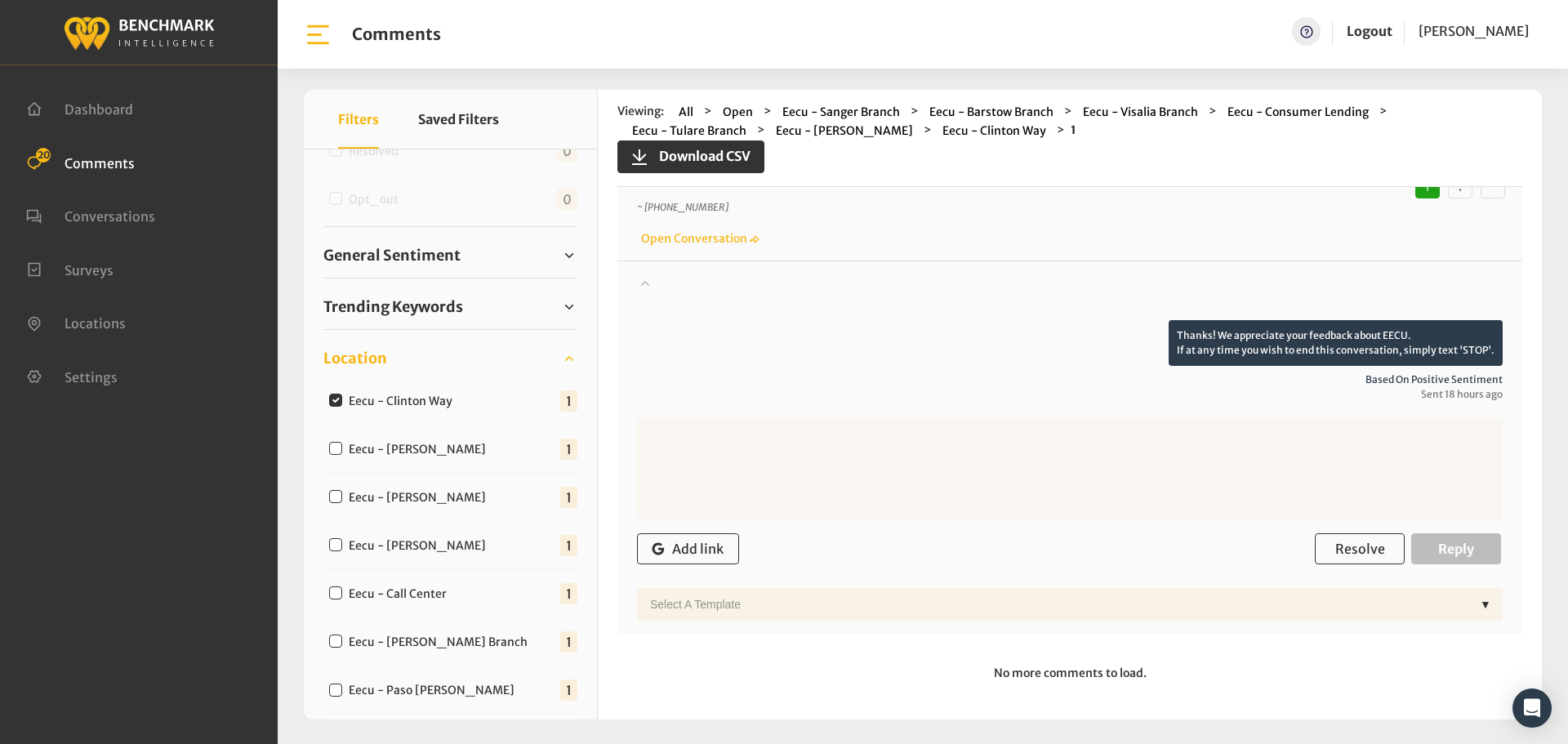
scroll to position [107, 0]
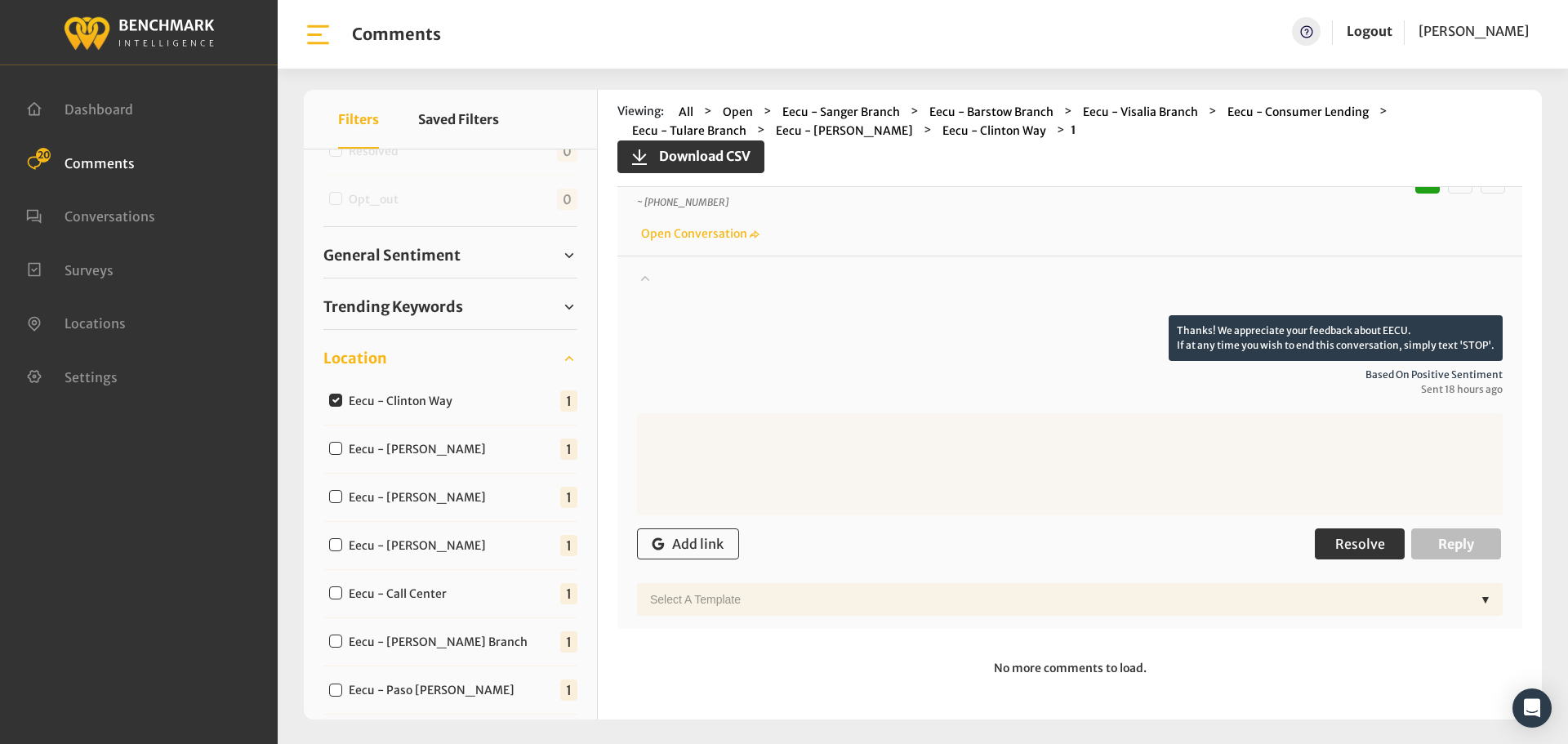
click at [1379, 560] on button "Resolve" at bounding box center [1359, 544] width 90 height 31
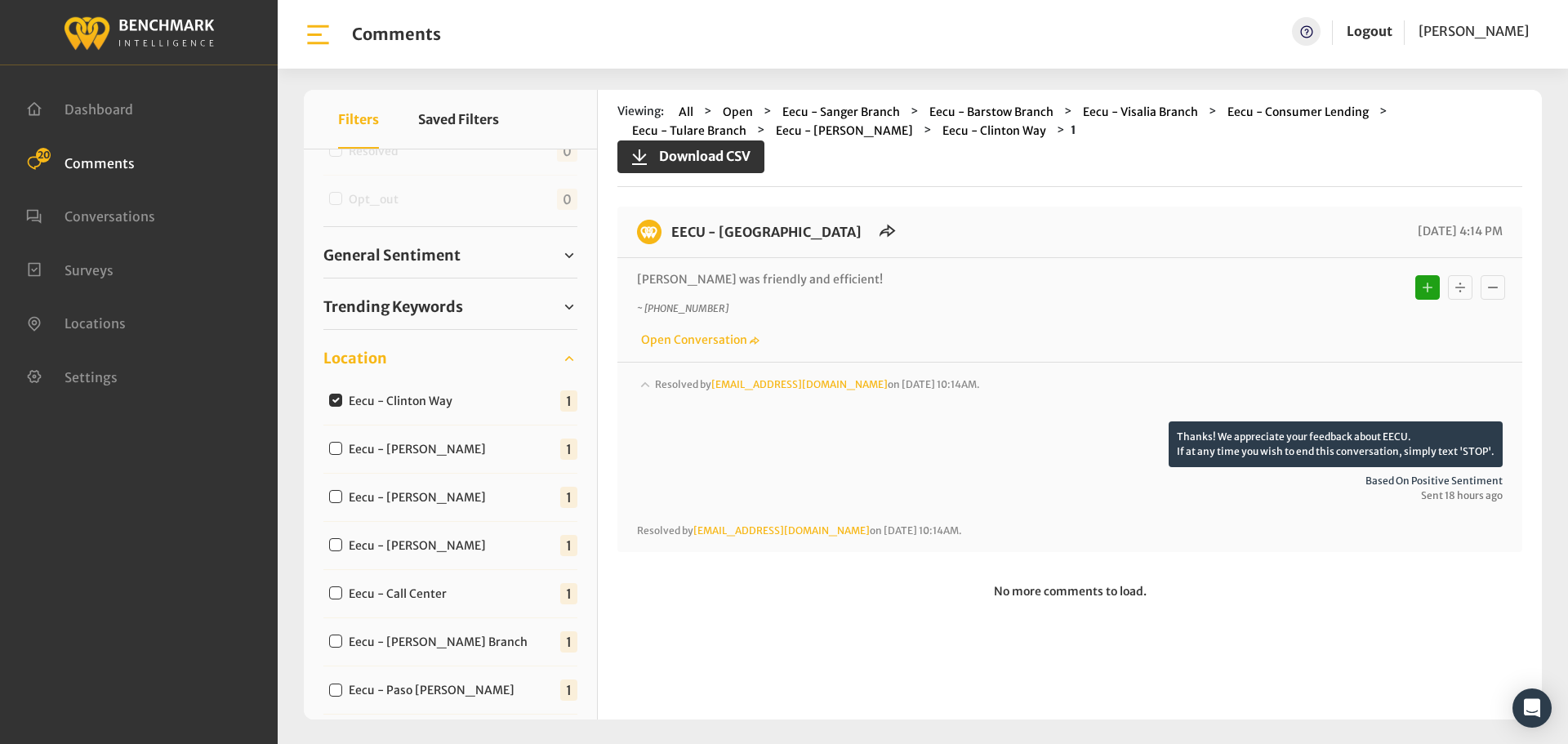
click at [334, 450] on input "Eecu - [PERSON_NAME]" at bounding box center [335, 448] width 13 height 13
checkbox input "true"
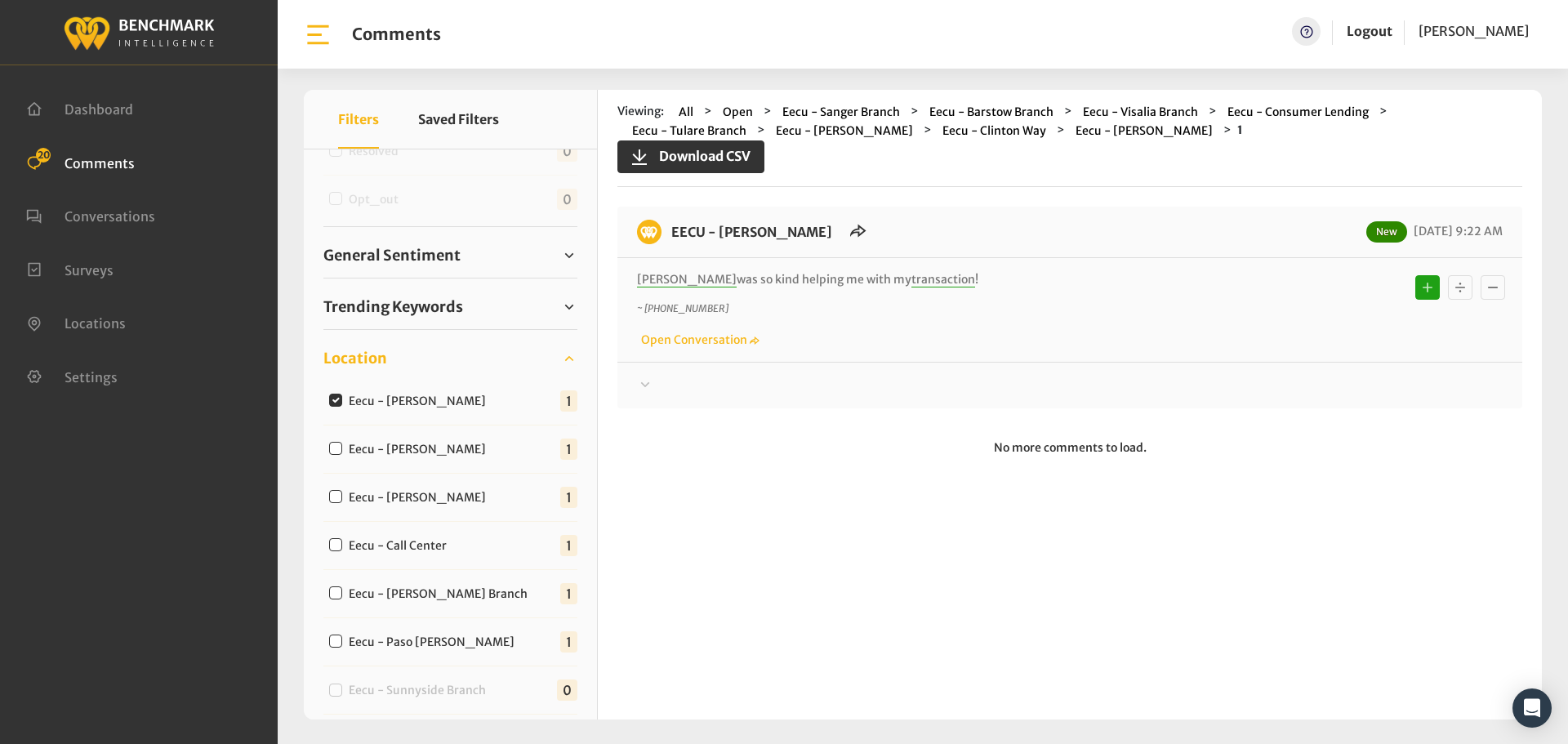
click at [650, 383] on icon at bounding box center [645, 384] width 17 height 19
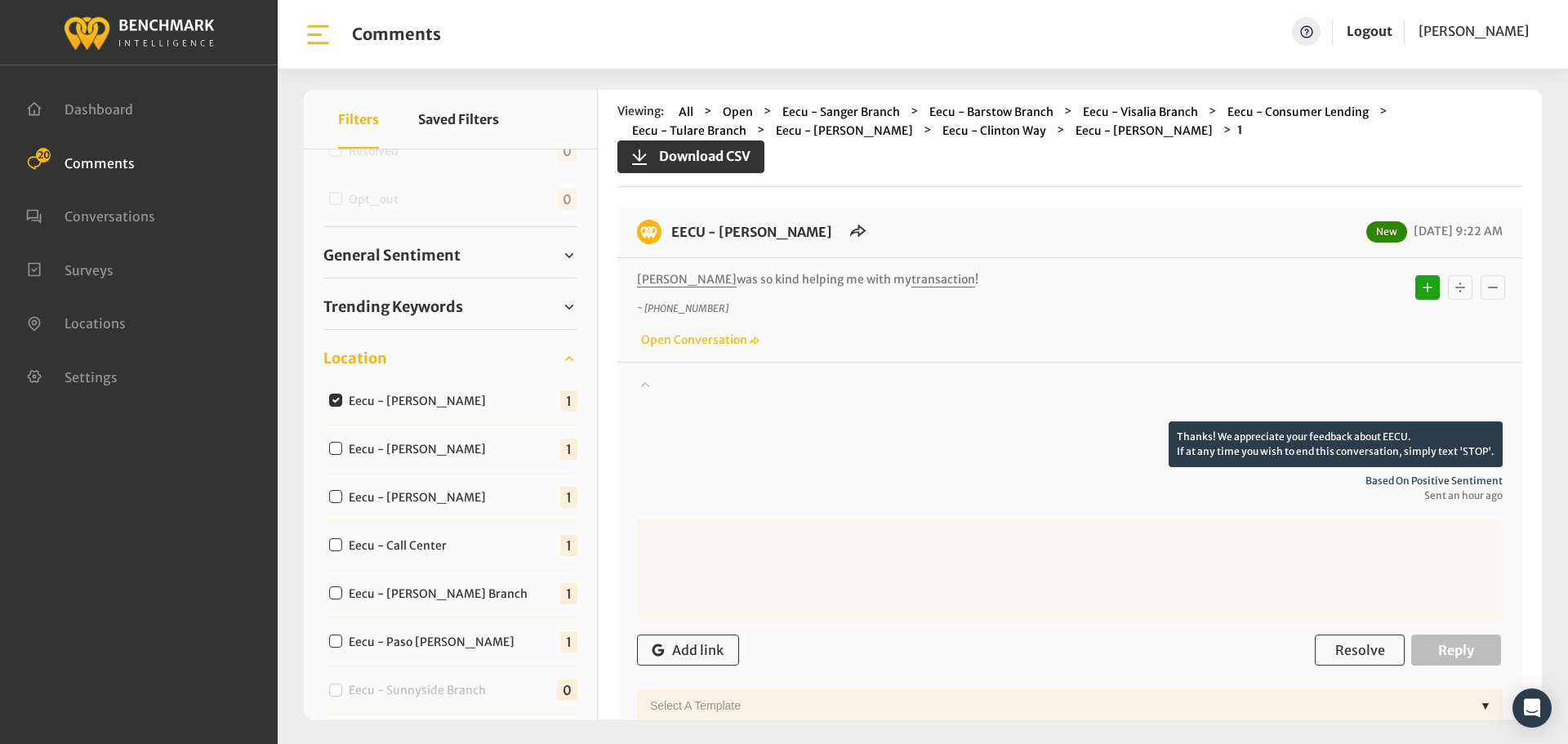
click at [649, 383] on icon at bounding box center [645, 383] width 17 height 19
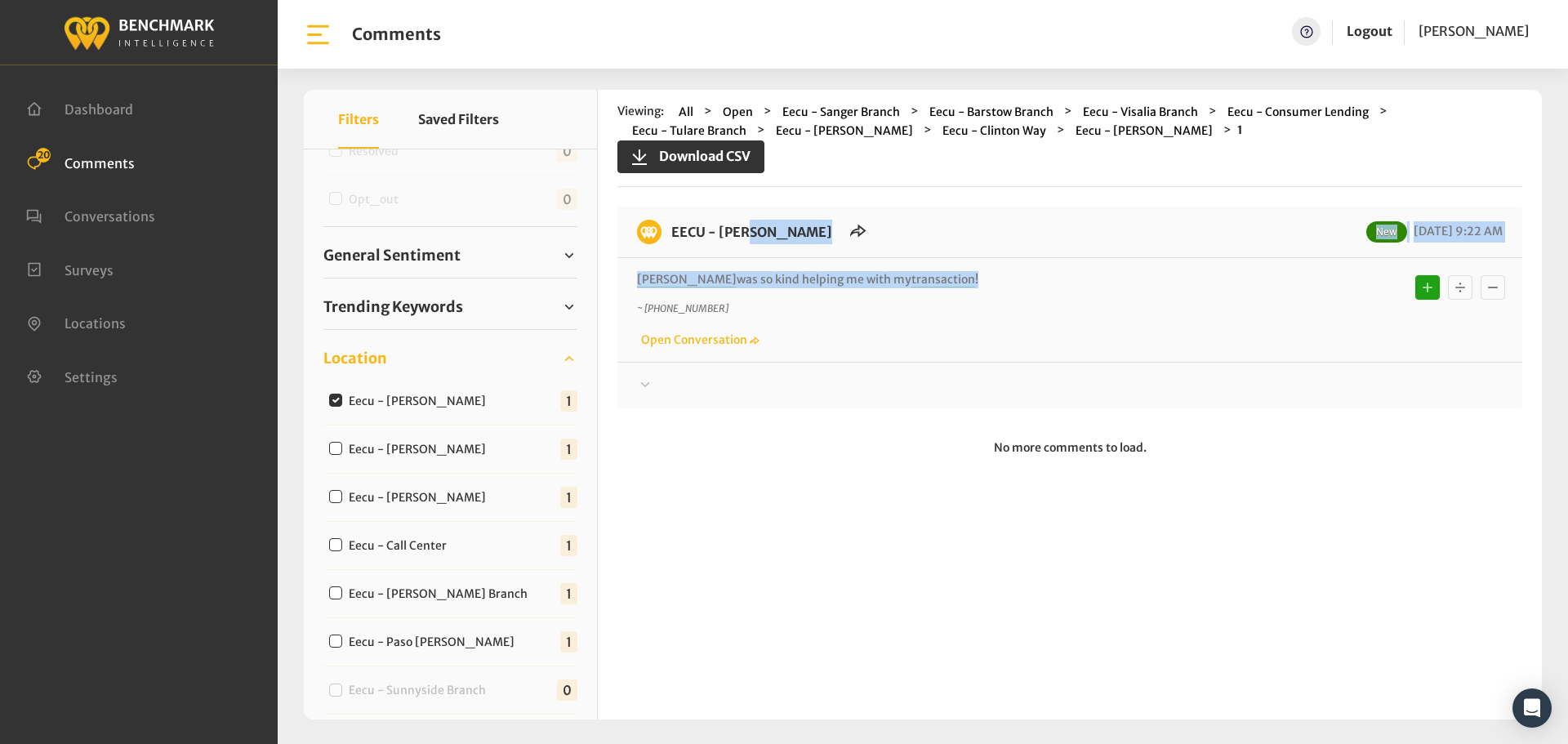
drag, startPoint x: 949, startPoint y: 272, endPoint x: 672, endPoint y: 234, distance: 279.6
click at [672, 234] on div "EECU - [PERSON_NAME] New [DATE] 9:22 AM [PERSON_NAME] was so kind helping me wi…" at bounding box center [1069, 307] width 904 height 202
copy div "EECU - [PERSON_NAME] New [DATE] 9:22 AM [PERSON_NAME] was so kind helping me wi…"
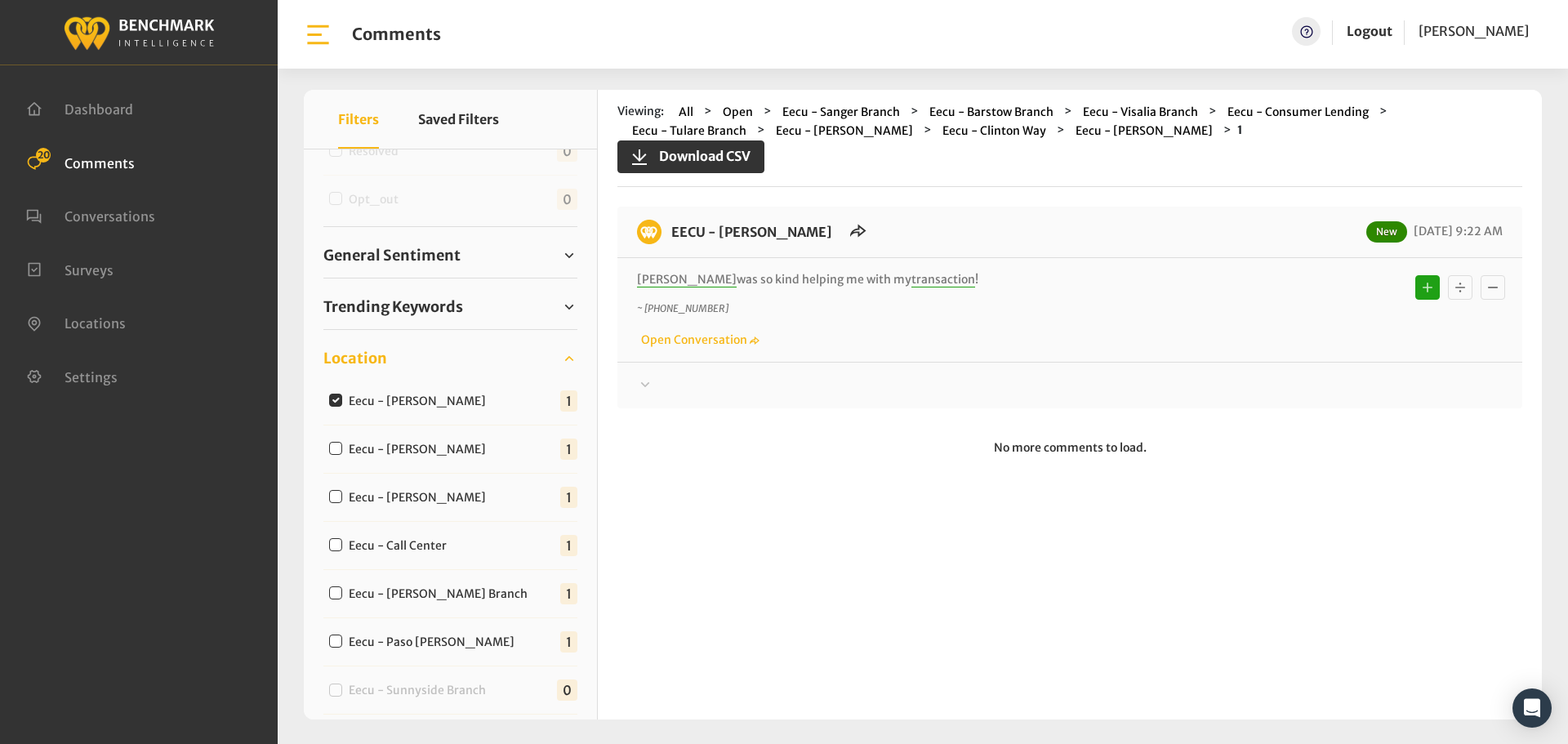
drag, startPoint x: 687, startPoint y: 380, endPoint x: 744, endPoint y: 386, distance: 57.3
click at [687, 380] on div at bounding box center [1070, 385] width 866 height 19
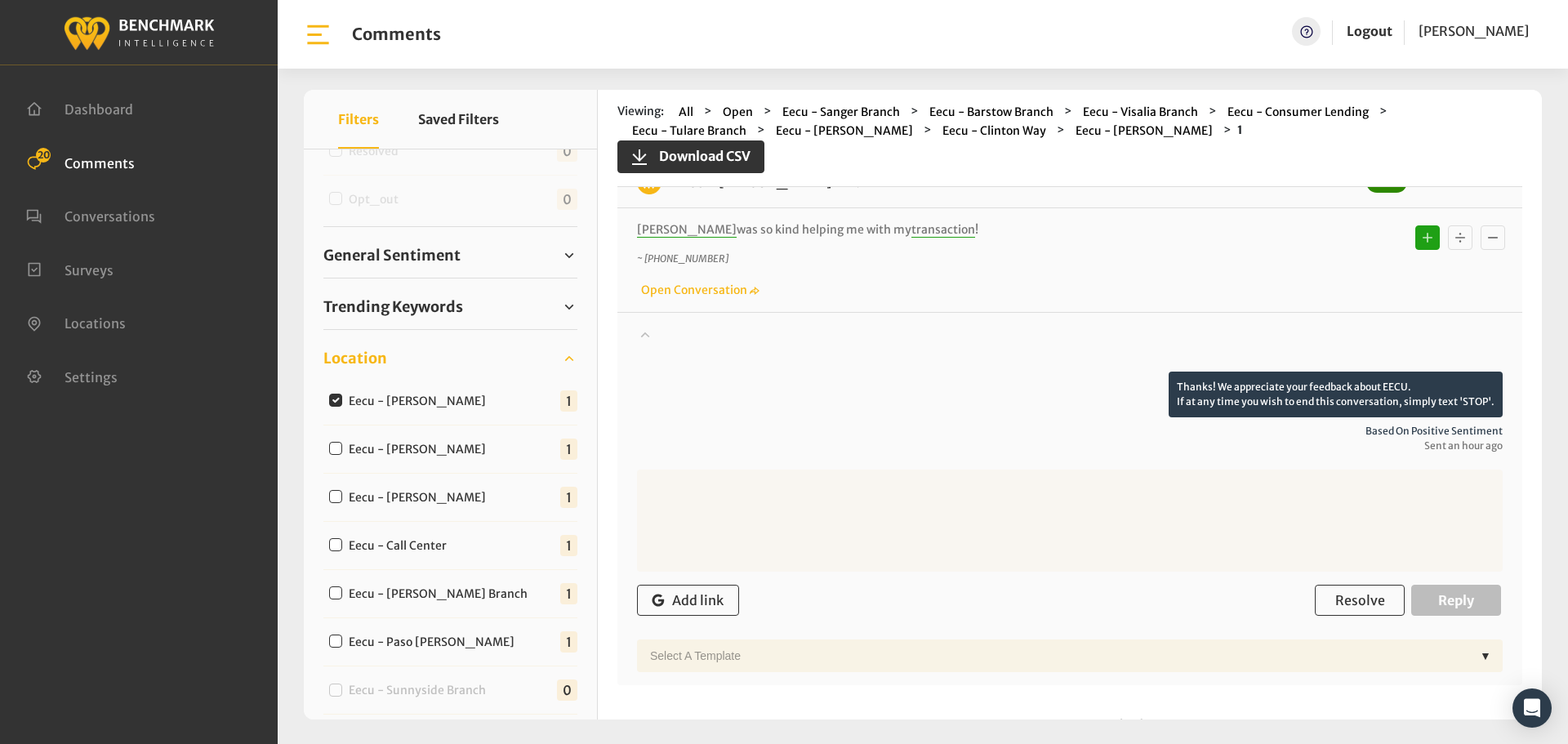
scroll to position [101, 0]
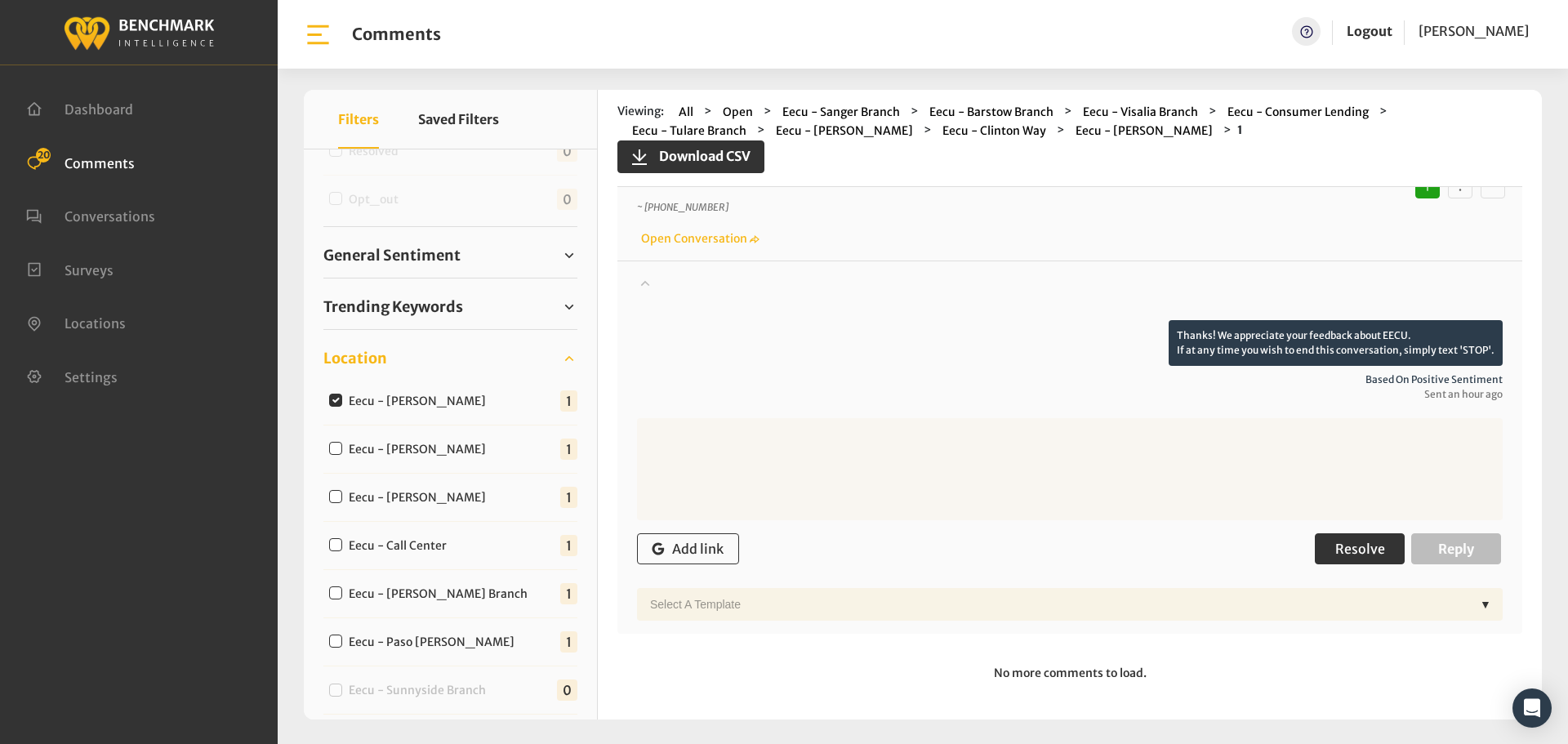
click at [1370, 540] on button "Resolve" at bounding box center [1359, 549] width 90 height 31
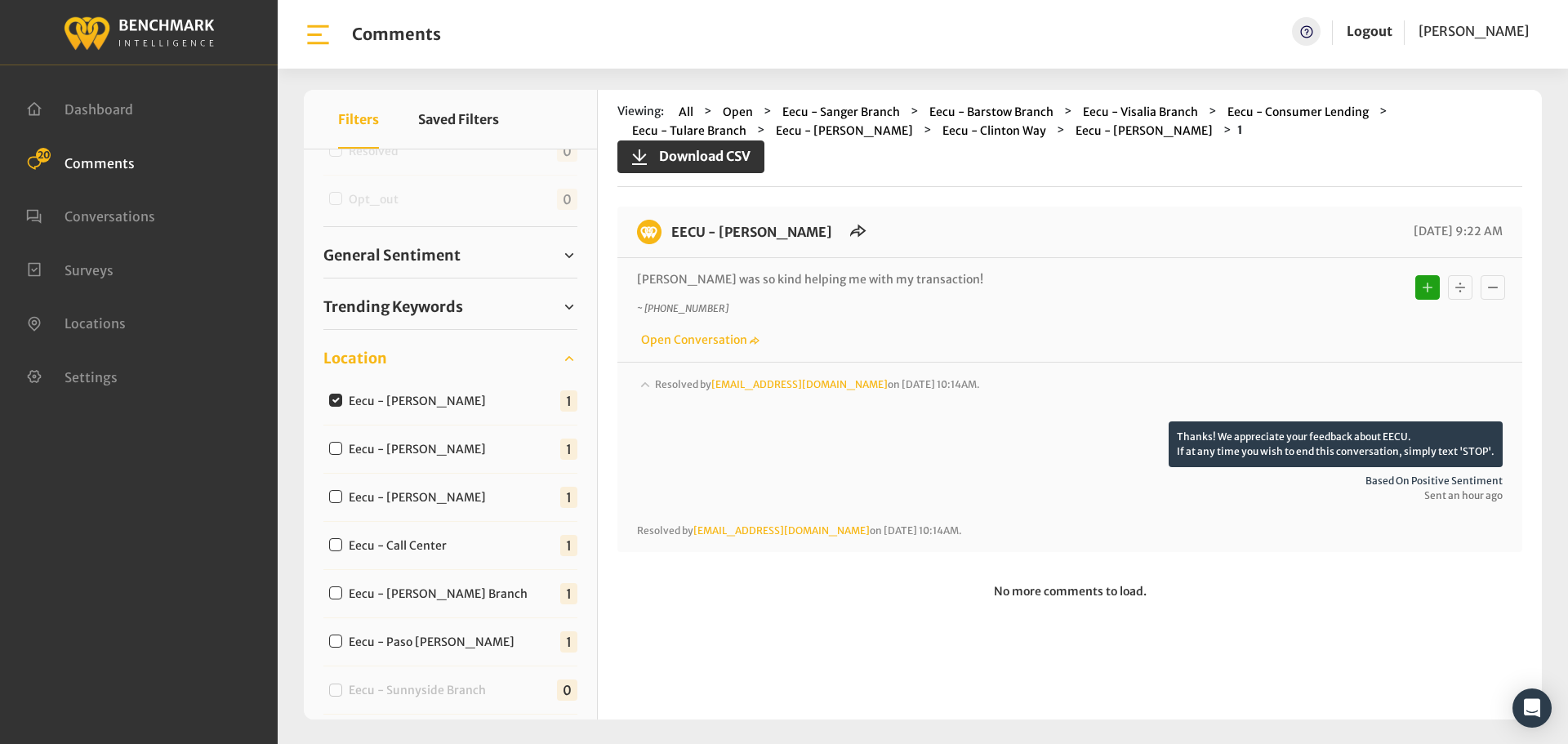
click at [335, 442] on input "Eecu - [PERSON_NAME]" at bounding box center [335, 448] width 13 height 13
checkbox input "true"
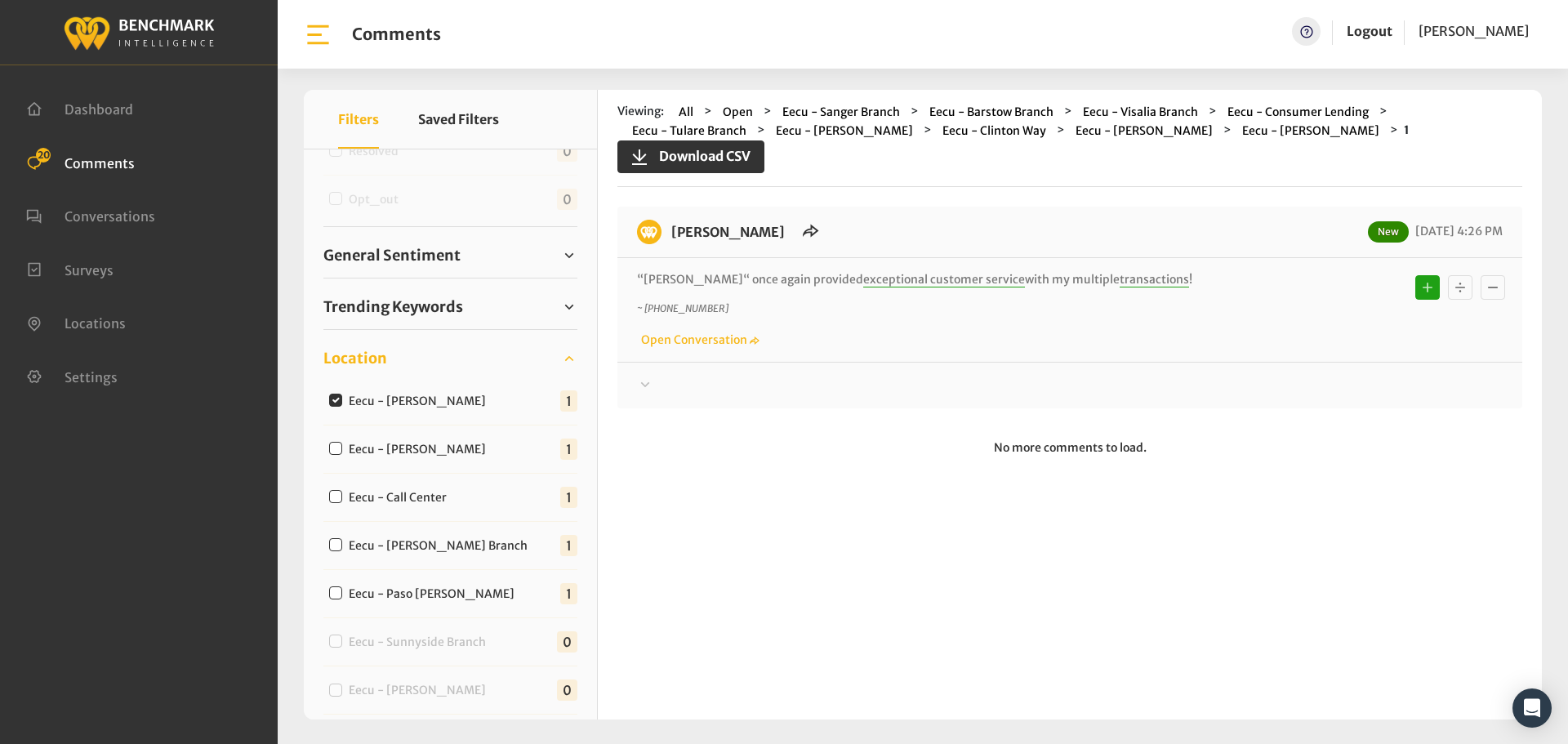
click at [698, 386] on div at bounding box center [1070, 385] width 866 height 19
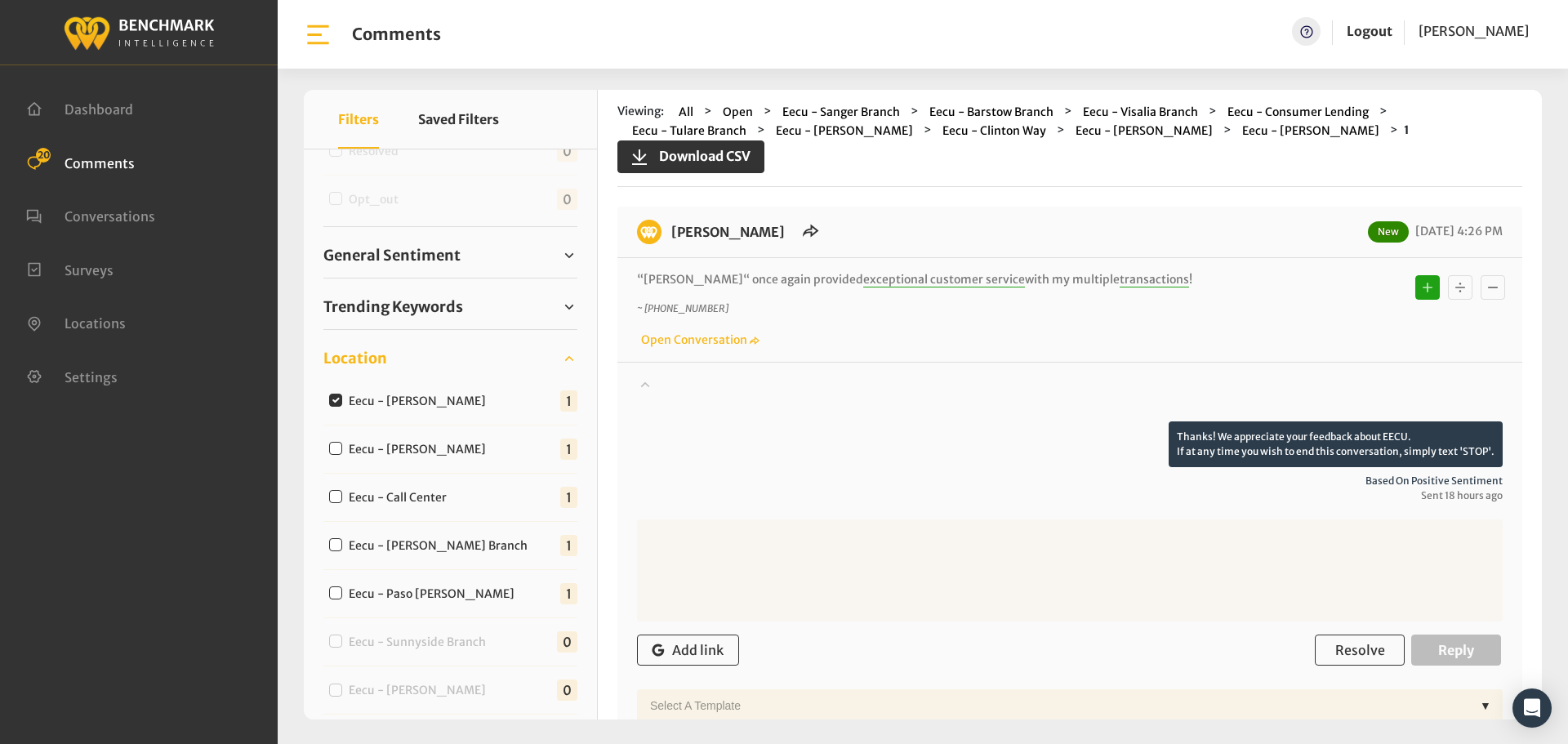
click at [698, 386] on div at bounding box center [1070, 398] width 866 height 45
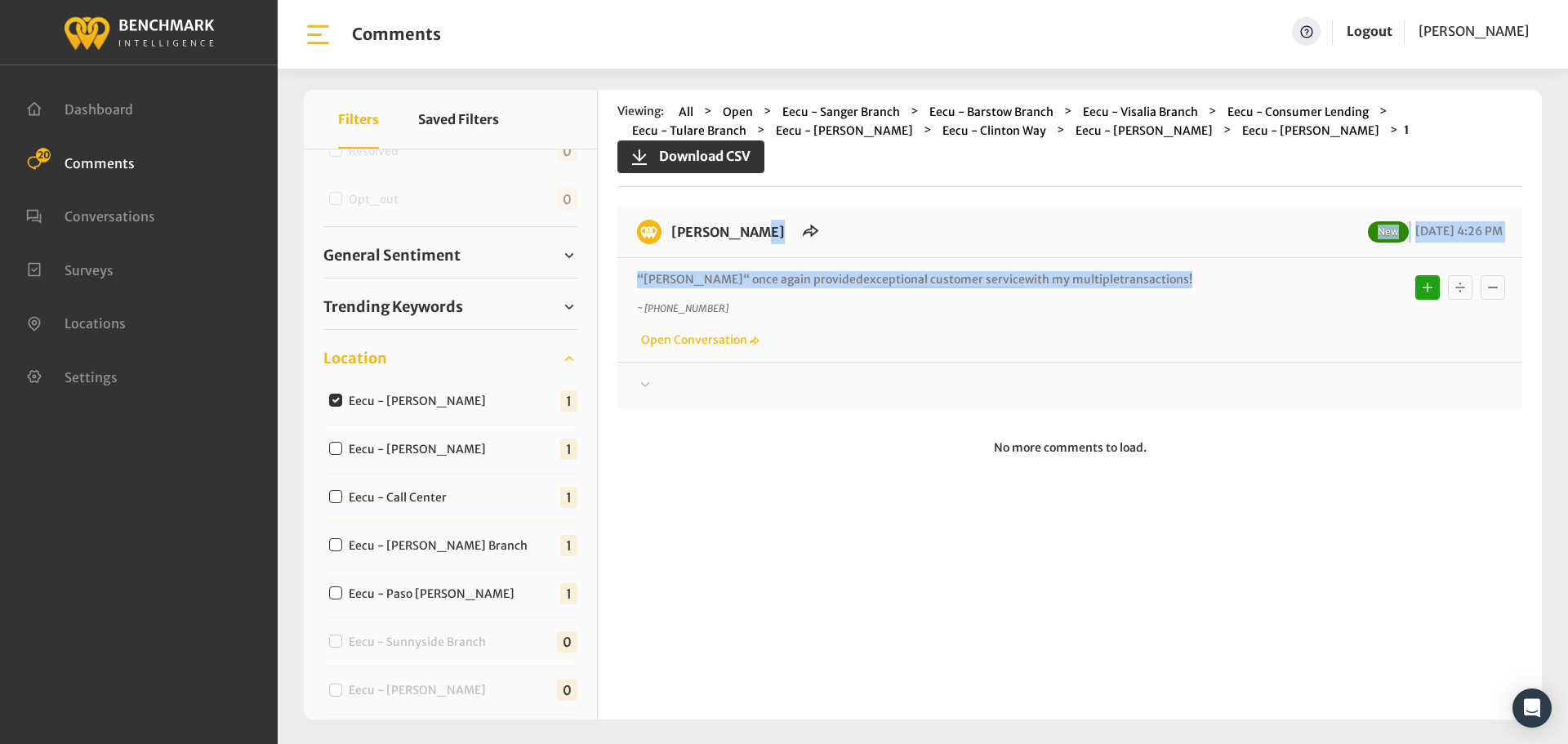
drag, startPoint x: 1147, startPoint y: 272, endPoint x: 673, endPoint y: 231, distance: 475.8
click at [673, 231] on div "[PERSON_NAME] New [DATE] 4:26 PM “[PERSON_NAME]“ once again provided exceptiona…" at bounding box center [1069, 307] width 904 height 202
copy div "[PERSON_NAME] New [DATE] 4:26 PM “[PERSON_NAME]“ once again provided exceptiona…"
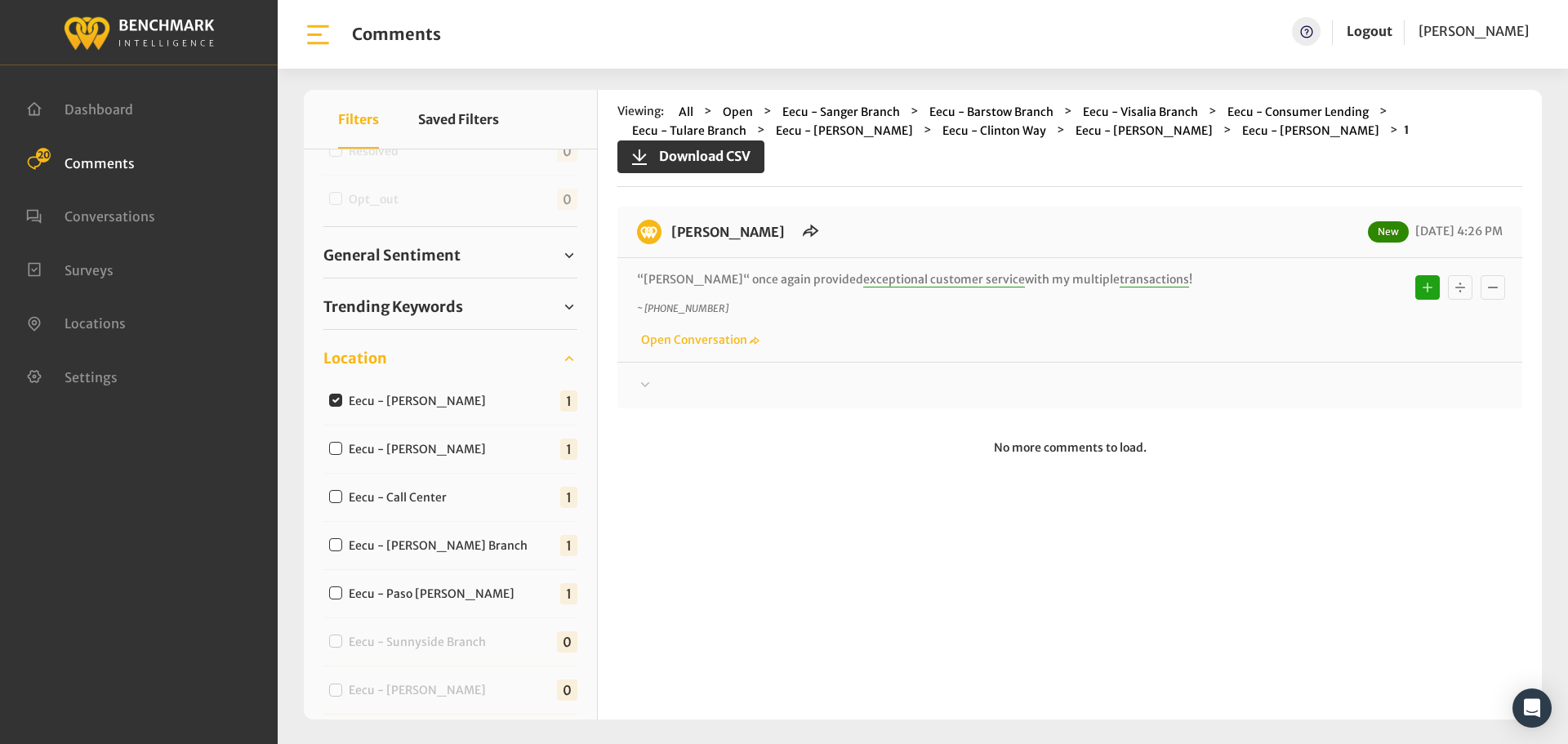
drag, startPoint x: 662, startPoint y: 377, endPoint x: 685, endPoint y: 381, distance: 23.3
click at [662, 377] on div at bounding box center [1070, 385] width 866 height 19
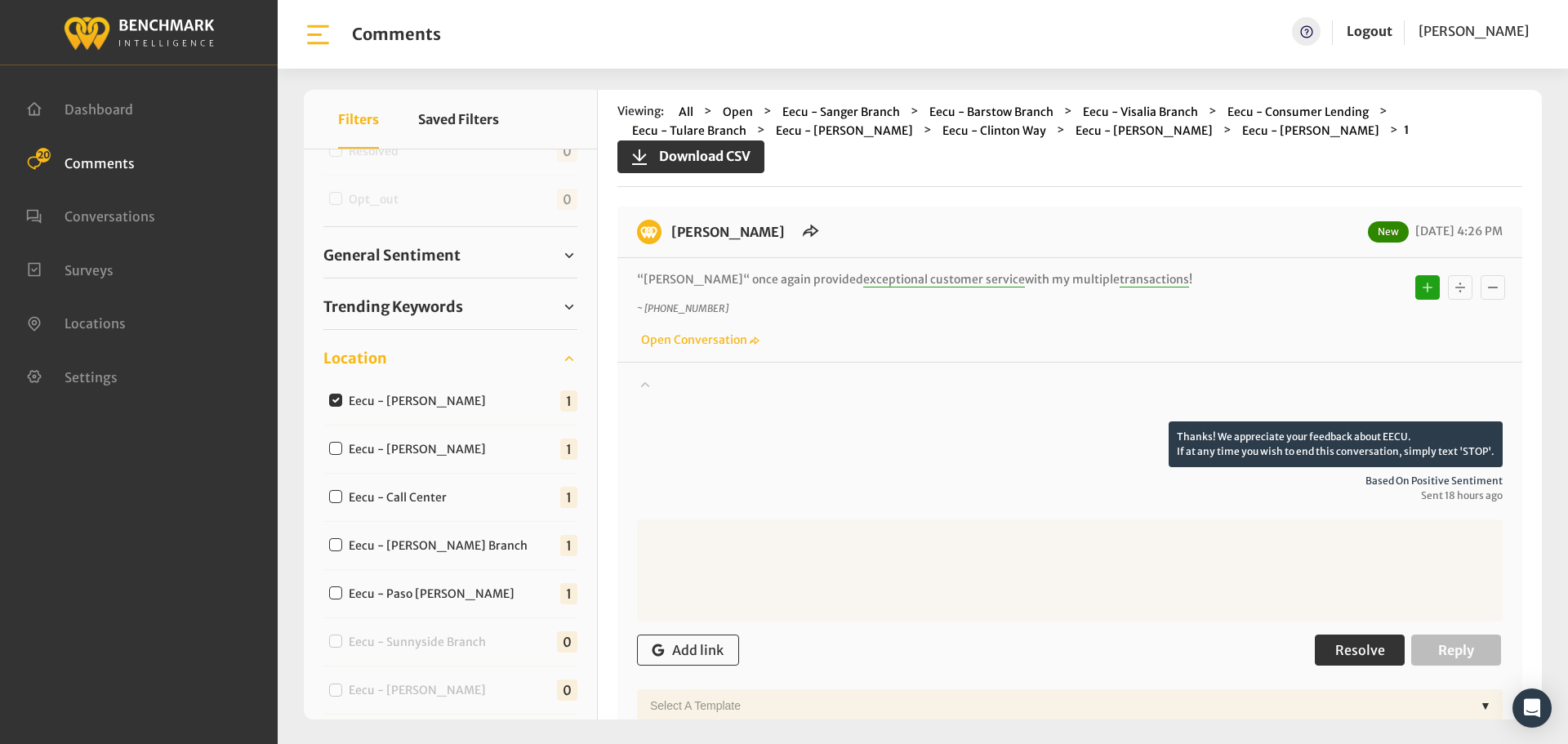
click at [1379, 656] on button "Resolve" at bounding box center [1359, 651] width 90 height 31
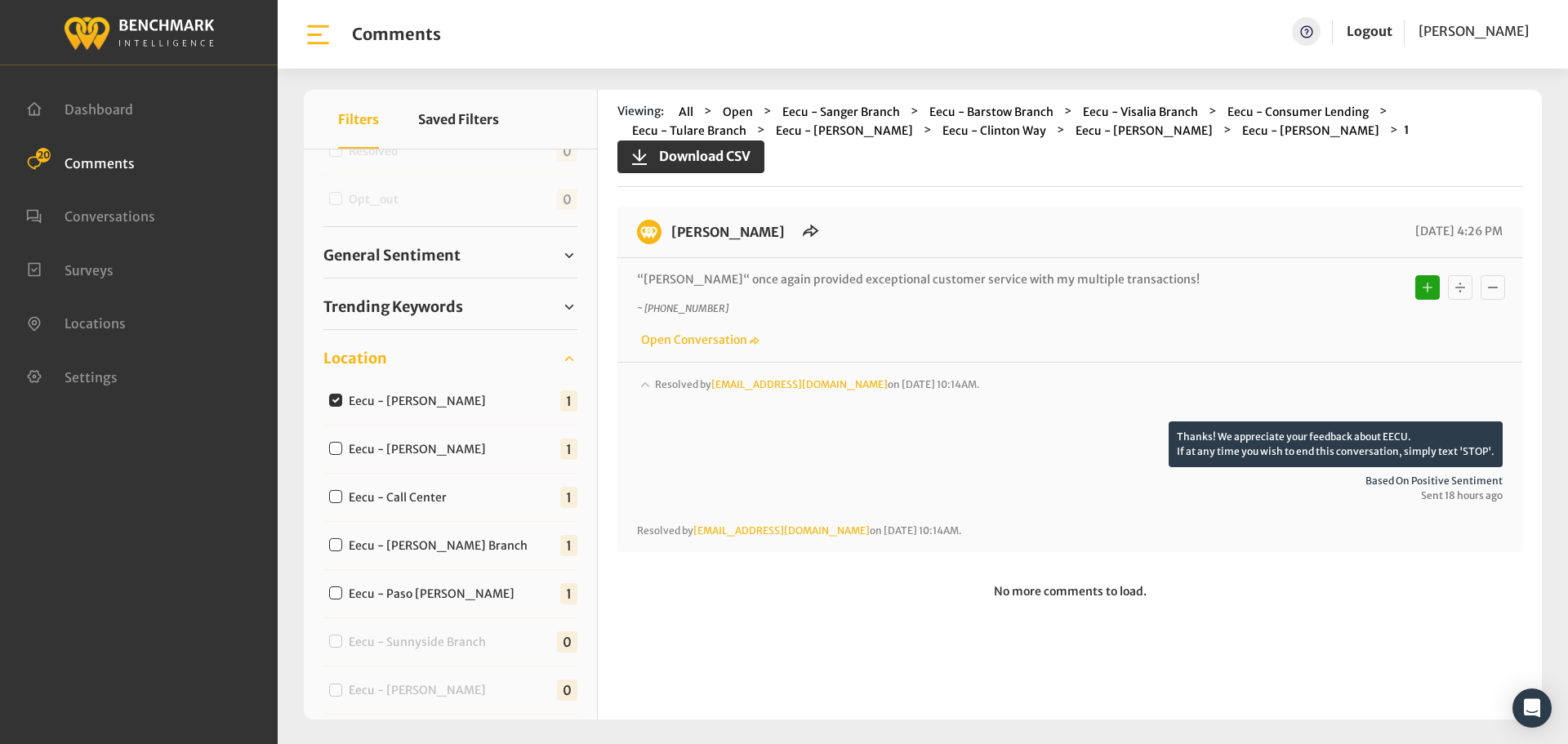
click at [340, 450] on input "Eecu - [PERSON_NAME]" at bounding box center [335, 448] width 13 height 13
checkbox input "true"
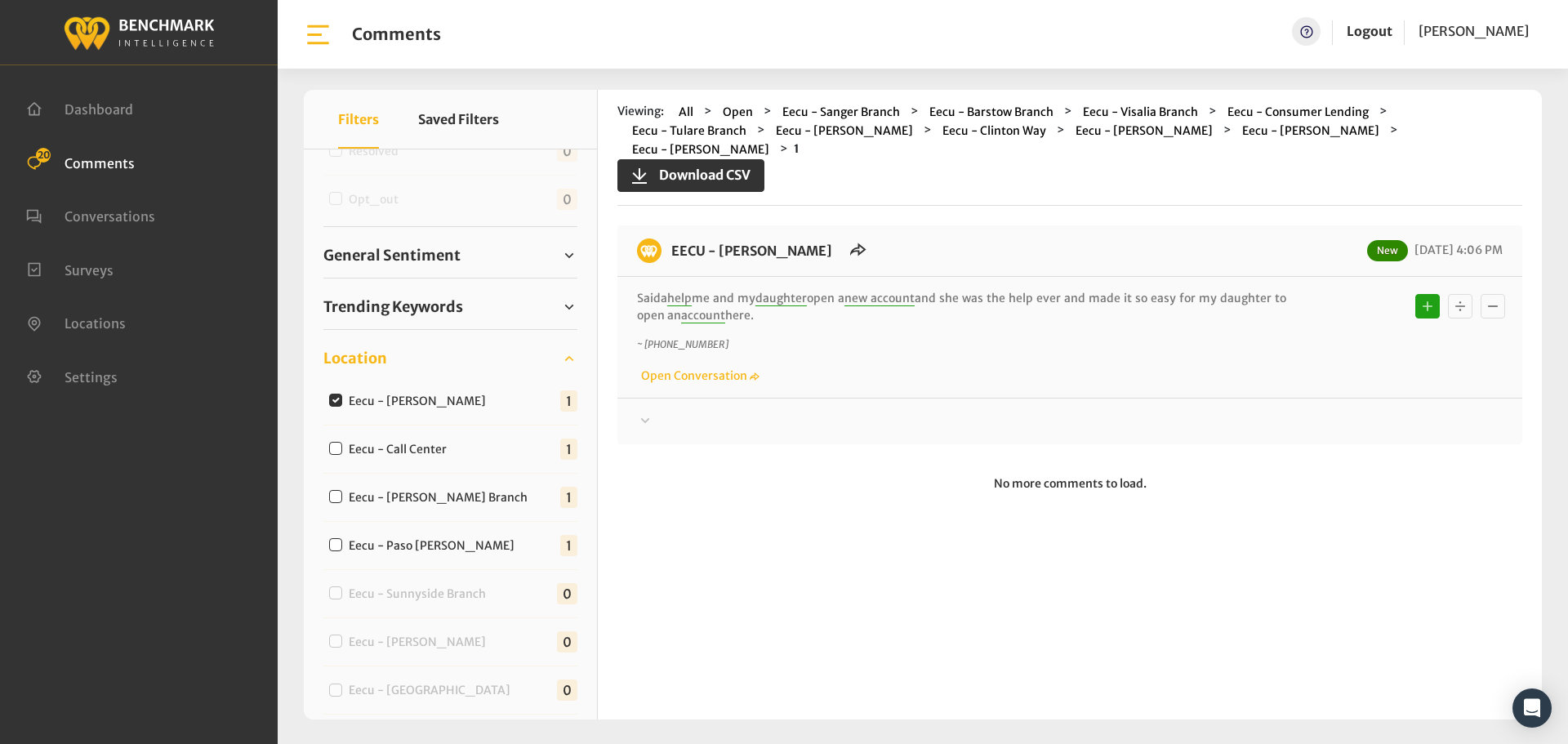
click at [656, 411] on div at bounding box center [1070, 421] width 866 height 19
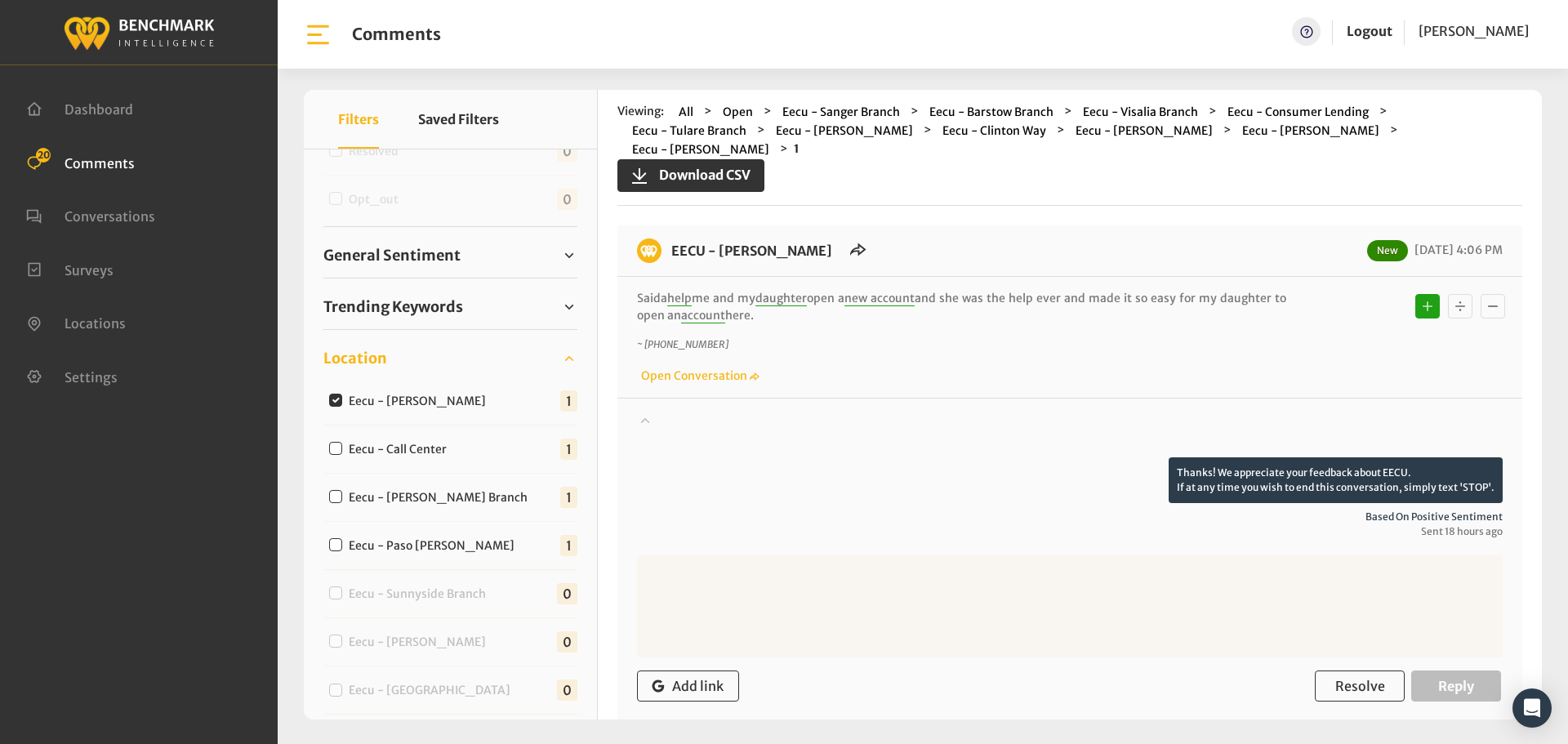
click at [656, 411] on div at bounding box center [1070, 434] width 866 height 45
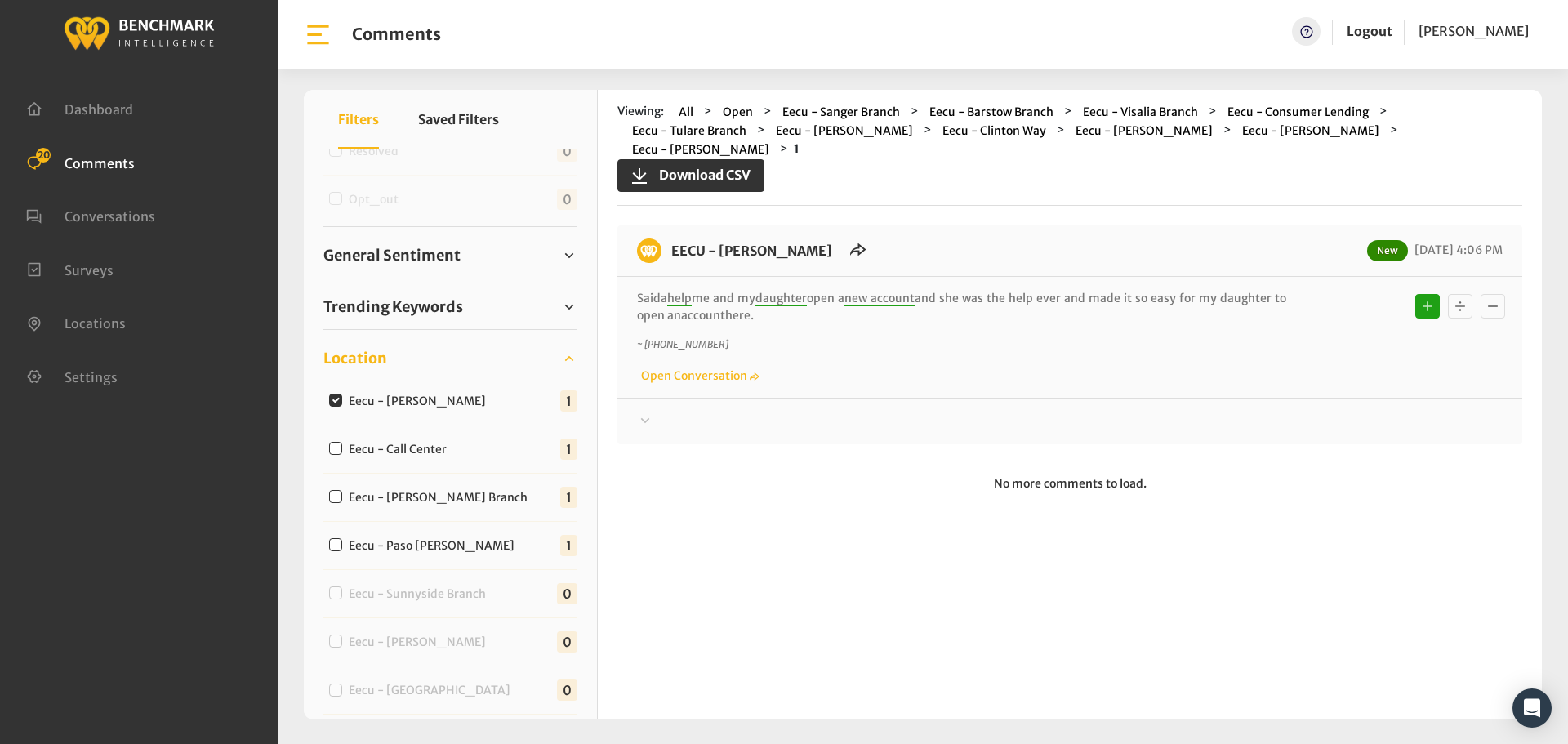
drag, startPoint x: 787, startPoint y: 297, endPoint x: 661, endPoint y: 233, distance: 141.3
click at [661, 233] on div "EECU - [PERSON_NAME] New [DATE] 4:06 PM [PERSON_NAME] help me and my daughter o…" at bounding box center [1069, 334] width 904 height 219
click at [715, 411] on div at bounding box center [1070, 421] width 866 height 19
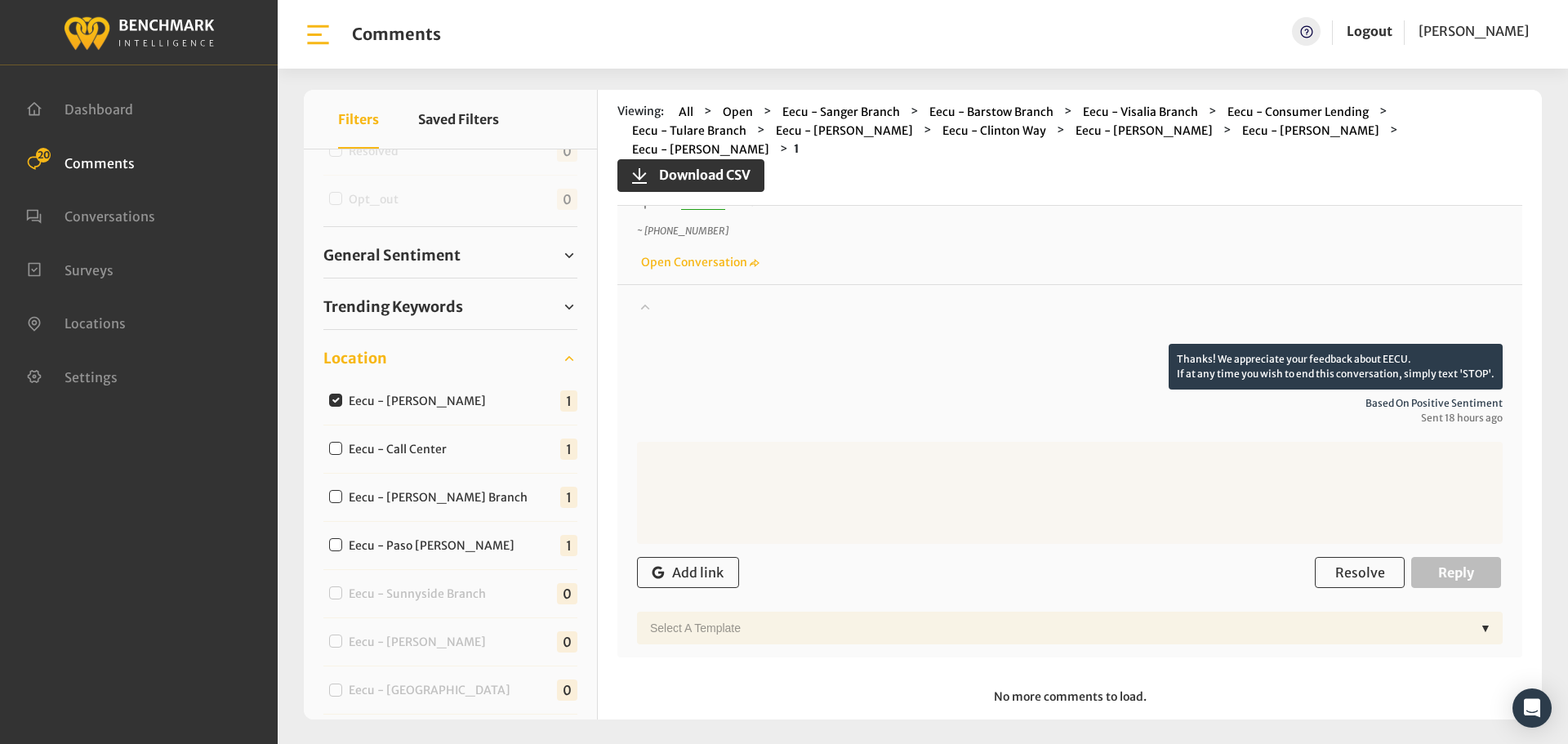
scroll to position [122, 0]
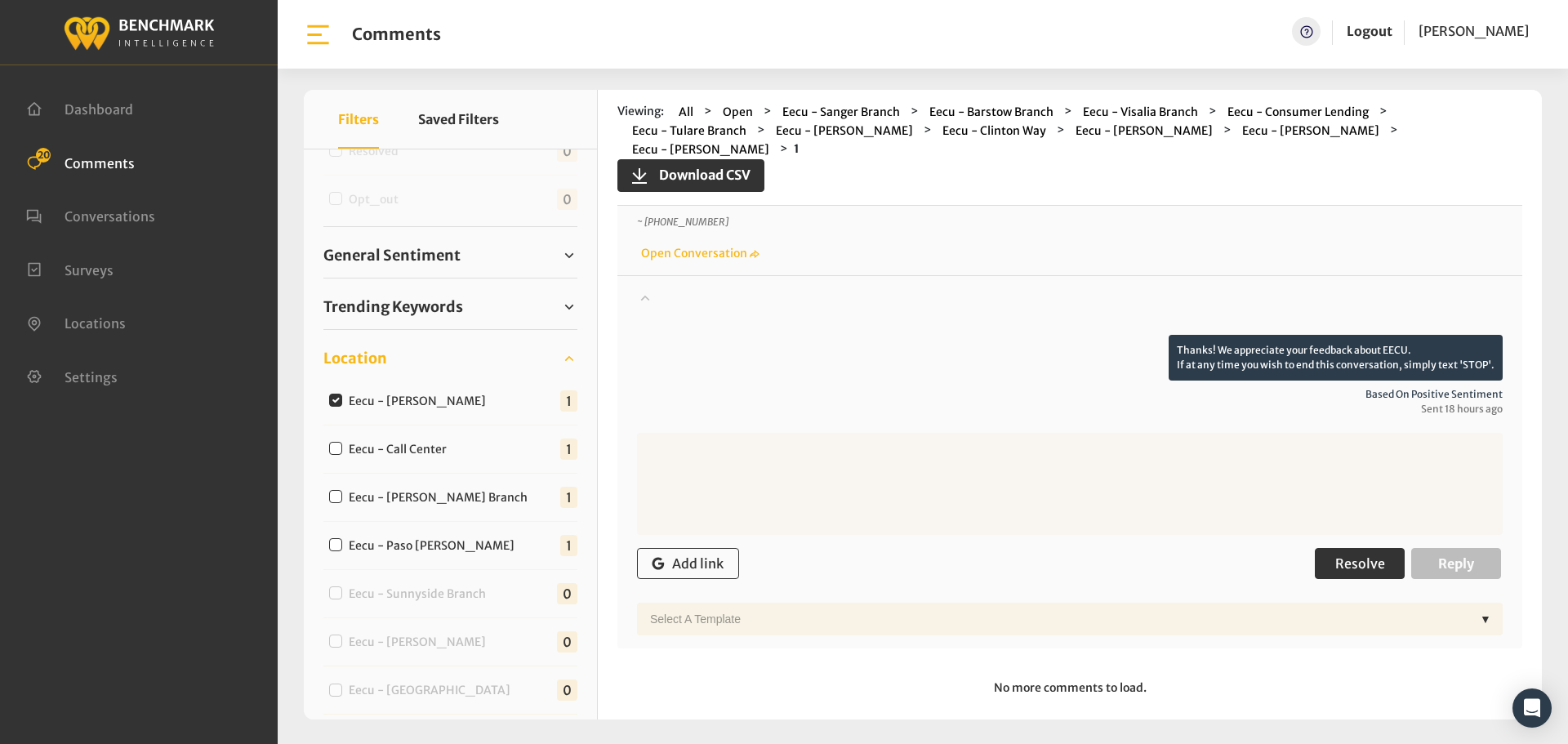
click at [1338, 555] on span "Resolve" at bounding box center [1359, 563] width 50 height 17
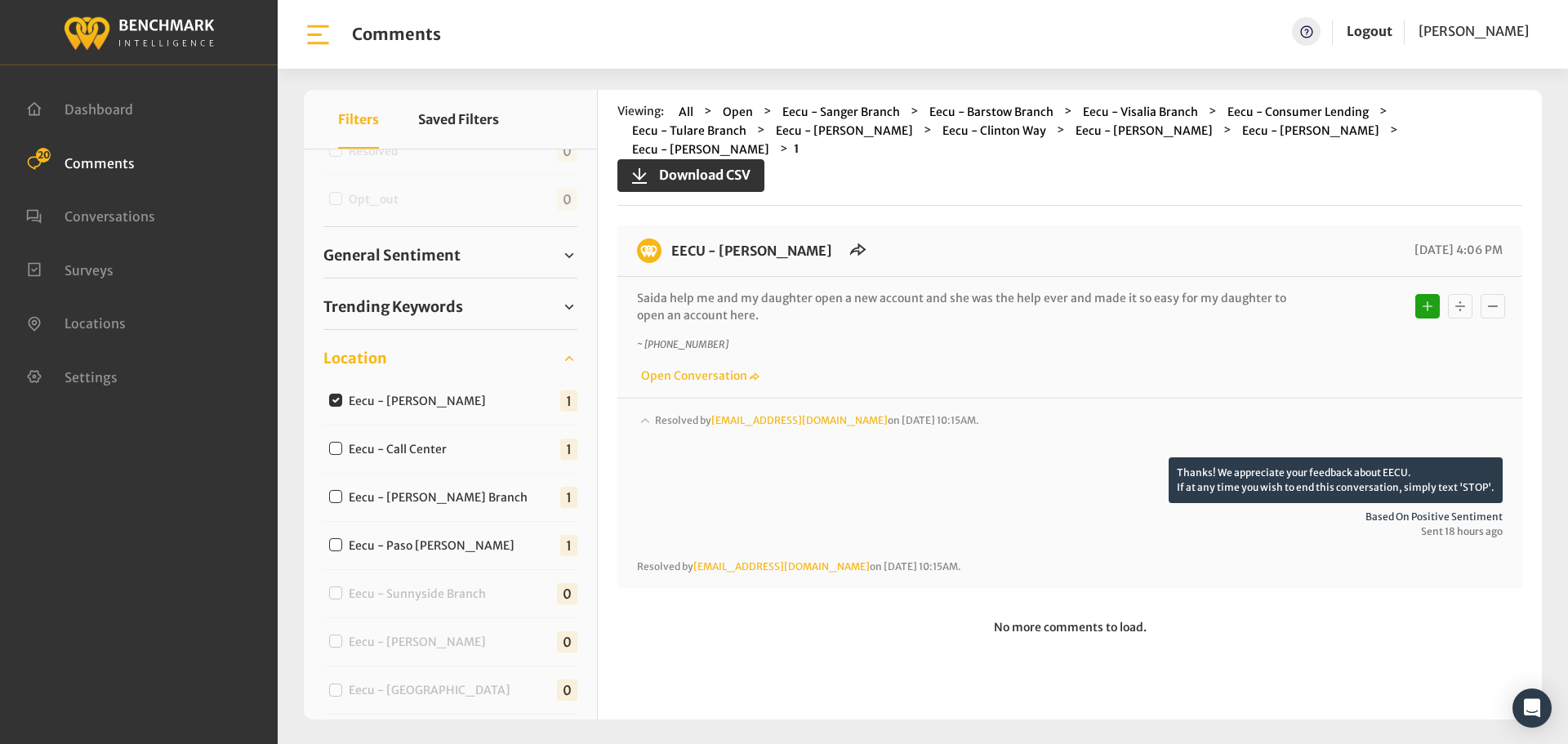
scroll to position [0, 0]
click at [326, 448] on div "Eecu - Call Center" at bounding box center [391, 448] width 136 height 19
click at [333, 448] on input "Eecu - Call Center" at bounding box center [335, 448] width 13 height 13
checkbox input "true"
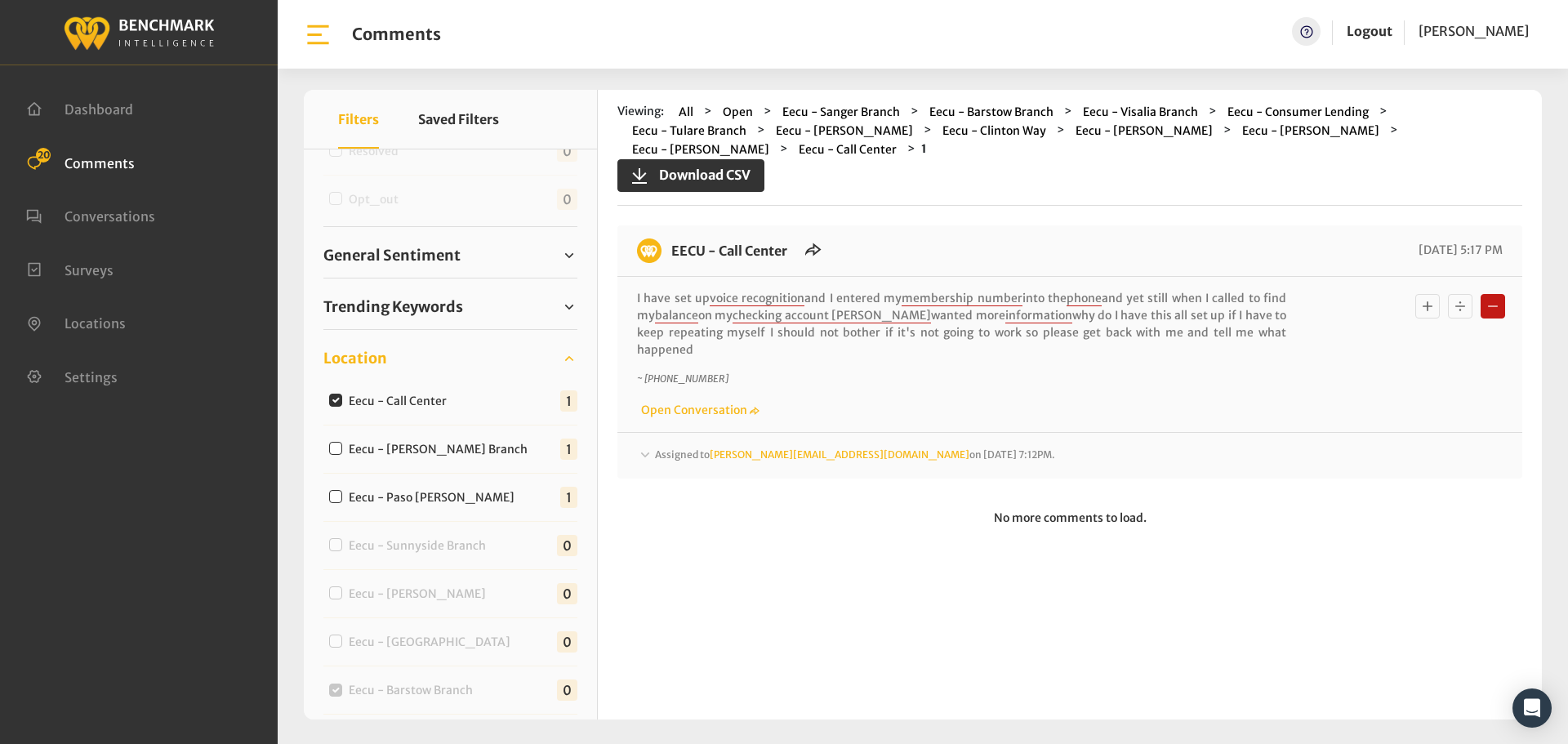
click at [336, 400] on input "Eecu - Call Center" at bounding box center [335, 400] width 13 height 13
checkbox input "false"
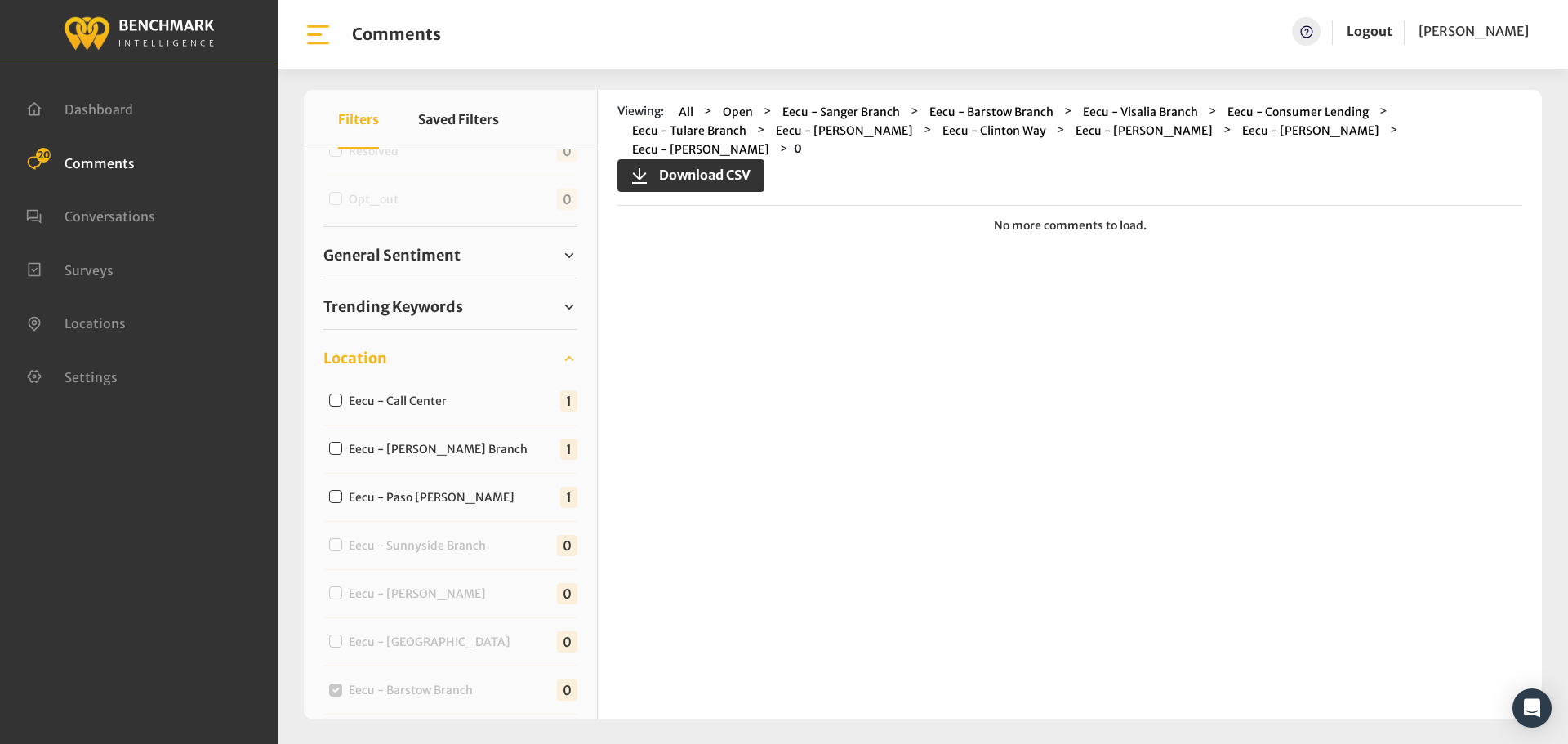
click at [336, 445] on input "Eecu - [PERSON_NAME] Branch" at bounding box center [335, 448] width 13 height 13
checkbox input "true"
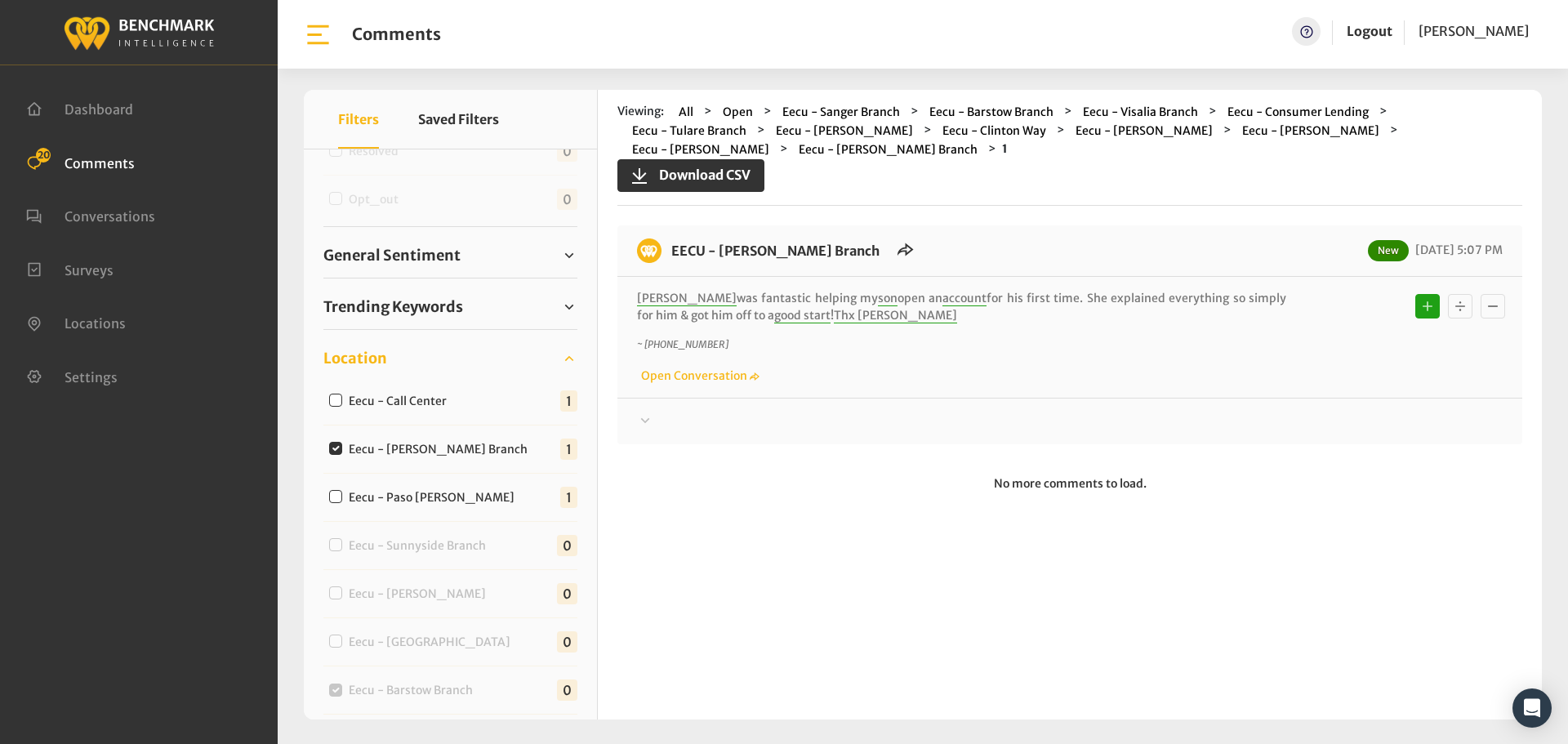
click at [637, 411] on icon at bounding box center [645, 421] width 17 height 19
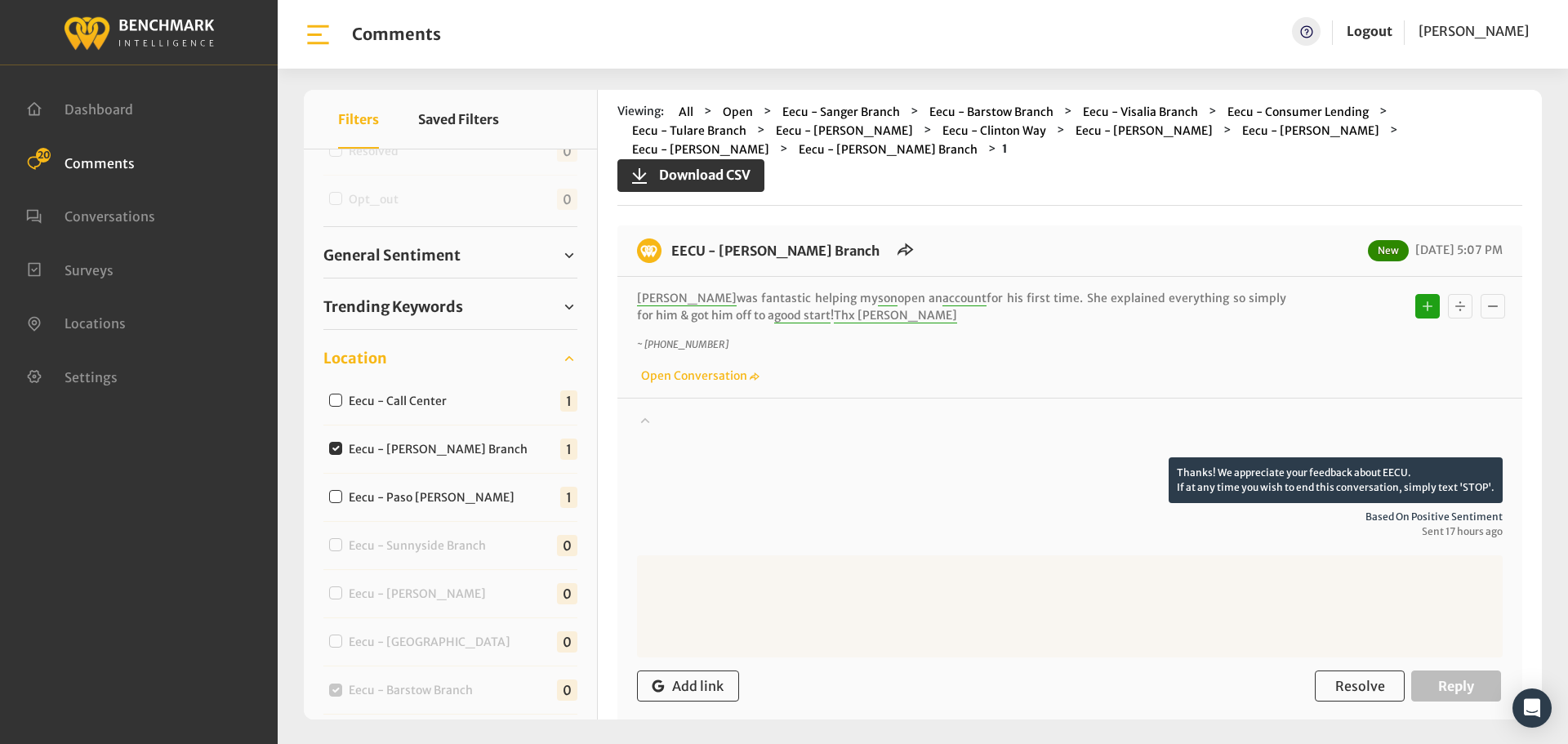
click at [642, 410] on icon at bounding box center [645, 420] width 17 height 19
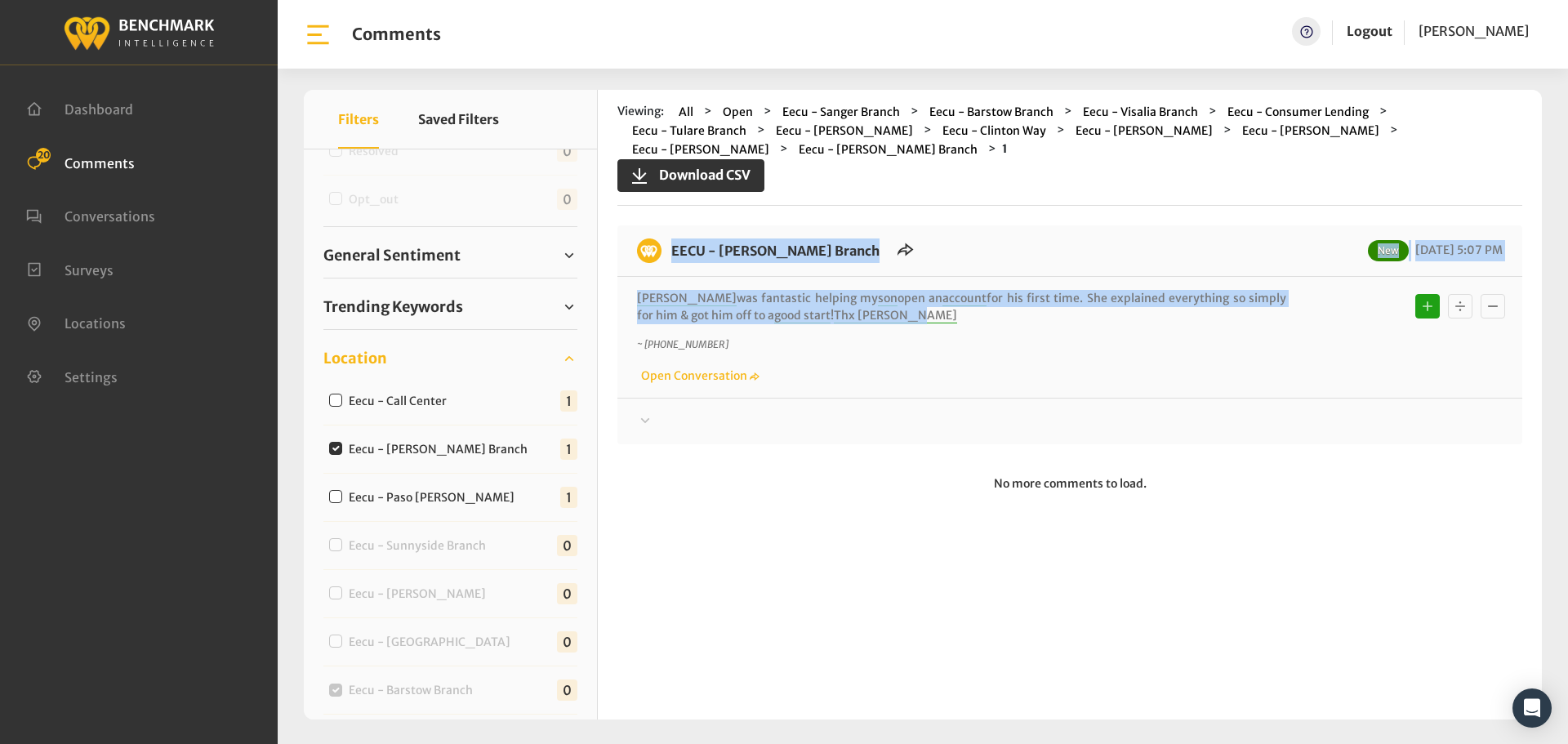
drag, startPoint x: 904, startPoint y: 300, endPoint x: 654, endPoint y: 232, distance: 259.1
click at [654, 232] on div "EECU - [PERSON_NAME] Branch New [DATE] 5:07 PM [PERSON_NAME] was fantastic help…" at bounding box center [1069, 334] width 904 height 219
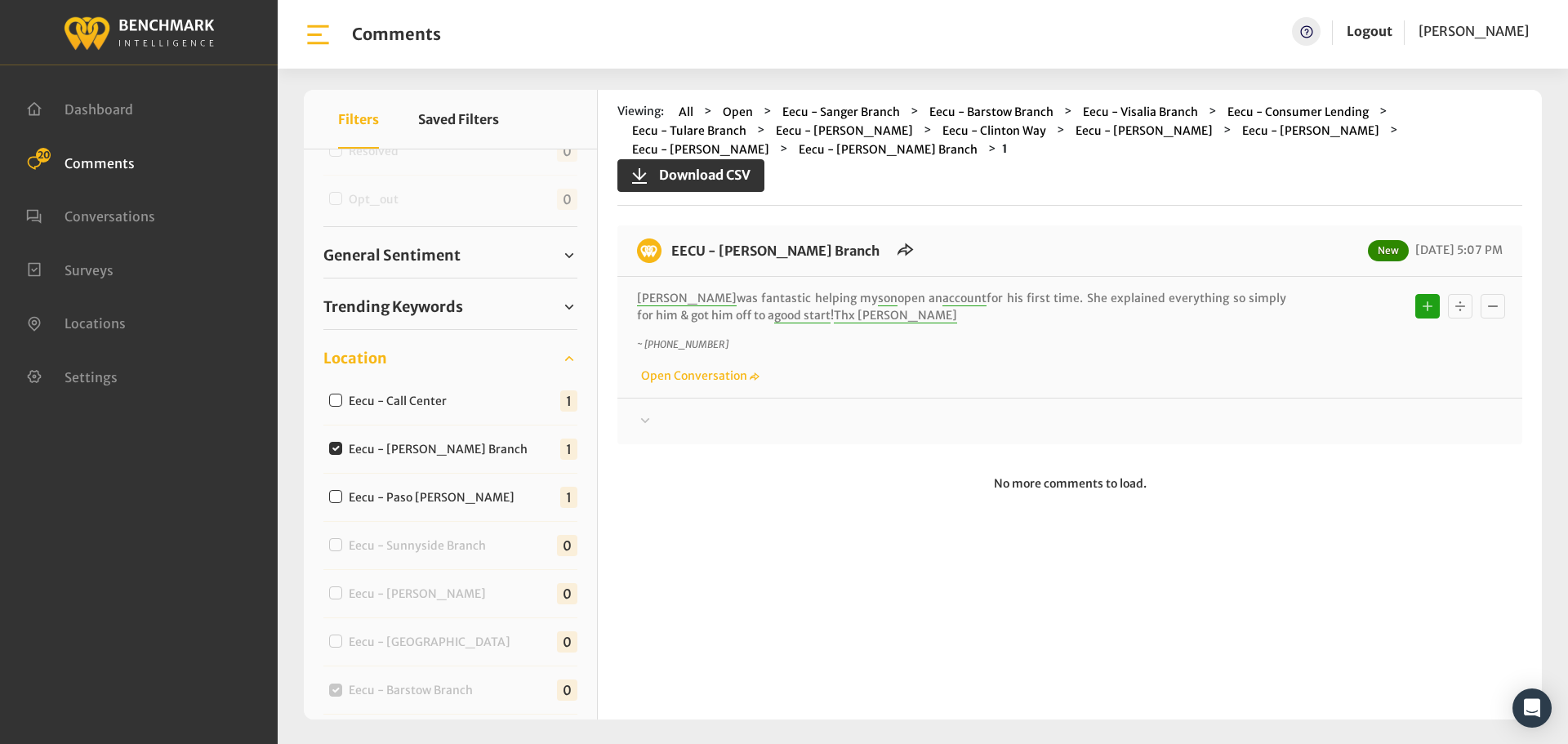
click at [676, 411] on div at bounding box center [1070, 421] width 866 height 19
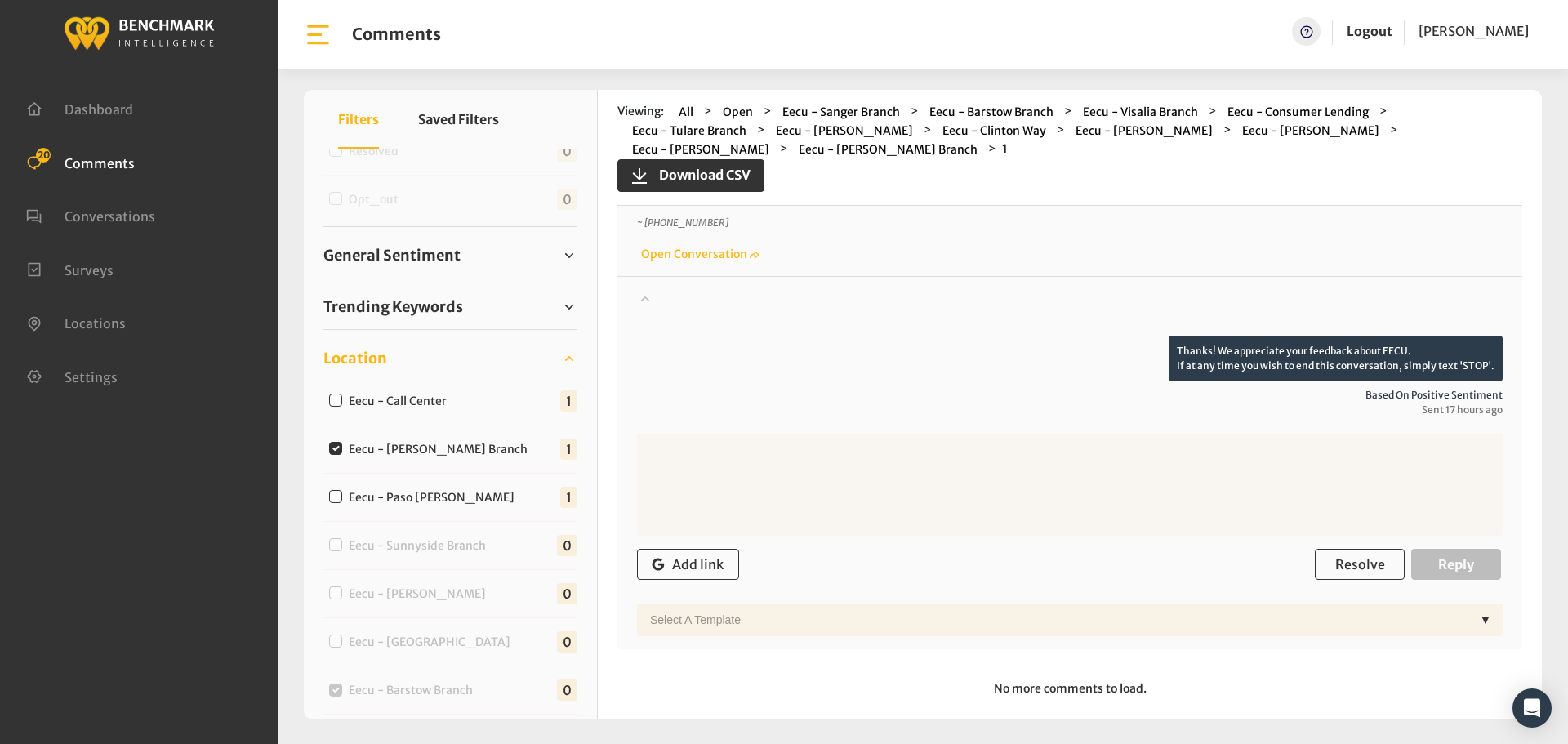
scroll to position [123, 0]
click at [1334, 548] on button "Resolve" at bounding box center [1359, 563] width 90 height 31
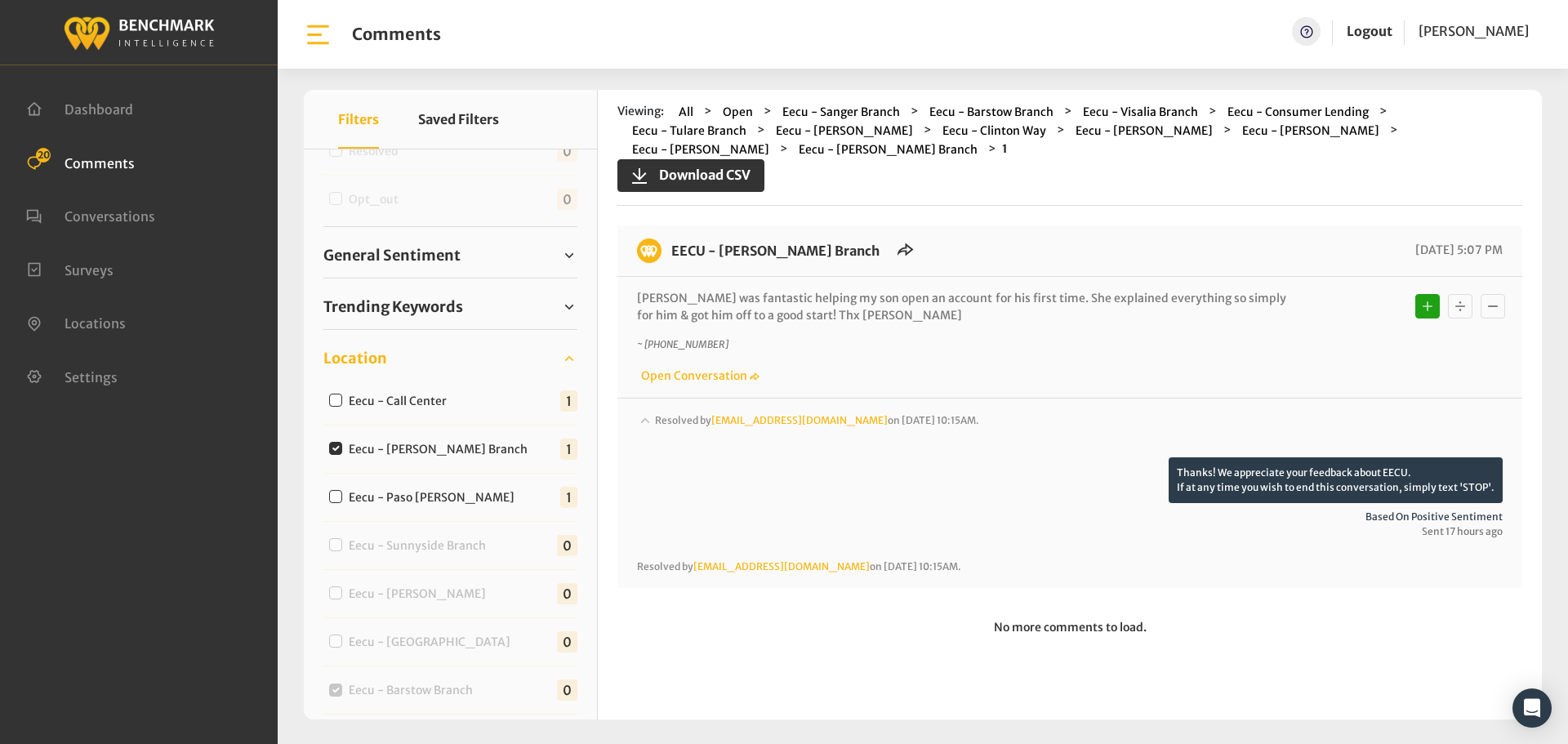
click at [331, 499] on input "Eecu - Paso [PERSON_NAME]" at bounding box center [335, 496] width 13 height 13
checkbox input "true"
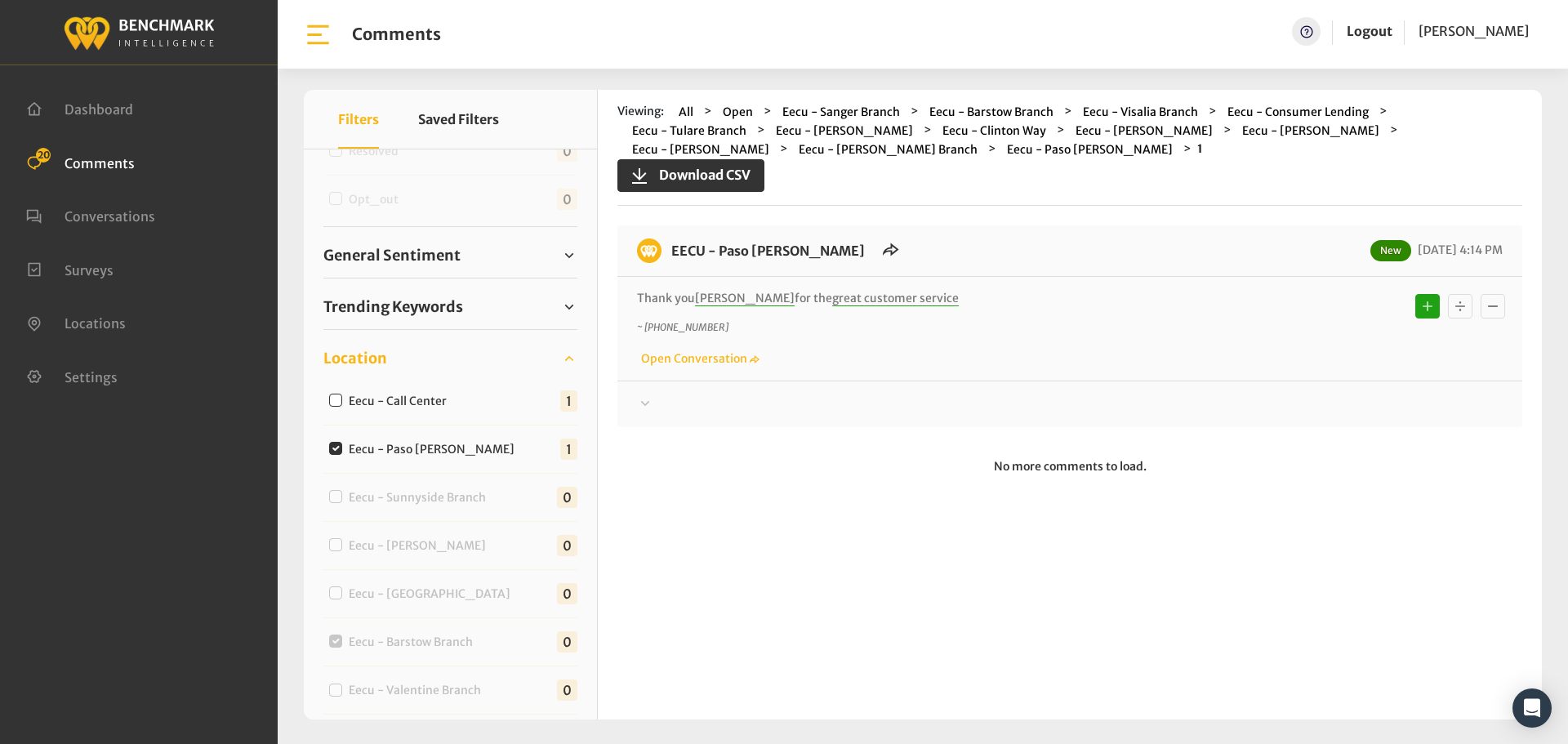
click at [638, 396] on icon at bounding box center [645, 403] width 17 height 19
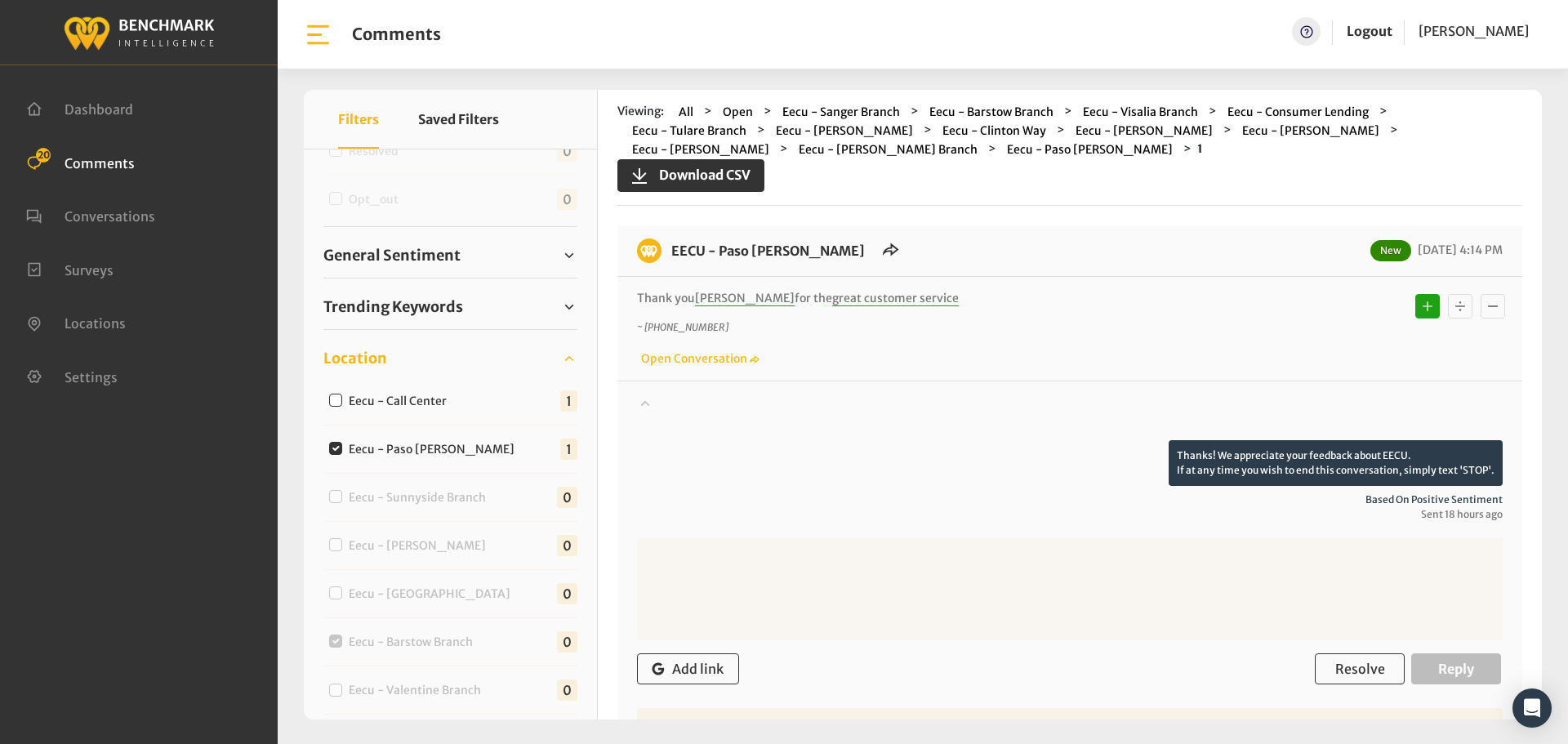
click at [638, 396] on icon at bounding box center [645, 403] width 17 height 19
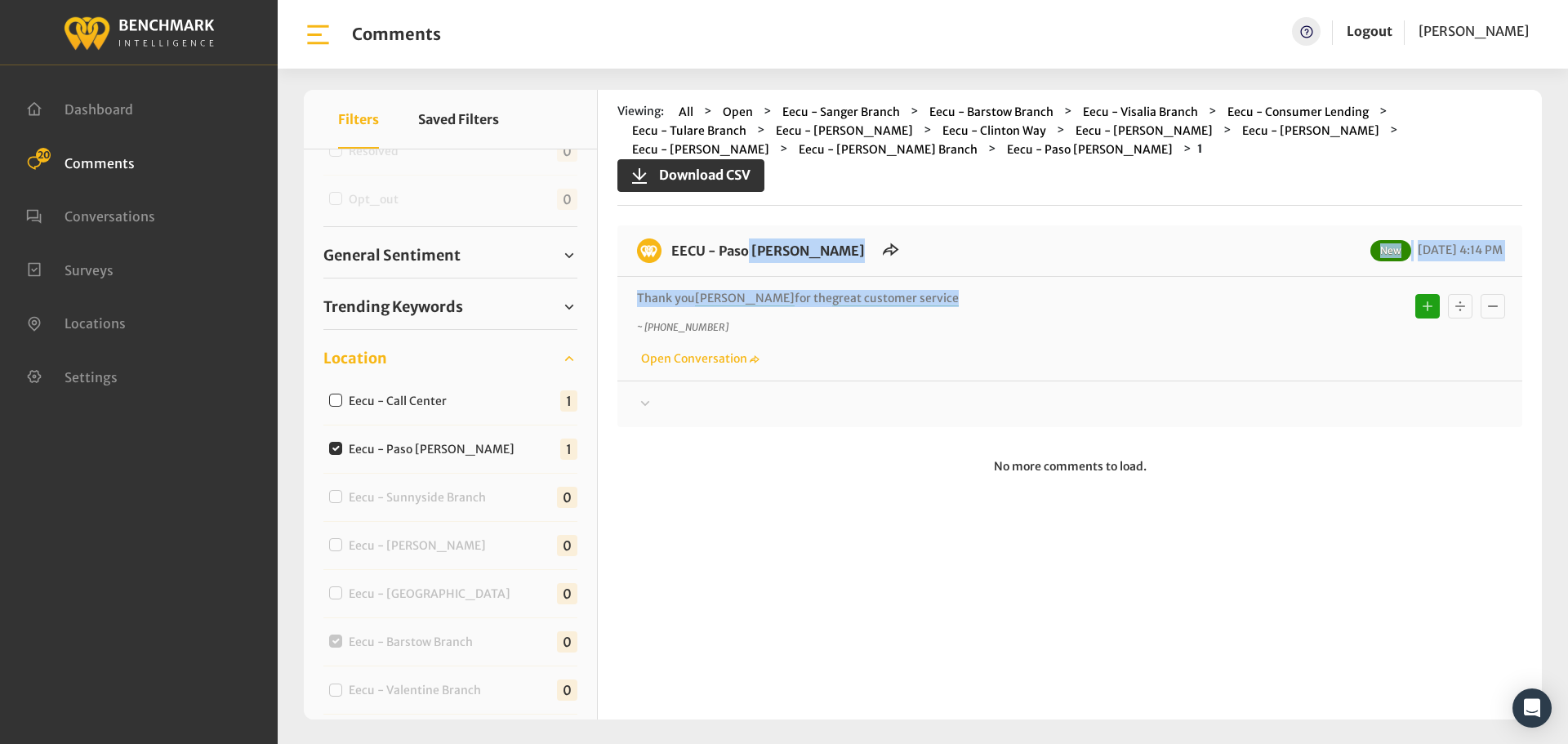
drag, startPoint x: 922, startPoint y: 294, endPoint x: 665, endPoint y: 258, distance: 259.5
click at [665, 258] on div "EECU - Paso [PERSON_NAME] New [DATE] 4:14 PM Thank you [PERSON_NAME] for the gr…" at bounding box center [1069, 326] width 904 height 202
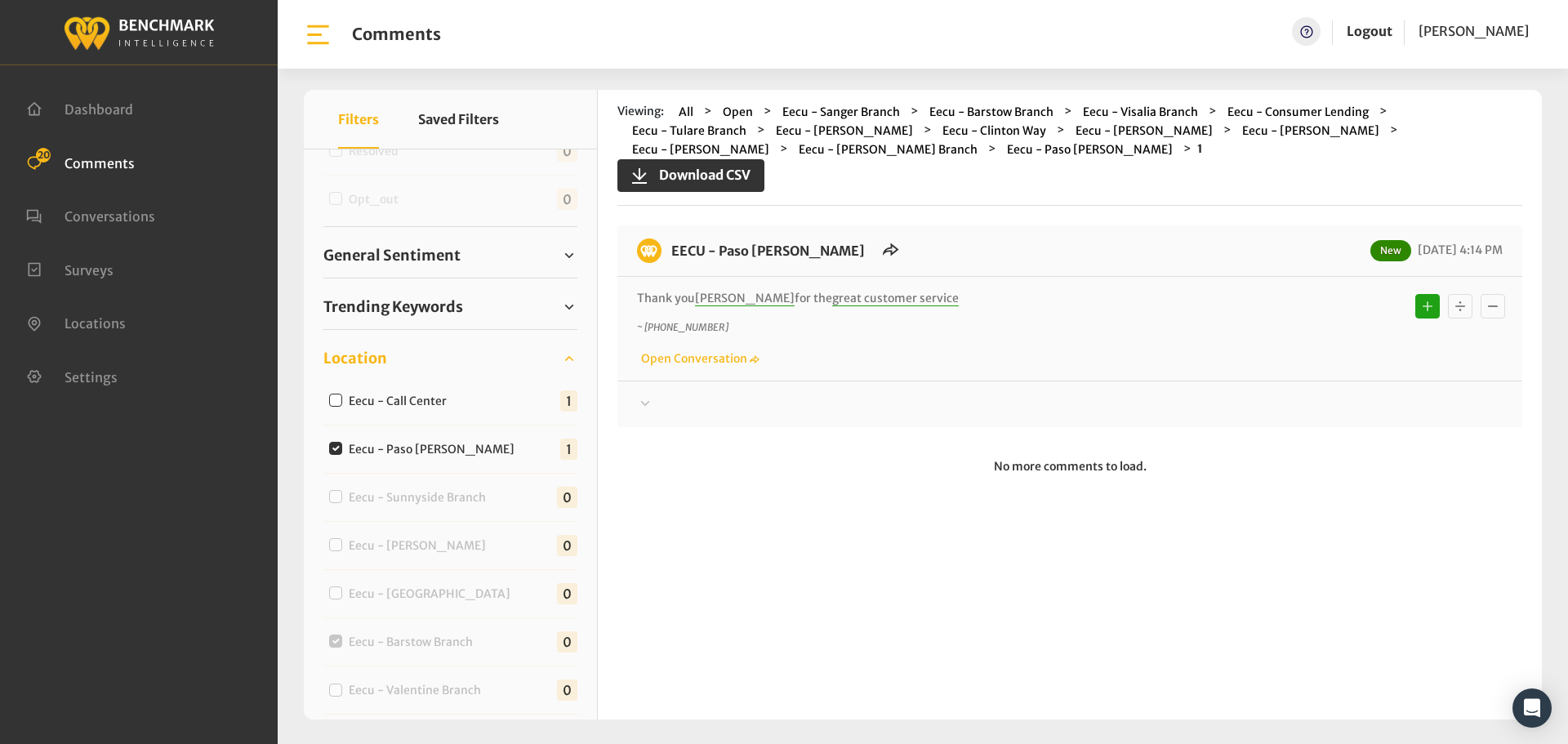
click at [684, 395] on div at bounding box center [1070, 404] width 866 height 19
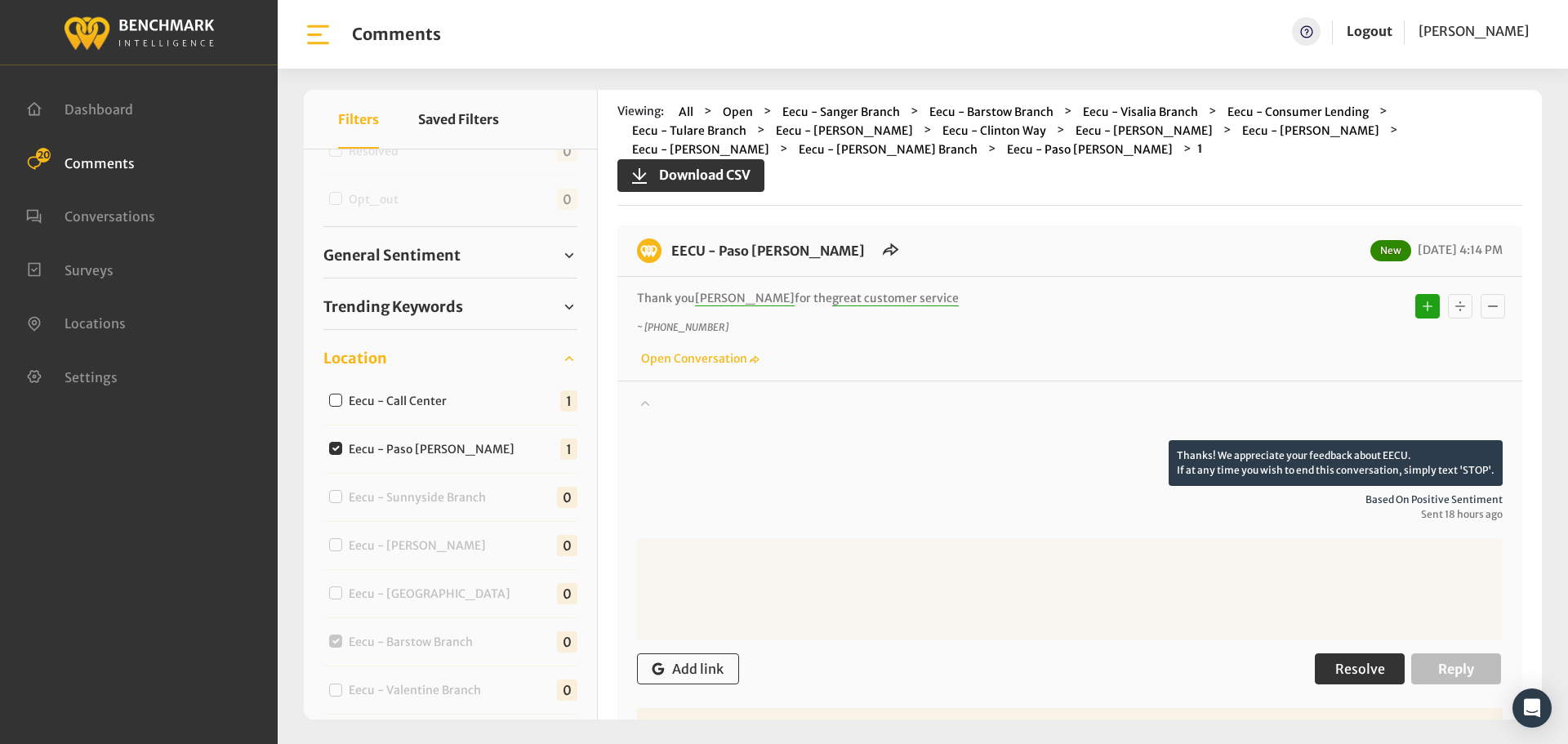
click at [1324, 659] on button "Resolve" at bounding box center [1359, 669] width 90 height 31
